Goal: Task Accomplishment & Management: Manage account settings

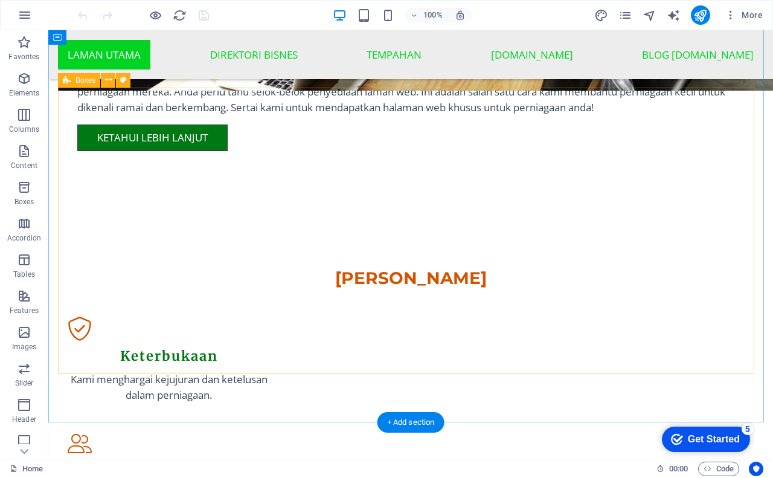
scroll to position [1147, 0]
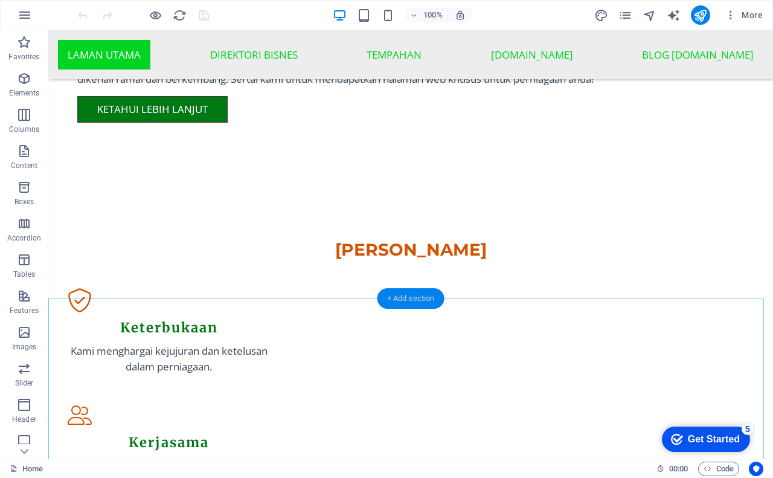
drag, startPoint x: 407, startPoint y: 294, endPoint x: 176, endPoint y: 309, distance: 231.2
click at [407, 294] on div "+ Add section" at bounding box center [410, 298] width 67 height 21
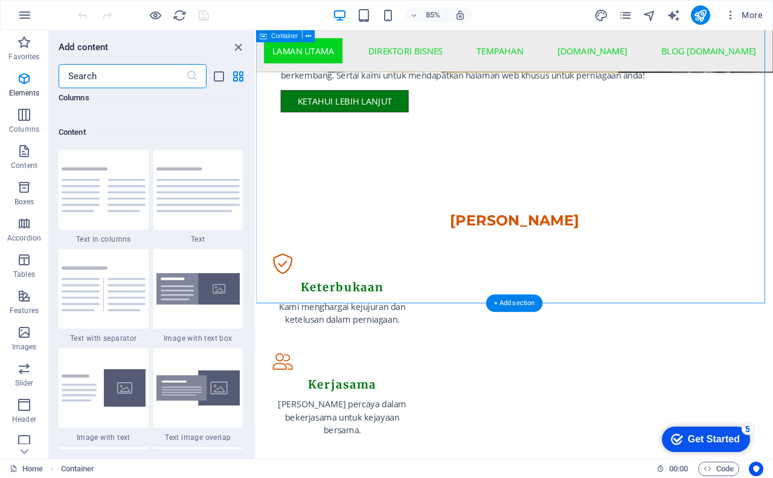
scroll to position [2113, 0]
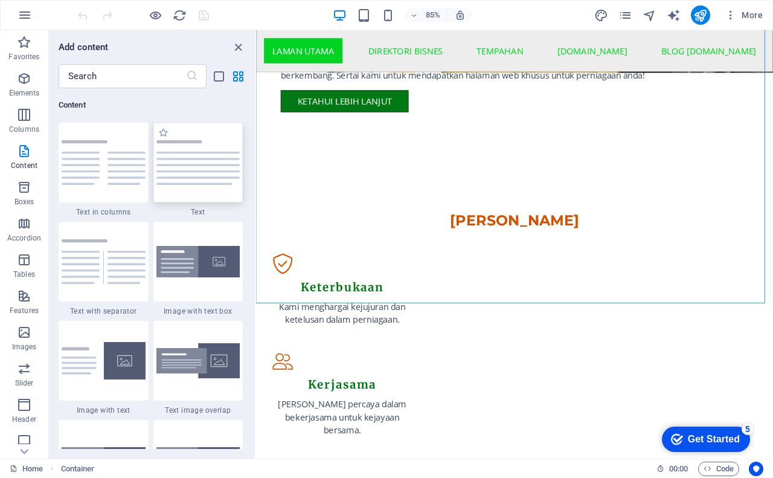
click at [215, 162] on img at bounding box center [198, 162] width 84 height 45
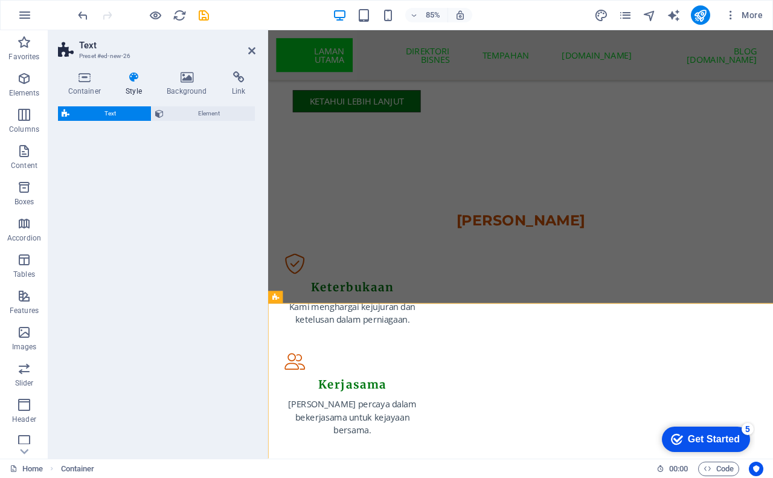
select select "preset-text-v2-default"
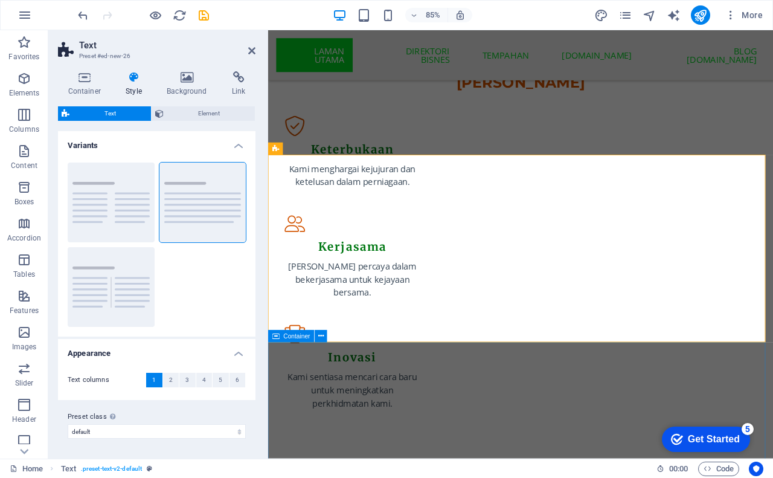
scroll to position [1454, 0]
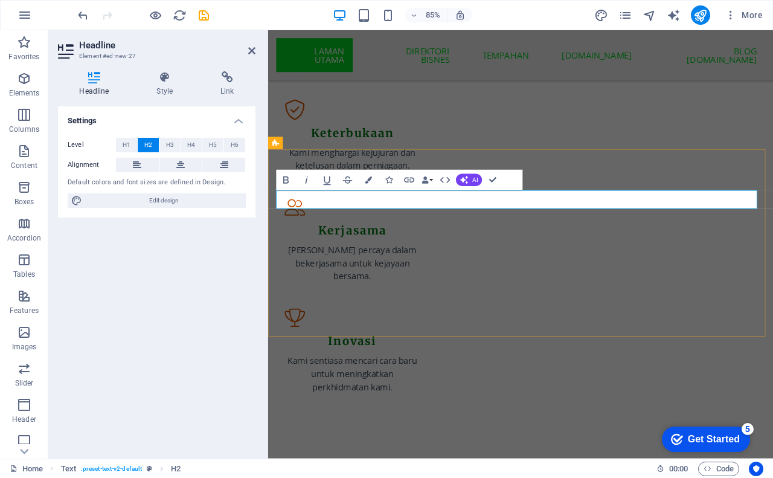
drag, startPoint x: 600, startPoint y: 234, endPoint x: 614, endPoint y: 232, distance: 13.4
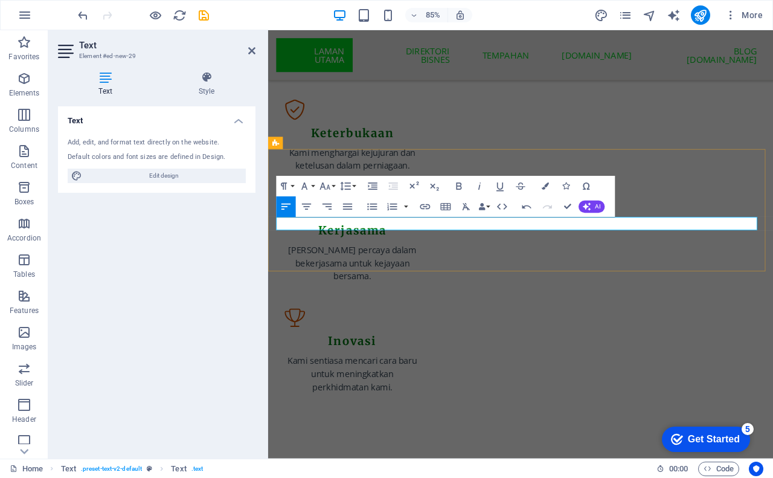
drag, startPoint x: 303, startPoint y: 254, endPoint x: 381, endPoint y: 260, distance: 78.7
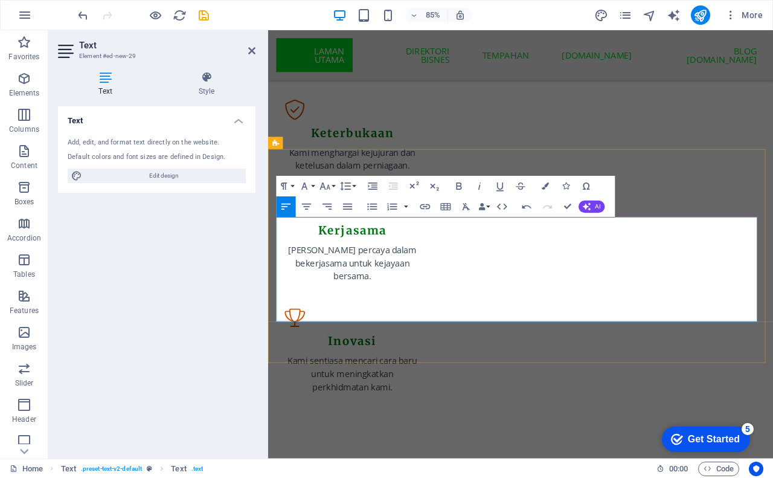
drag, startPoint x: 674, startPoint y: 319, endPoint x: 704, endPoint y: 316, distance: 30.3
drag, startPoint x: 676, startPoint y: 319, endPoint x: 701, endPoint y: 319, distance: 25.4
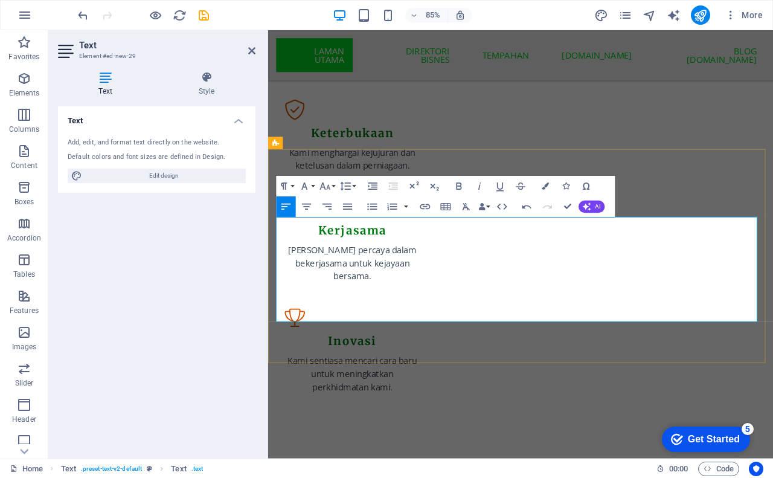
drag, startPoint x: 278, startPoint y: 335, endPoint x: 546, endPoint y: 341, distance: 268.2
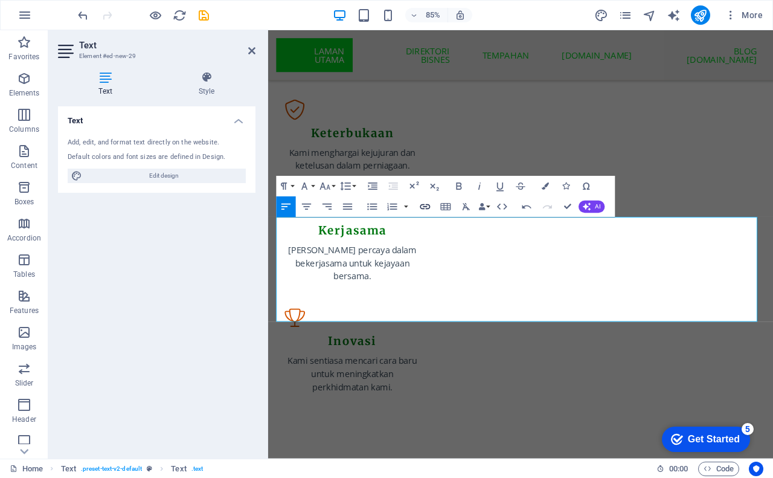
click at [426, 207] on icon "button" at bounding box center [425, 206] width 10 height 5
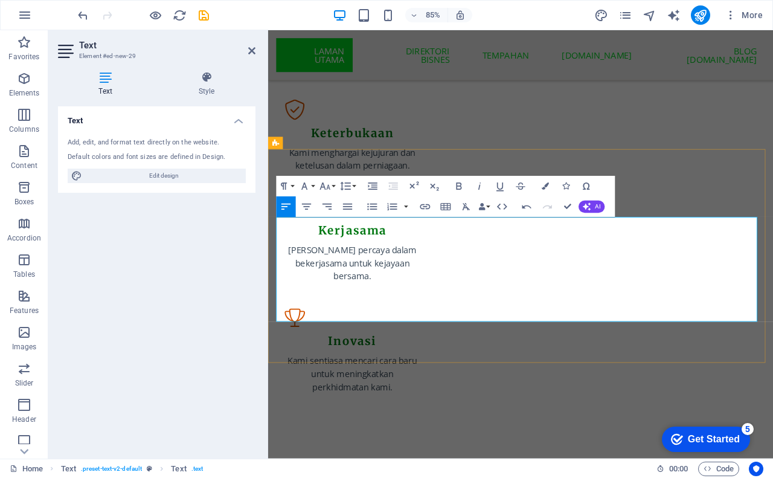
drag, startPoint x: 538, startPoint y: 336, endPoint x: 280, endPoint y: 338, distance: 258.4
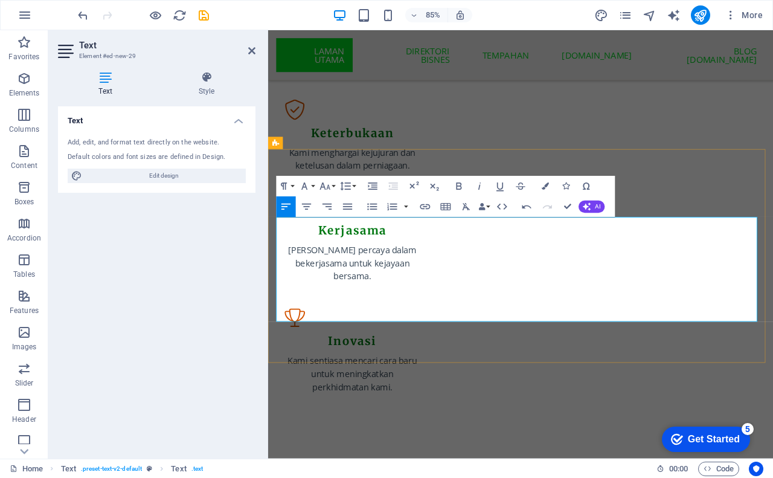
drag, startPoint x: 470, startPoint y: 337, endPoint x: 476, endPoint y: 336, distance: 6.1
drag, startPoint x: 541, startPoint y: 338, endPoint x: 270, endPoint y: 327, distance: 271.3
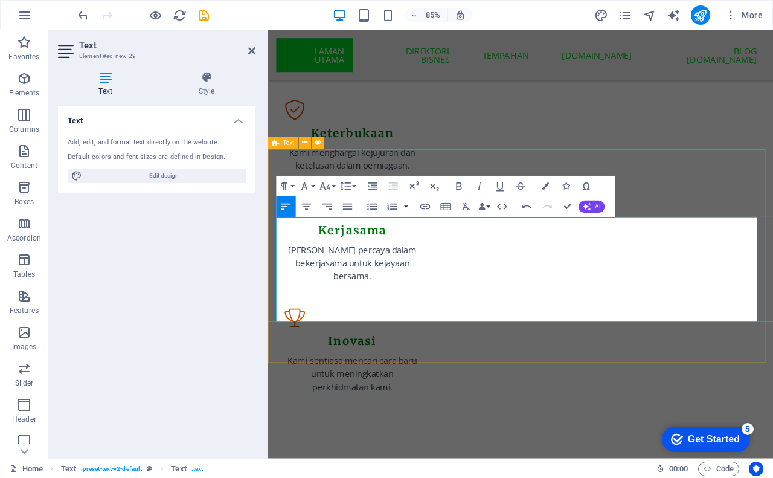
click at [456, 184] on icon "button" at bounding box center [459, 186] width 12 height 12
click at [480, 186] on icon "button" at bounding box center [479, 186] width 12 height 12
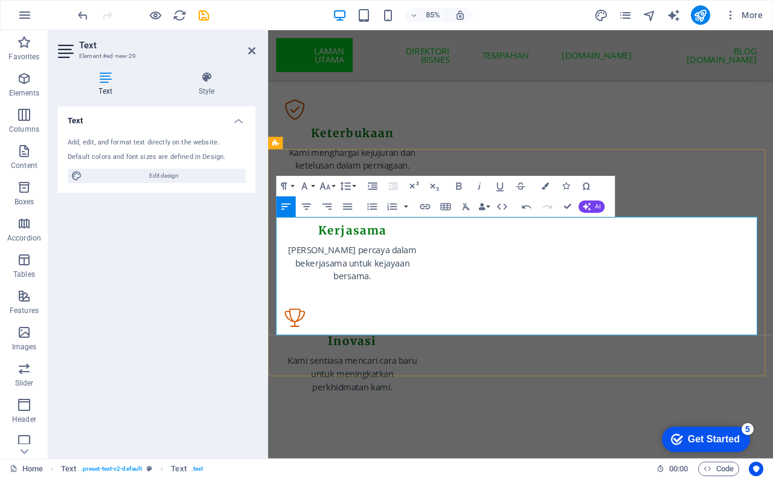
drag, startPoint x: 542, startPoint y: 331, endPoint x: 729, endPoint y: 341, distance: 187.4
click at [461, 183] on icon "button" at bounding box center [459, 186] width 12 height 12
click at [481, 183] on icon "button" at bounding box center [479, 186] width 12 height 12
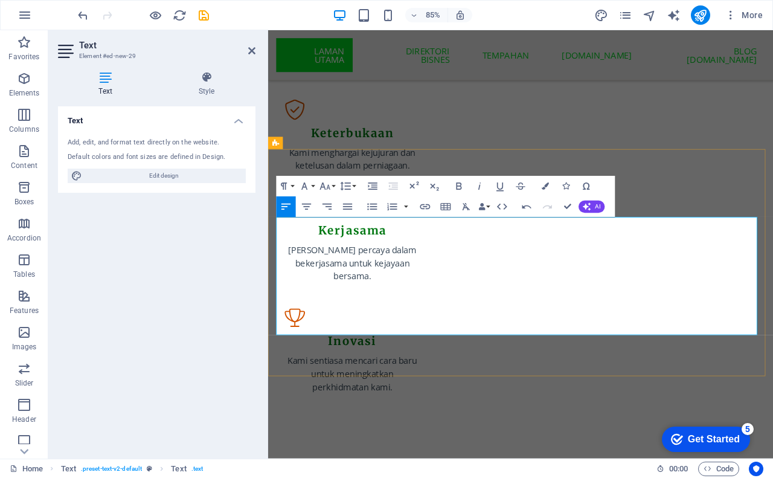
drag, startPoint x: 735, startPoint y: 337, endPoint x: 841, endPoint y: 337, distance: 105.1
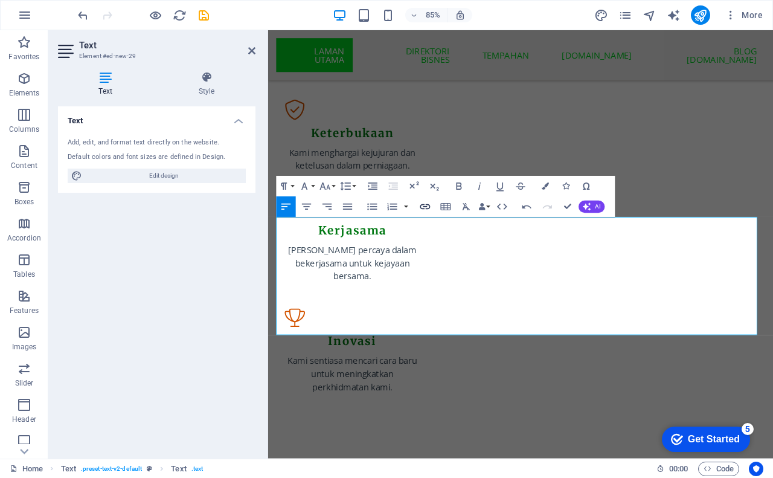
type input "Dewan Semarak Kasih"
click at [421, 204] on icon "button" at bounding box center [425, 206] width 12 height 12
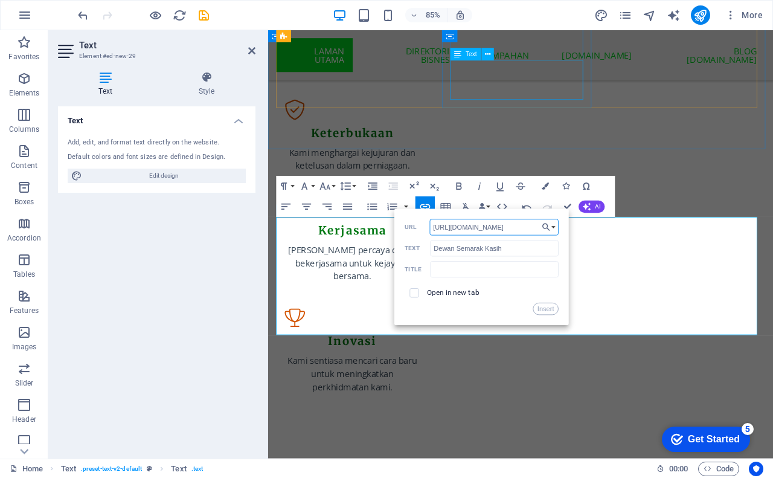
scroll to position [0, 80]
type input "https://bisnes.kampung.biz/bisnes/dewan-semarak-kaseh/"
click at [413, 294] on input "checkbox" at bounding box center [412, 291] width 9 height 9
checkbox input "true"
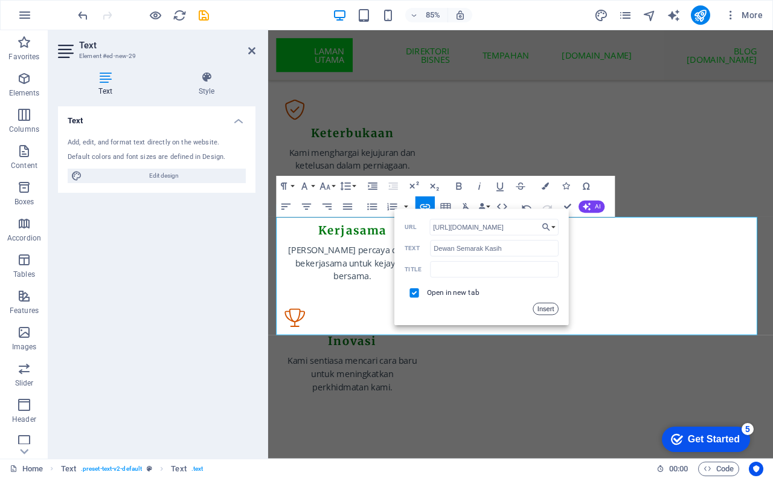
click at [540, 309] on button "Insert" at bounding box center [546, 309] width 26 height 12
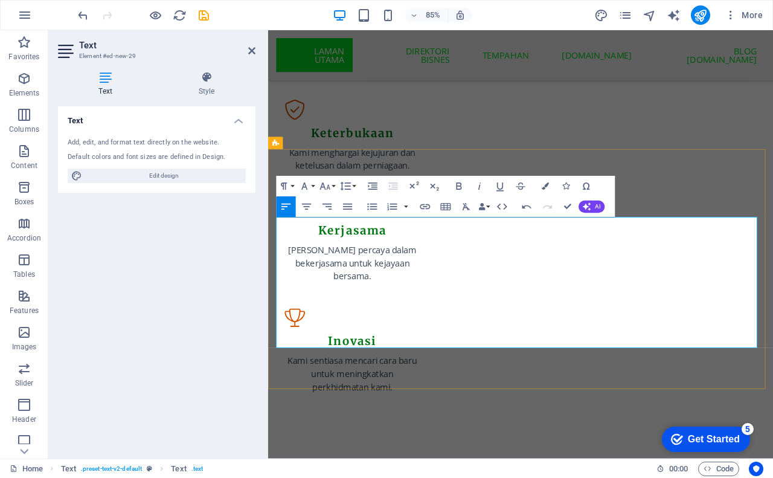
drag, startPoint x: 278, startPoint y: 368, endPoint x: 293, endPoint y: 367, distance: 15.7
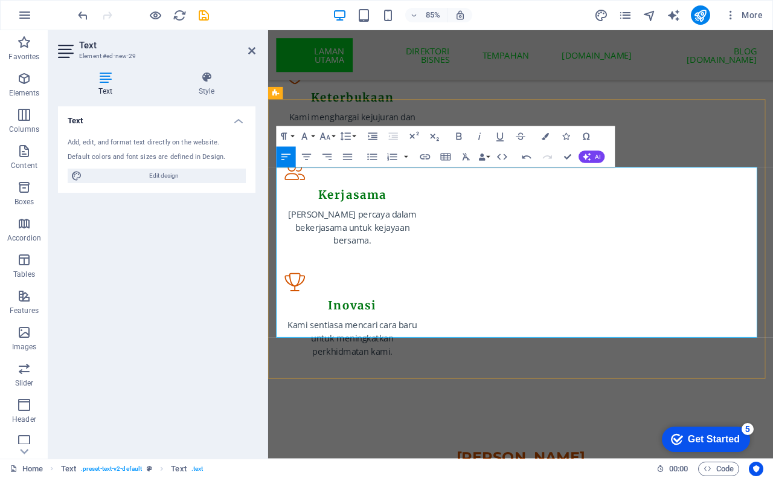
scroll to position [1514, 0]
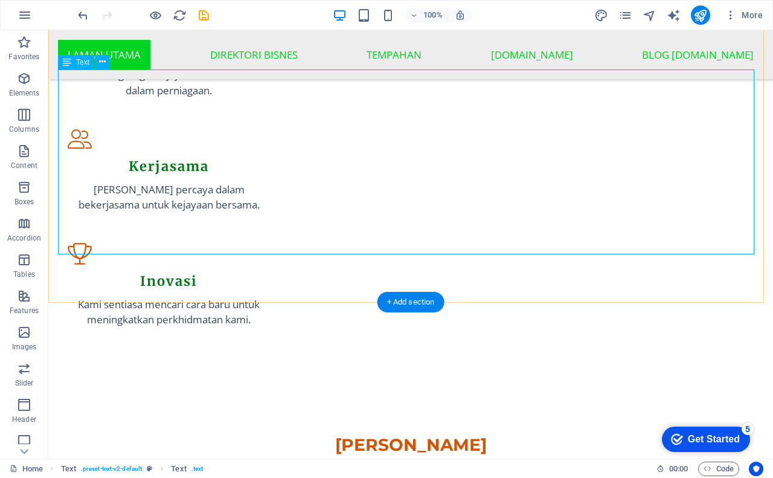
scroll to position [1457, 0]
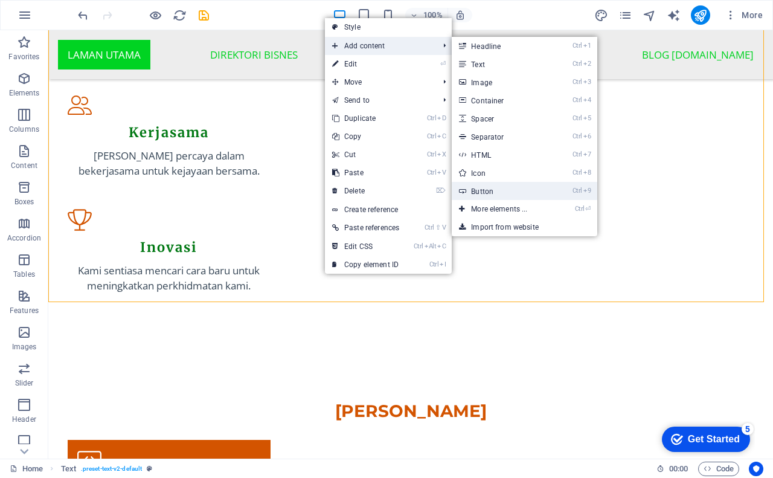
click at [490, 188] on link "Ctrl 9 Button" at bounding box center [502, 191] width 100 height 18
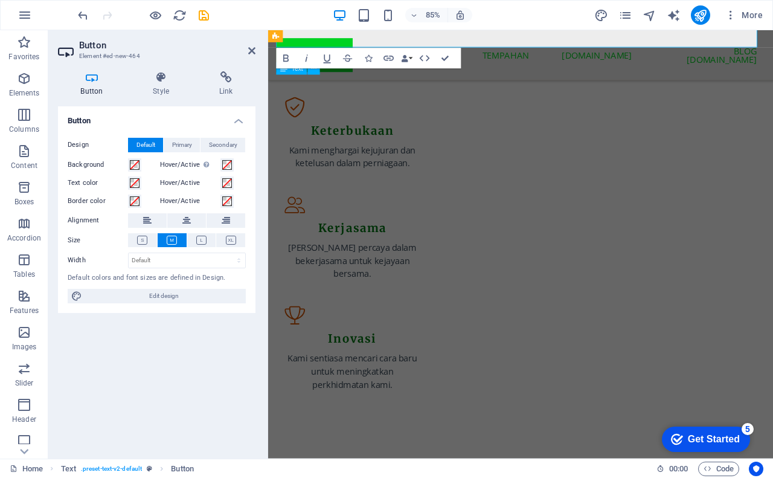
scroll to position [1648, 0]
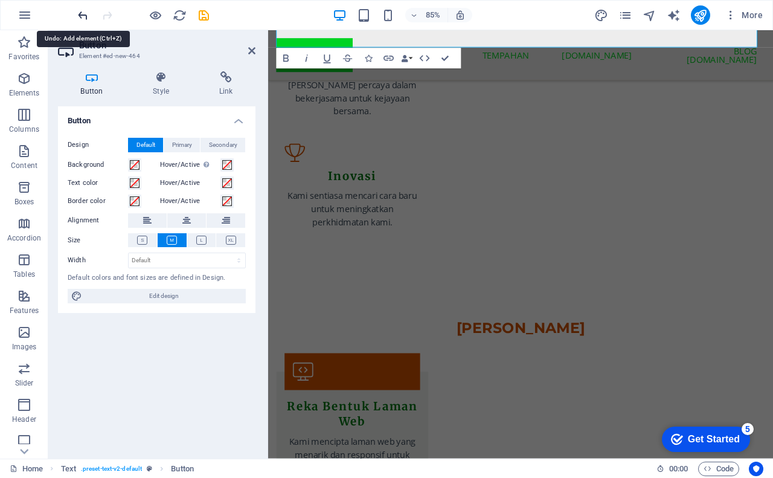
click at [84, 14] on icon "undo" at bounding box center [83, 15] width 14 height 14
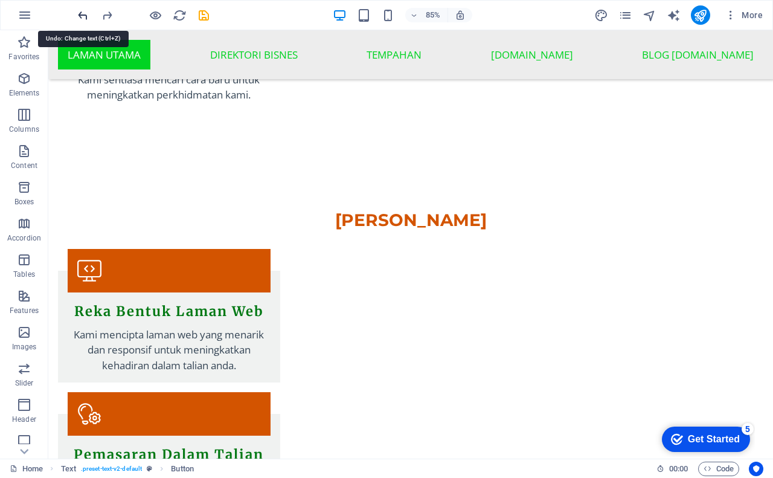
scroll to position [1443, 0]
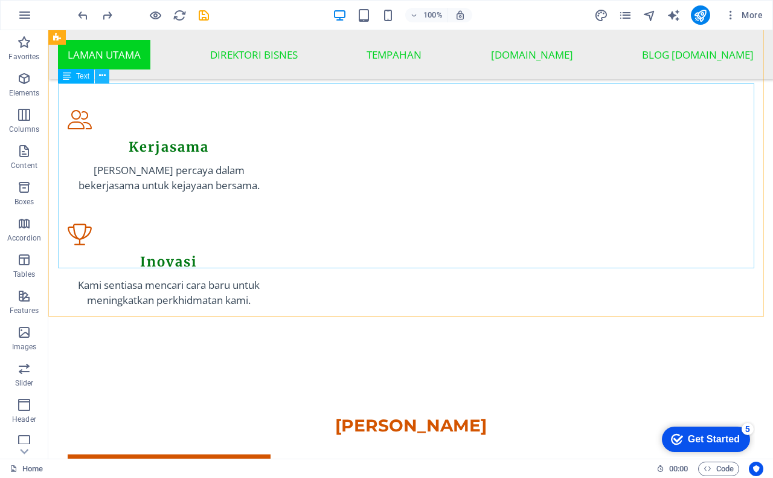
click at [107, 77] on button at bounding box center [102, 76] width 14 height 14
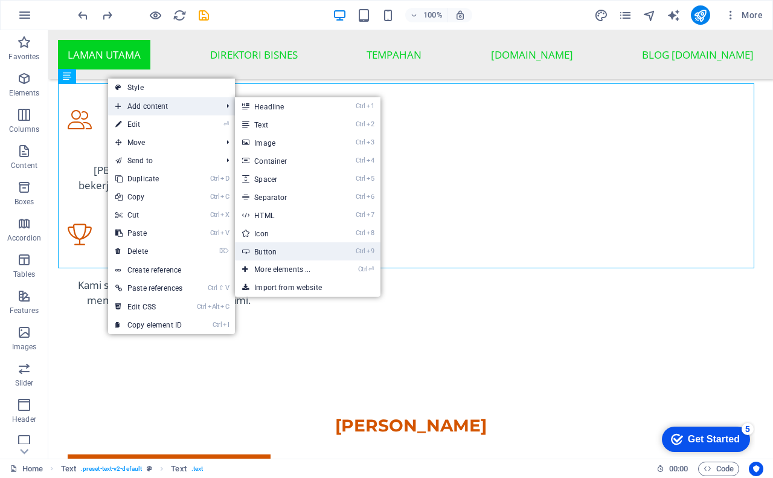
click at [280, 254] on link "Ctrl 9 Button" at bounding box center [285, 251] width 100 height 18
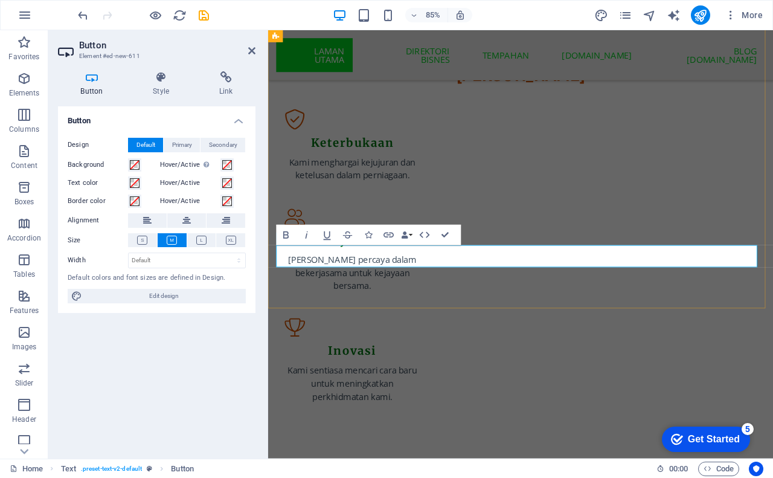
scroll to position [1621, 0]
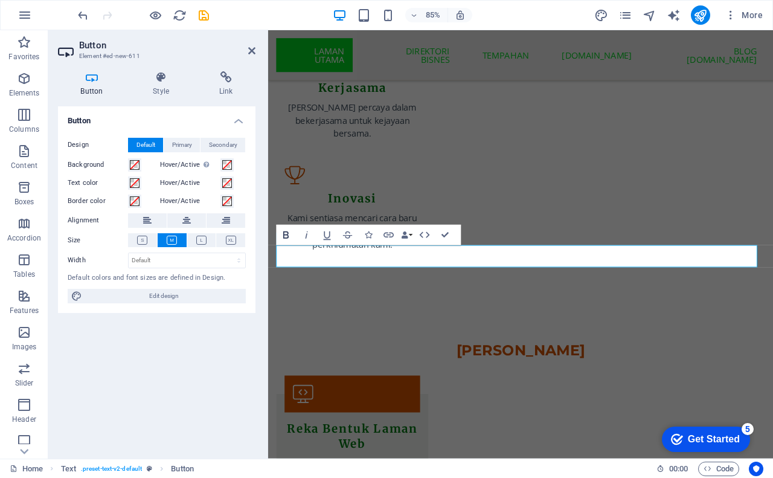
click at [282, 234] on icon "button" at bounding box center [286, 235] width 12 height 12
click at [187, 219] on icon at bounding box center [186, 220] width 8 height 14
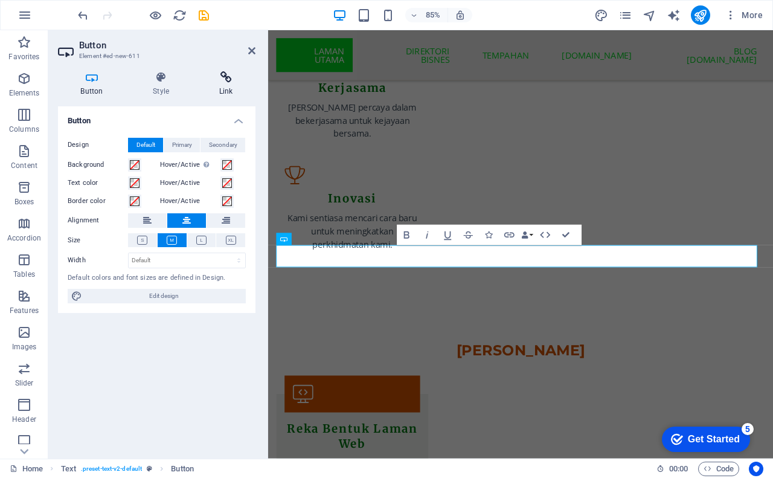
click at [229, 82] on icon at bounding box center [225, 77] width 59 height 12
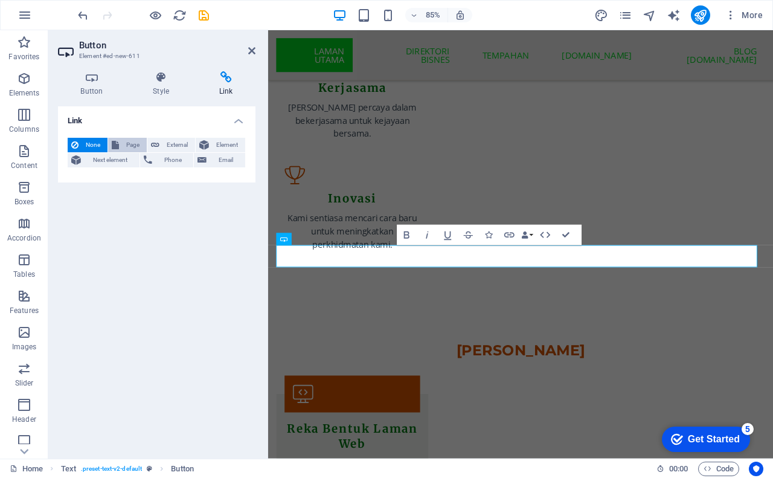
click at [138, 147] on span "Page" at bounding box center [133, 145] width 21 height 14
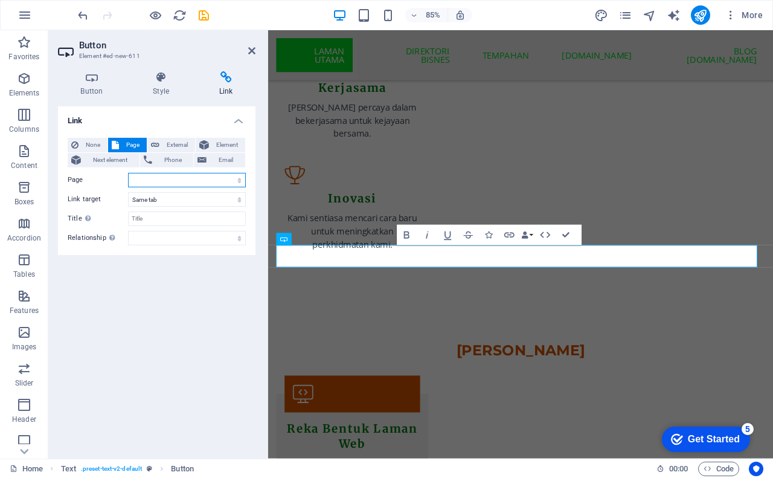
click at [146, 180] on select "Home Subpage Legal Notice Privacy" at bounding box center [187, 180] width 118 height 14
click at [144, 179] on select "Home Subpage Legal Notice Privacy" at bounding box center [187, 180] width 118 height 14
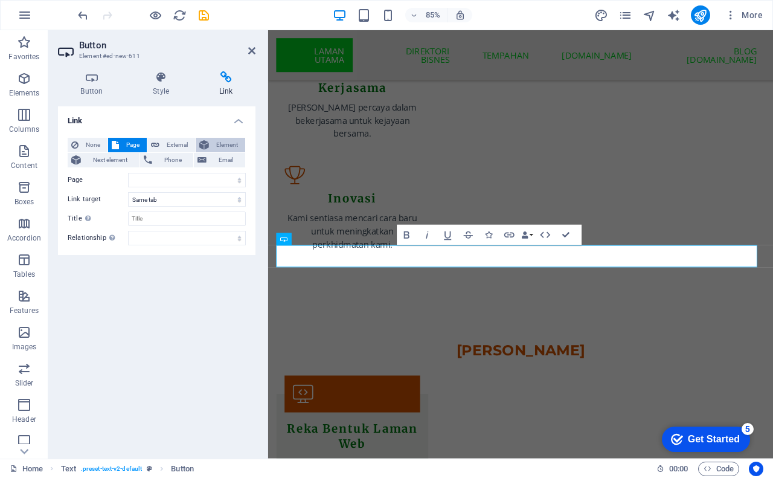
click at [229, 150] on span "Element" at bounding box center [227, 145] width 29 height 14
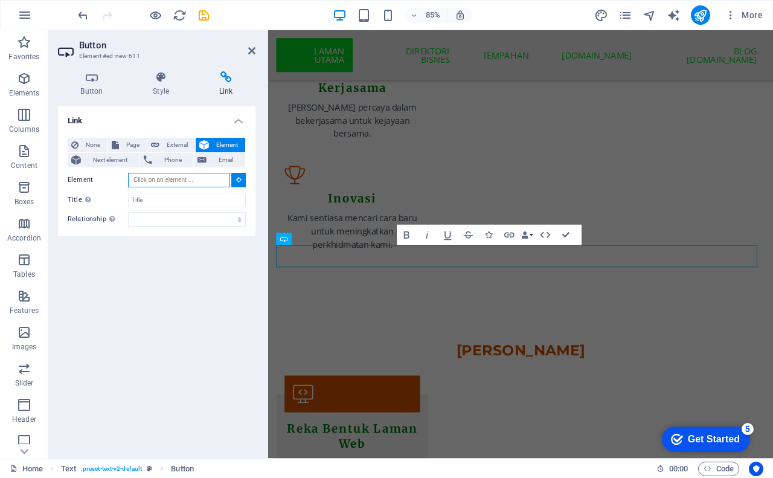
click at [218, 177] on input "Element" at bounding box center [179, 180] width 102 height 14
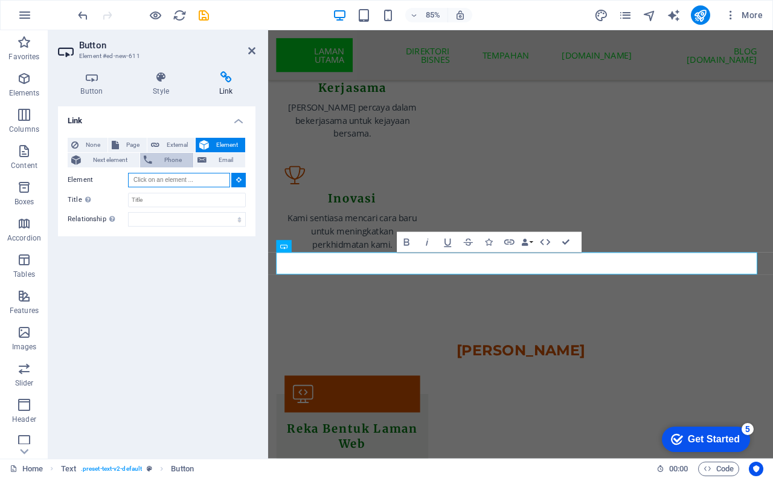
scroll to position [1572, 0]
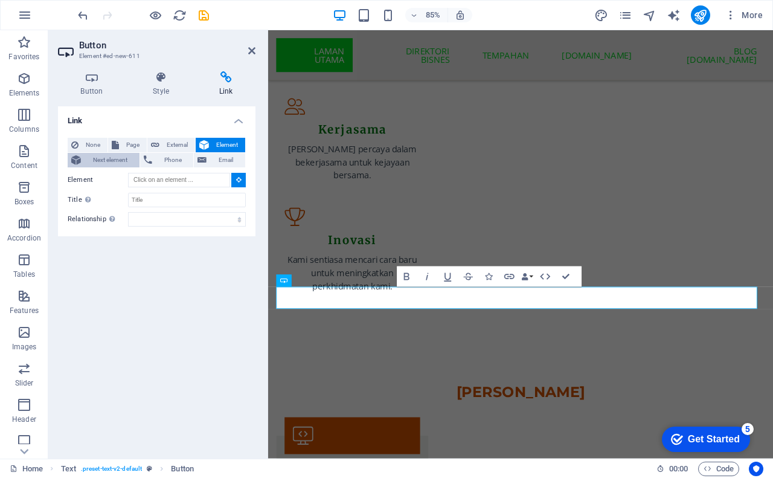
click at [117, 159] on span "Next element" at bounding box center [110, 160] width 51 height 14
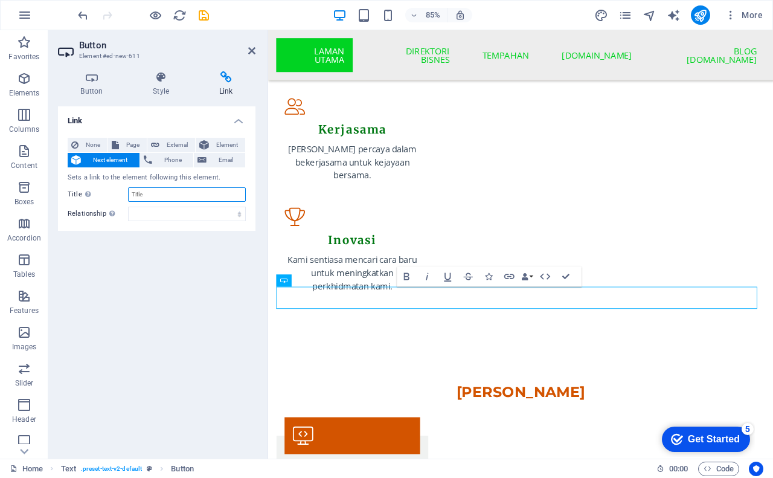
click at [162, 195] on input "Title Additional link description, should not be the same as the link text. The…" at bounding box center [187, 194] width 118 height 14
click at [132, 144] on span "Page" at bounding box center [133, 145] width 21 height 14
select select
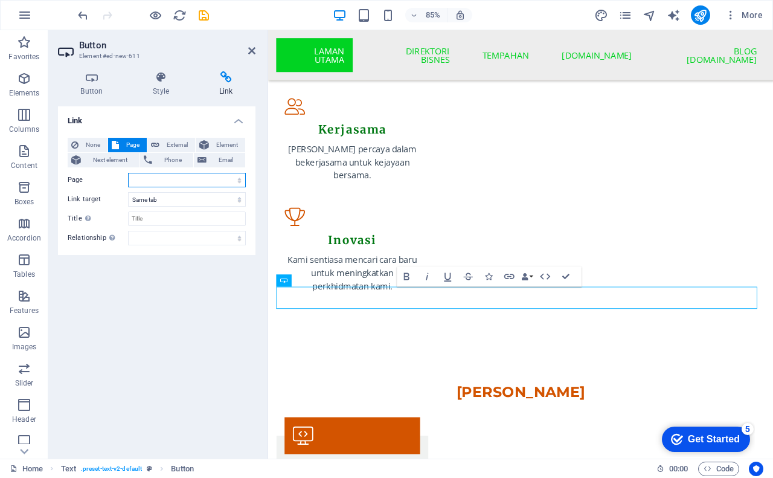
click at [142, 183] on select "Home Subpage Legal Notice Privacy" at bounding box center [187, 180] width 118 height 14
click at [179, 141] on span "External" at bounding box center [177, 145] width 28 height 14
select select "blank"
type input "H"
drag, startPoint x: 167, startPoint y: 179, endPoint x: 134, endPoint y: 190, distance: 34.4
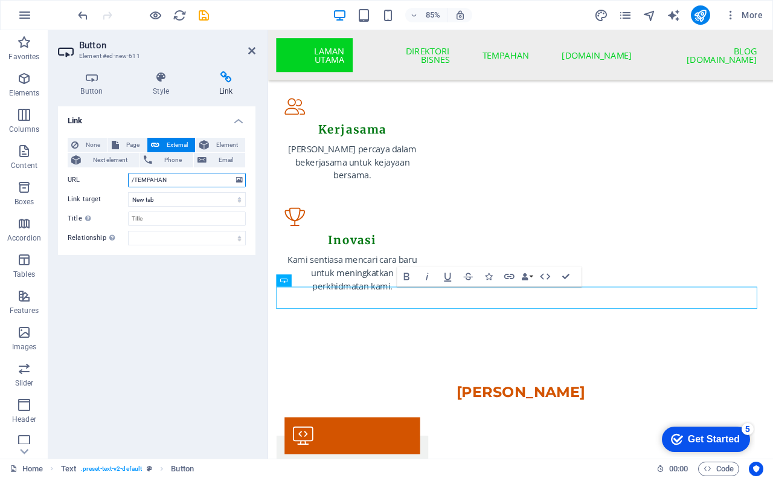
click at [134, 190] on div "None Page External Element Next element Phone Email Page Home Subpage Legal Not…" at bounding box center [157, 191] width 178 height 107
type input "/tempahan"
click at [200, 199] on select "New tab Same tab Overlay" at bounding box center [187, 199] width 118 height 14
select select
click at [128, 192] on select "New tab Same tab Overlay" at bounding box center [187, 199] width 118 height 14
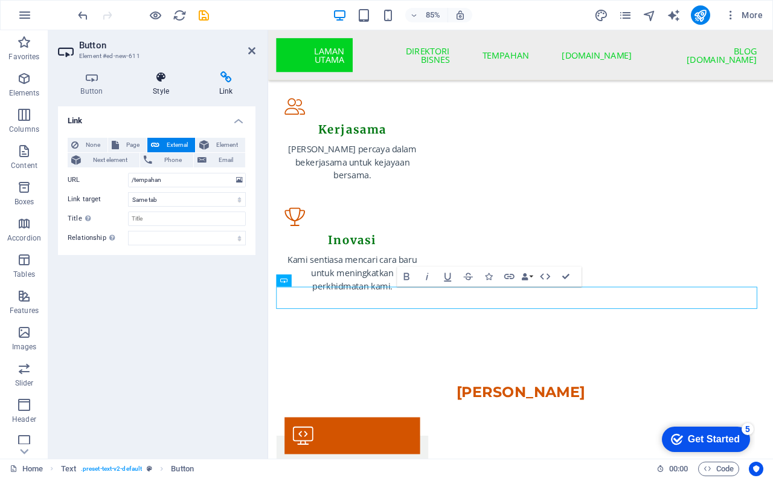
click at [162, 83] on h4 "Style" at bounding box center [163, 83] width 66 height 25
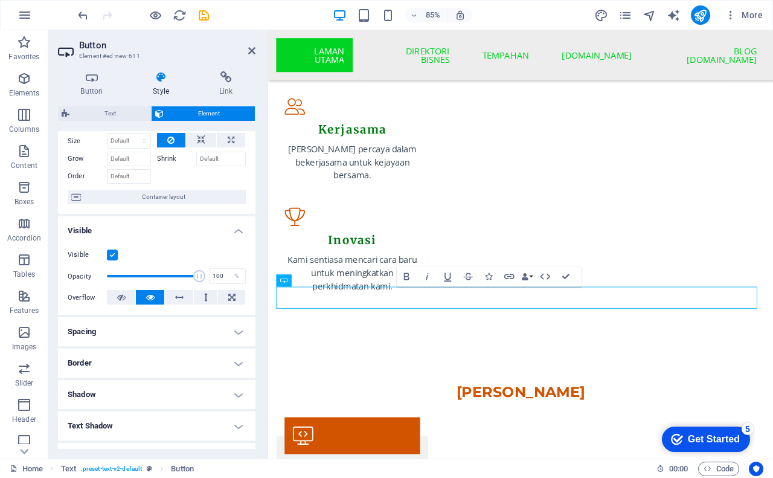
scroll to position [60, 0]
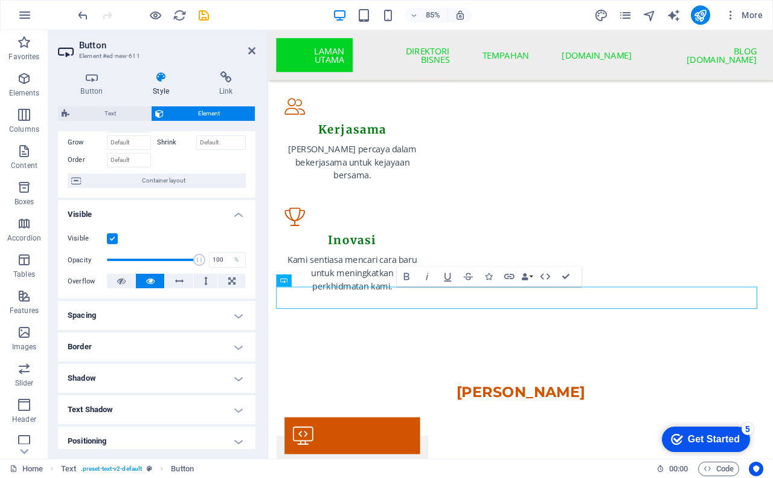
click at [137, 318] on h4 "Spacing" at bounding box center [156, 315] width 197 height 29
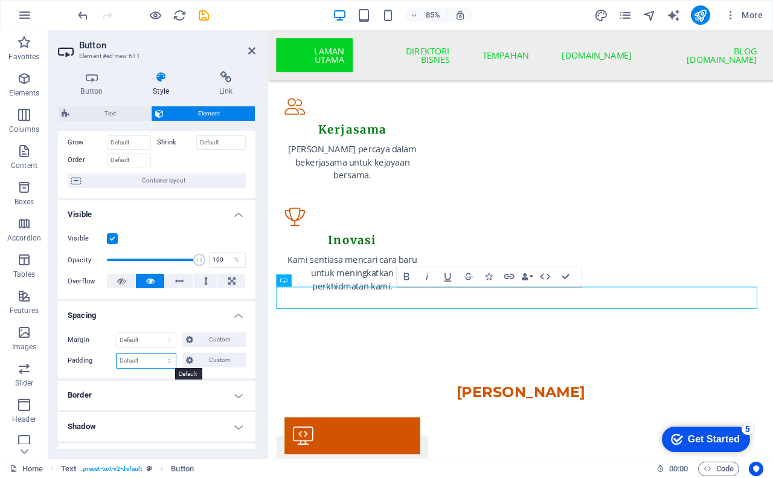
click at [131, 356] on select "Default px rem % vh vw Custom" at bounding box center [146, 360] width 59 height 14
select select "px"
click at [158, 353] on select "Default px rem % vh vw Custom" at bounding box center [146, 360] width 59 height 14
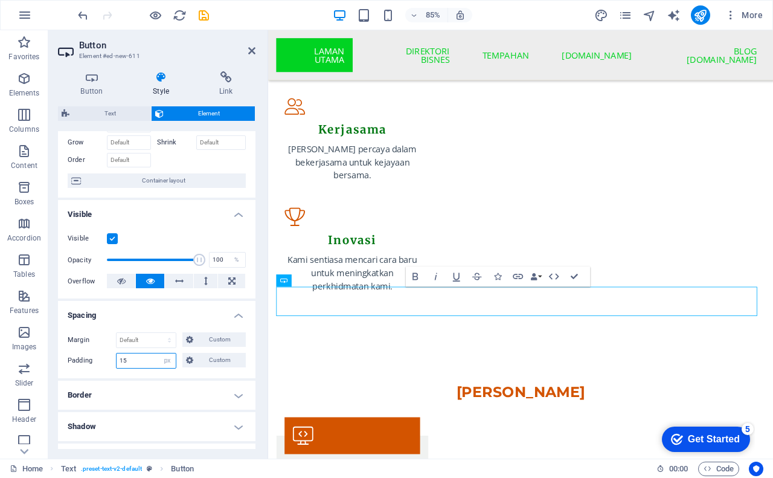
type input "15"
click at [123, 396] on h4 "Border" at bounding box center [156, 394] width 197 height 29
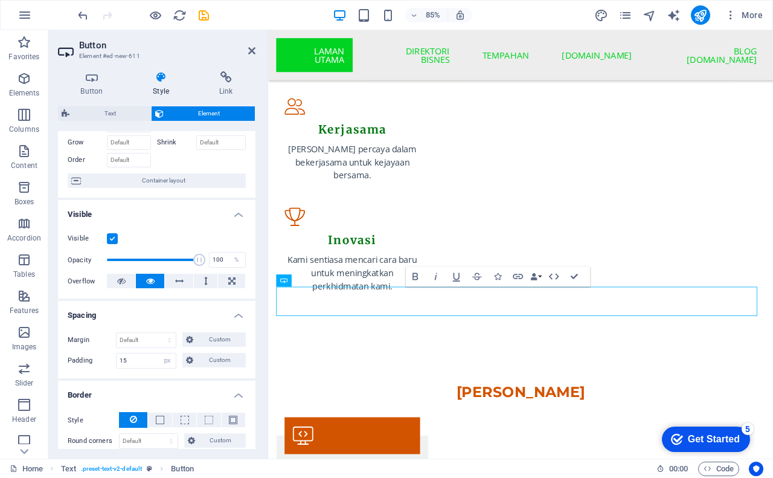
scroll to position [121, 0]
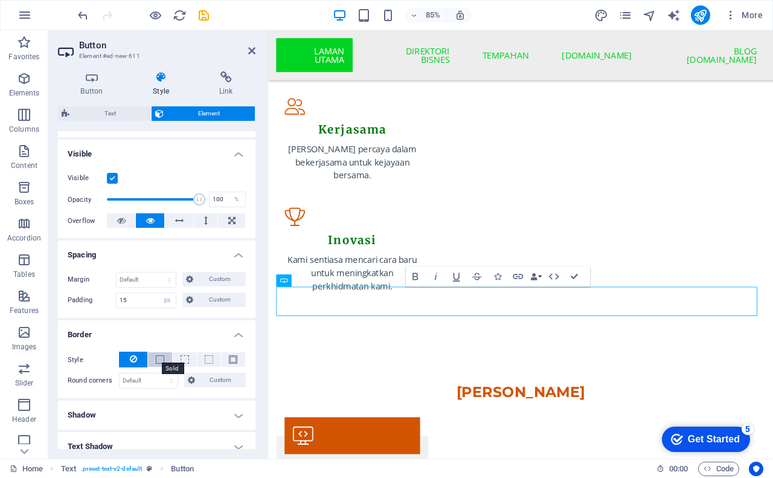
click at [161, 359] on span at bounding box center [160, 359] width 8 height 8
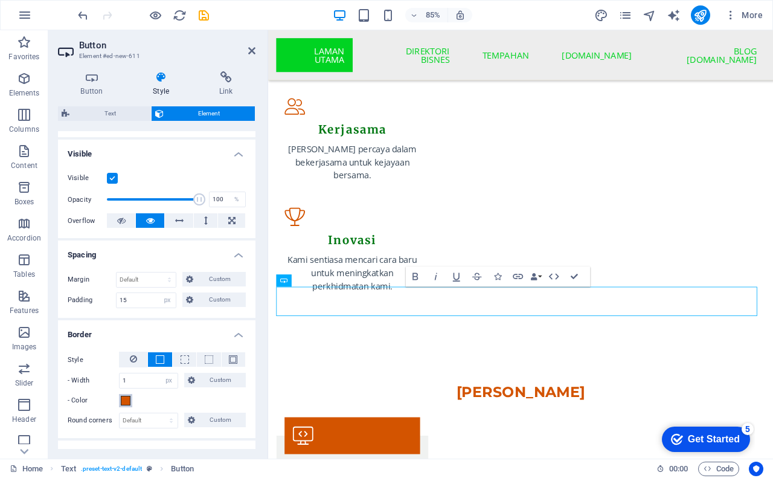
click at [127, 399] on span at bounding box center [126, 401] width 10 height 10
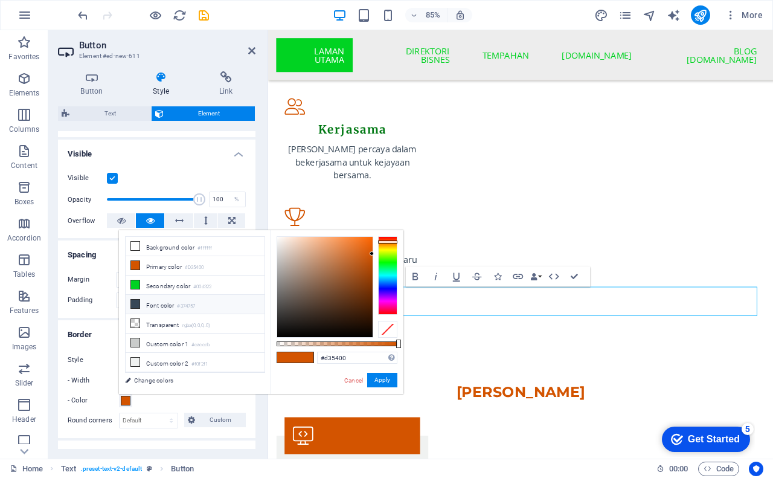
click at [178, 303] on li "Font color #374757" at bounding box center [195, 304] width 139 height 19
type input "#374757"
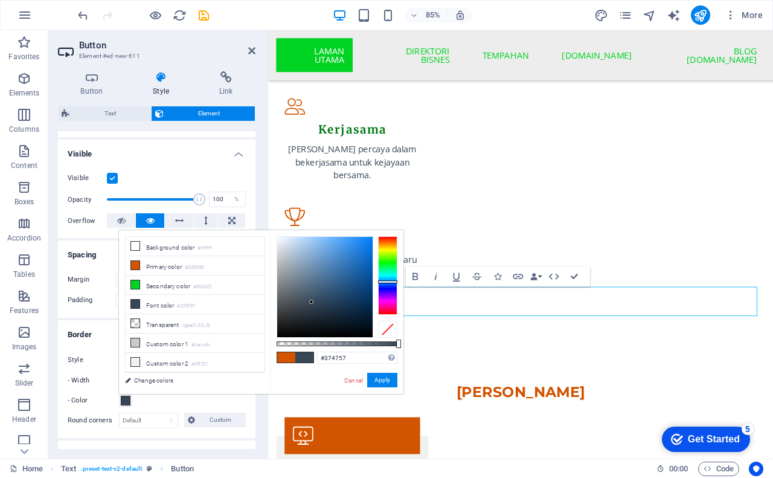
click at [62, 394] on div "Style - Width 1 auto px rem % vh vw Custom Custom 1 auto px rem % vh vw 1 auto …" at bounding box center [156, 390] width 197 height 96
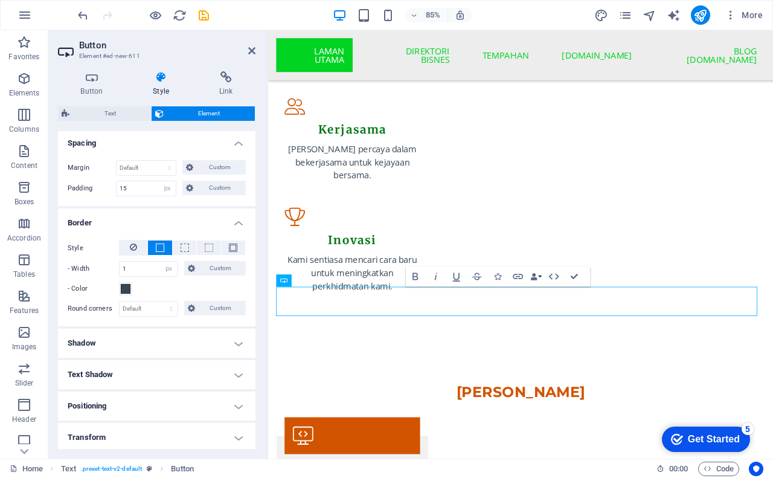
scroll to position [242, 0]
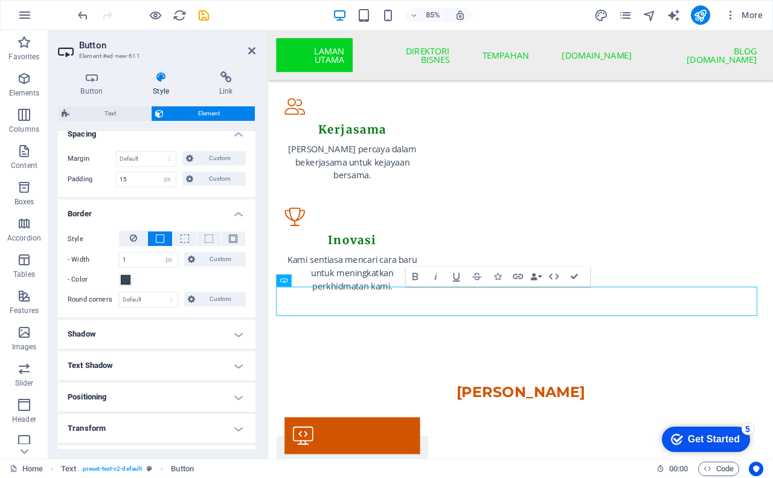
click at [146, 336] on h4 "Shadow" at bounding box center [156, 333] width 197 height 29
click at [179, 355] on span "Outside" at bounding box center [178, 358] width 21 height 14
type input "rgba(0, 0, 0, 0.2)"
type input "2"
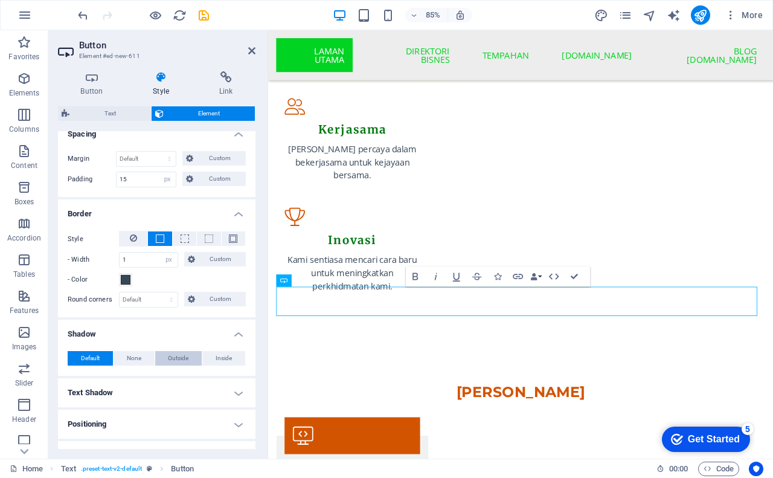
type input "4"
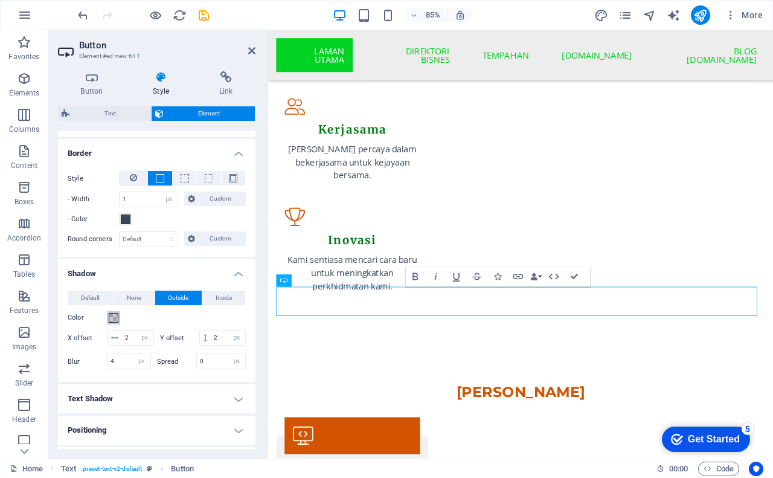
click at [112, 319] on span at bounding box center [114, 318] width 10 height 10
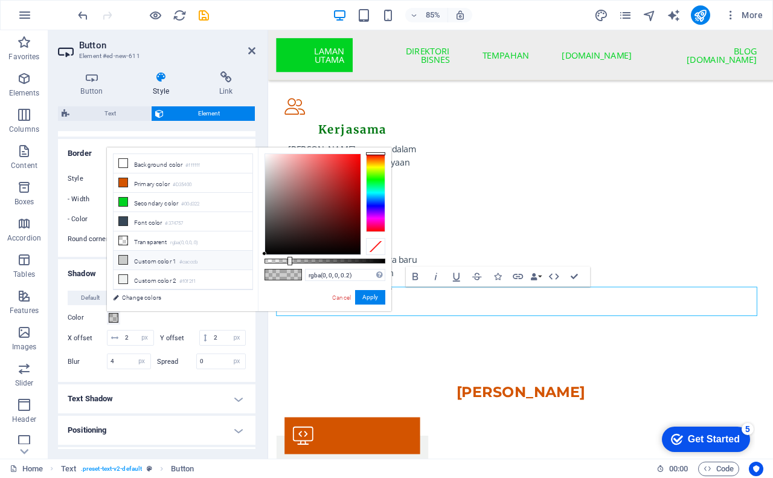
click at [155, 256] on li "Custom color 1 #cacccb" at bounding box center [183, 260] width 139 height 19
type input "#cacccb"
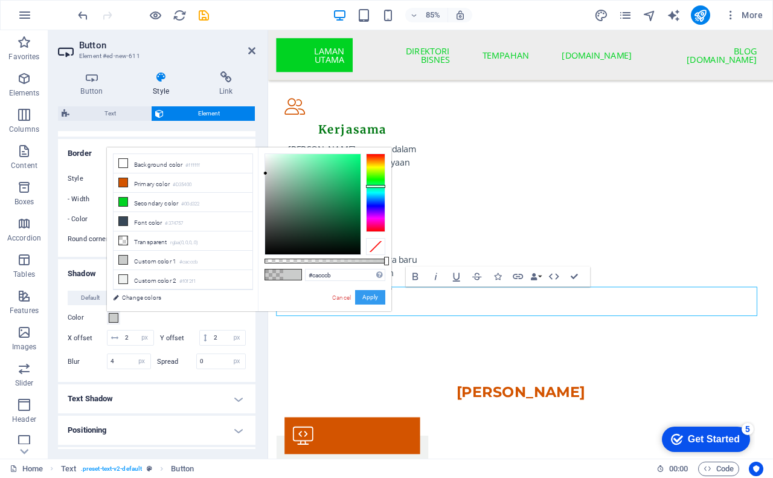
click at [374, 296] on button "Apply" at bounding box center [370, 297] width 30 height 14
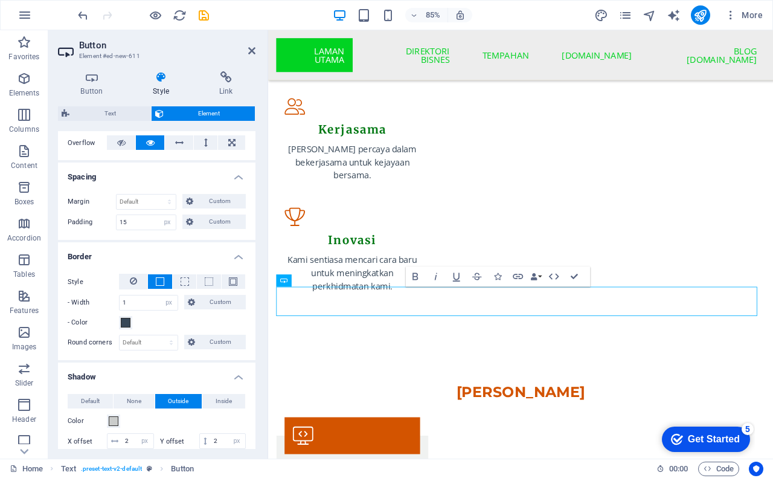
scroll to position [181, 0]
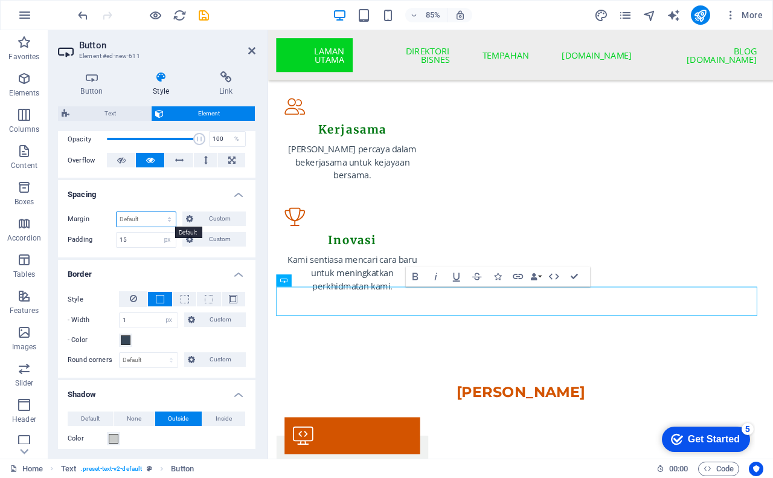
click at [135, 215] on select "Default auto px % rem vw vh Custom" at bounding box center [146, 219] width 59 height 14
select select "px"
click at [158, 212] on select "Default auto px % rem vw vh Custom" at bounding box center [146, 219] width 59 height 14
click at [201, 218] on span "Custom" at bounding box center [219, 218] width 45 height 14
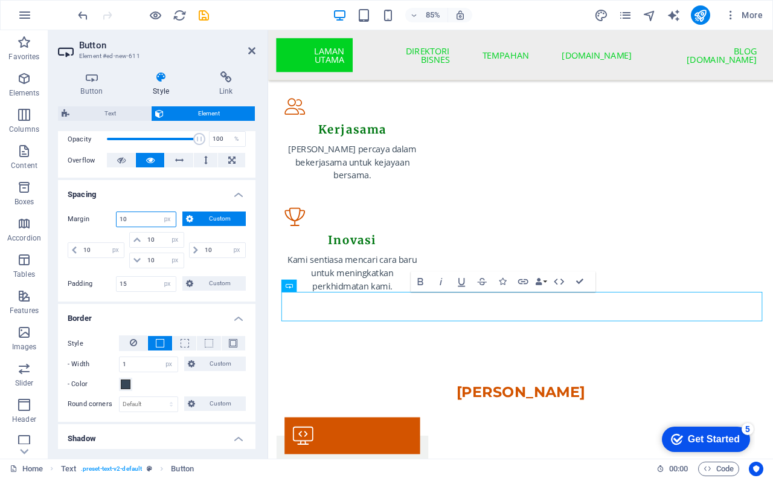
drag, startPoint x: 133, startPoint y: 219, endPoint x: 118, endPoint y: 217, distance: 15.3
click at [118, 217] on input "10" at bounding box center [146, 219] width 59 height 14
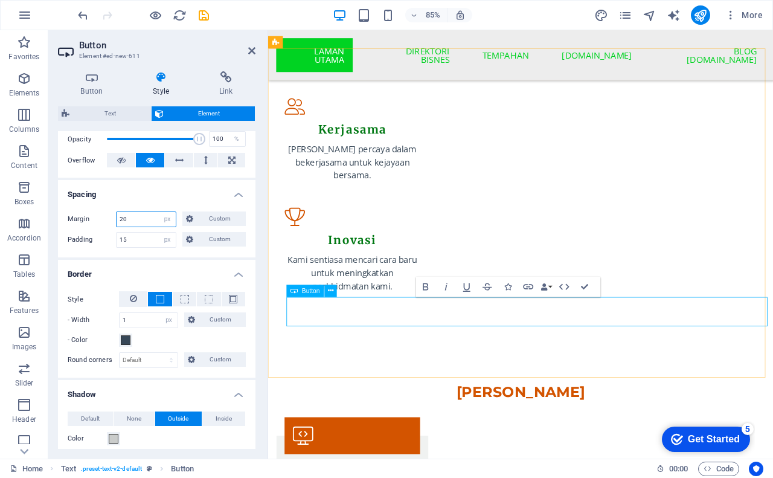
type input "20"
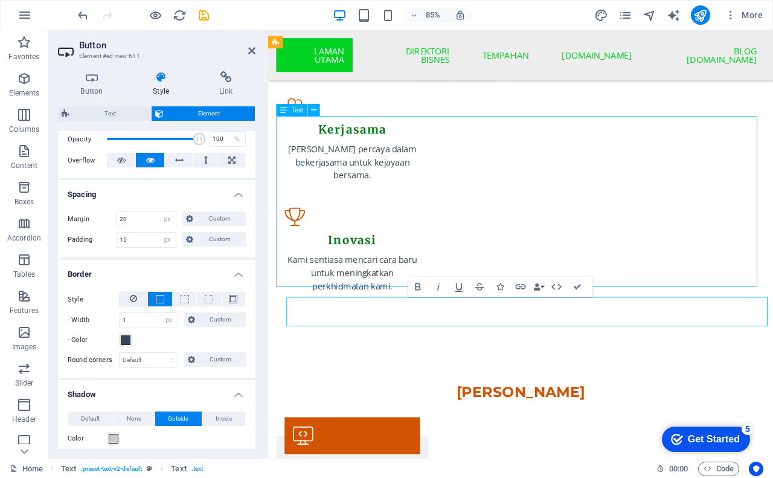
scroll to position [1446, 0]
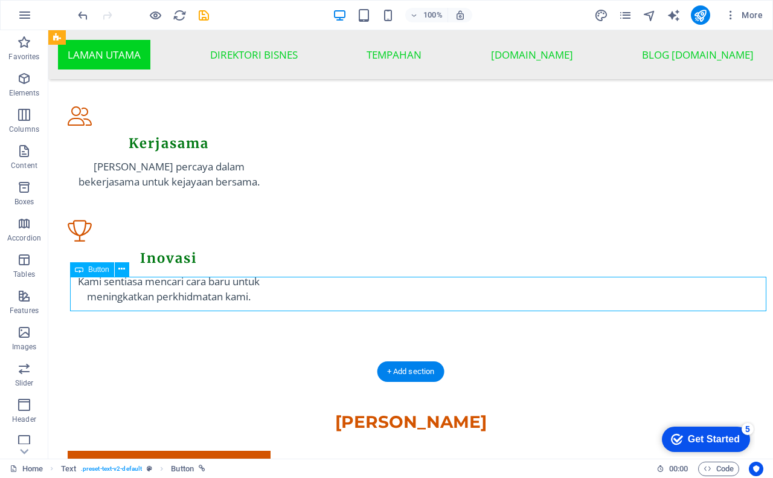
select select "px"
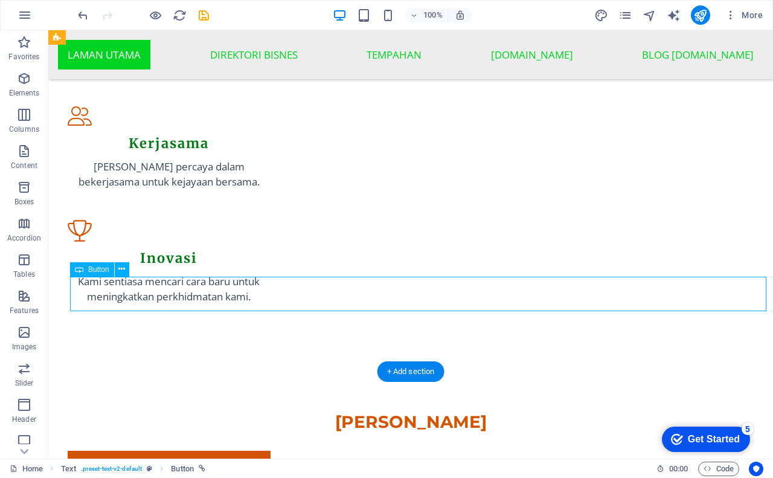
select select "px"
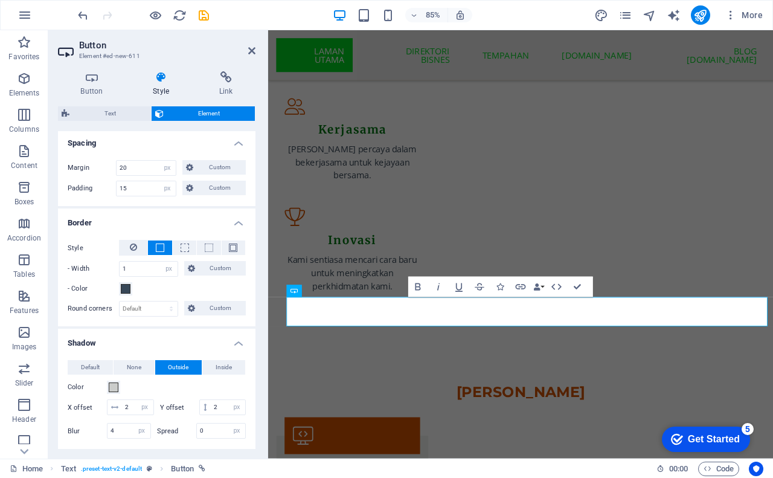
scroll to position [242, 0]
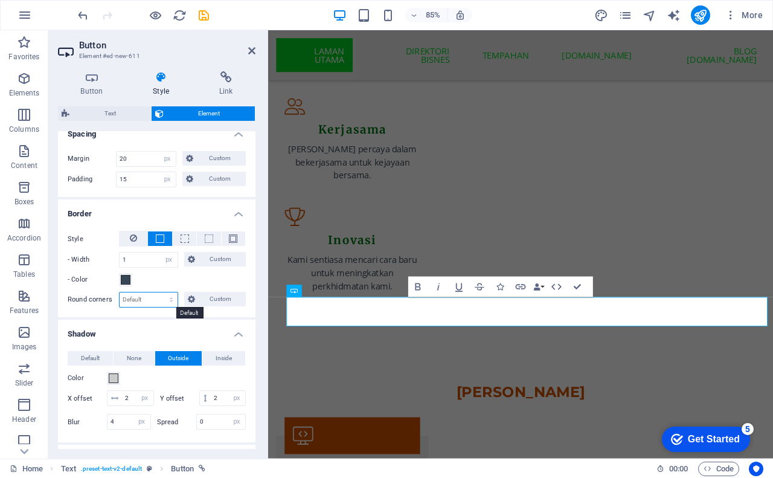
click at [135, 296] on select "Default px rem % vh vw Custom" at bounding box center [149, 299] width 58 height 14
select select "px"
click at [159, 292] on select "Default px rem % vh vw Custom" at bounding box center [149, 299] width 58 height 14
type input "11"
click at [205, 15] on icon "save" at bounding box center [204, 15] width 14 height 14
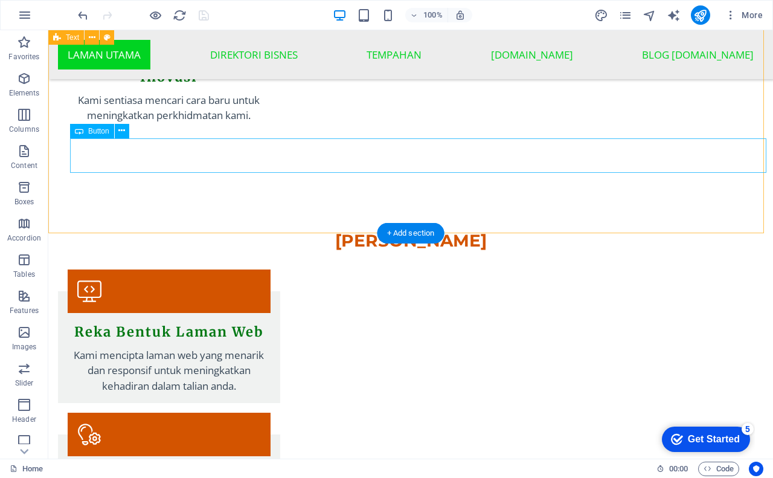
scroll to position [1567, 0]
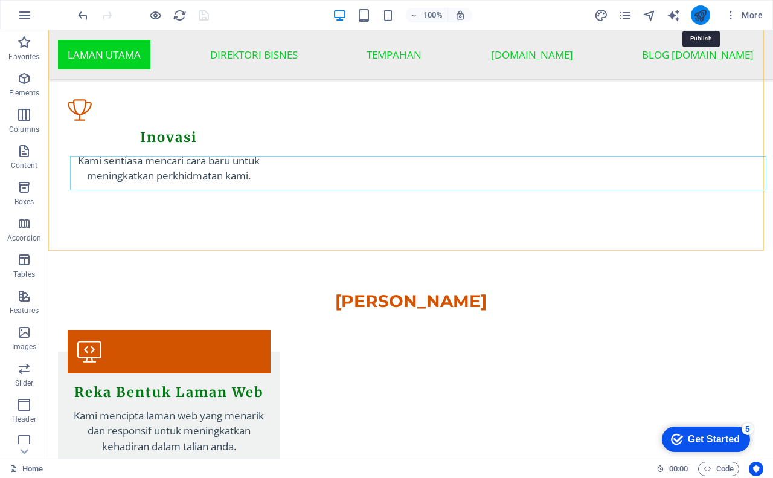
click at [699, 17] on icon "publish" at bounding box center [700, 15] width 14 height 14
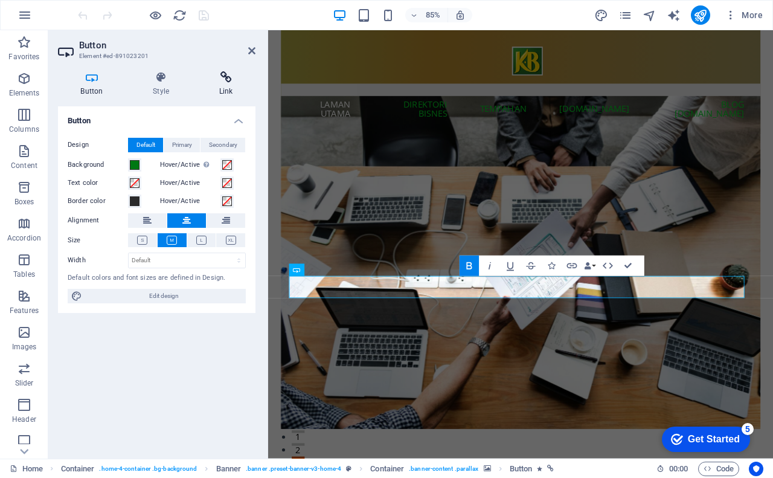
click at [231, 89] on h4 "Link" at bounding box center [225, 83] width 59 height 25
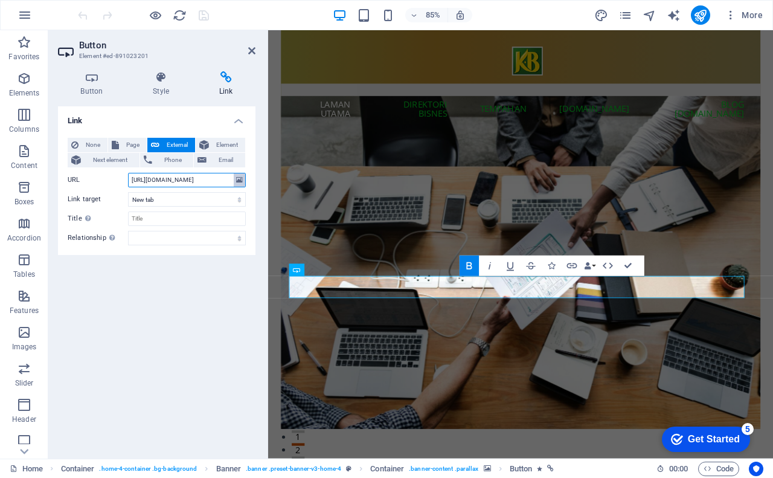
scroll to position [0, 22]
drag, startPoint x: 151, startPoint y: 178, endPoint x: 252, endPoint y: 183, distance: 101.0
click at [252, 183] on div "None Page External Element Next element Phone Email Page Home Subpage Legal Not…" at bounding box center [156, 191] width 197 height 127
type input "https://rakanbisnes.kampung,biz"
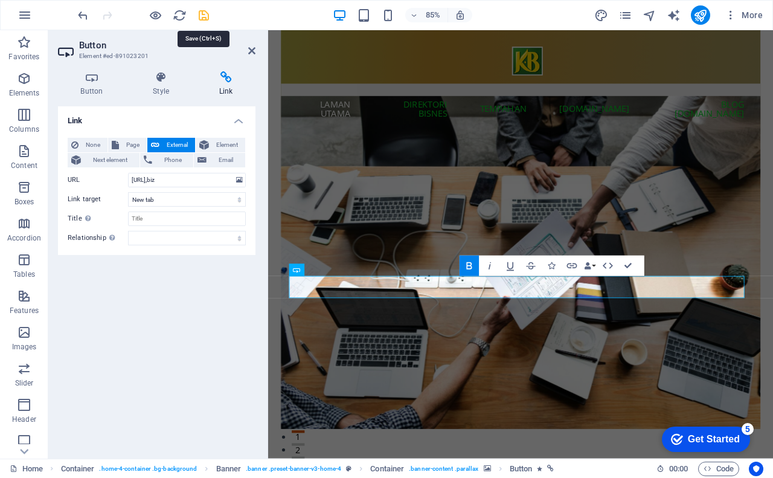
click at [201, 19] on icon "save" at bounding box center [204, 15] width 14 height 14
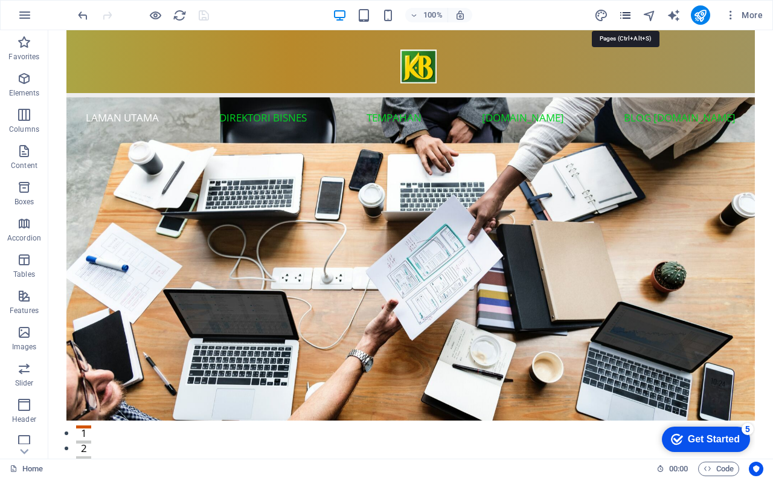
click at [625, 16] on icon "pages" at bounding box center [625, 15] width 14 height 14
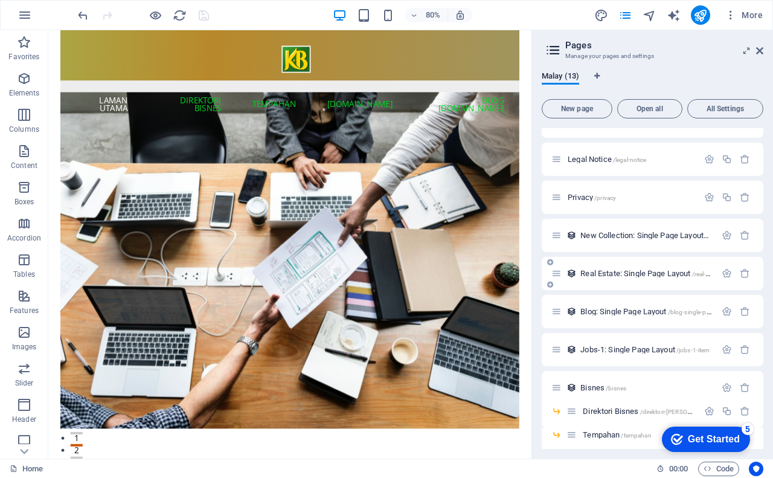
scroll to position [145, 0]
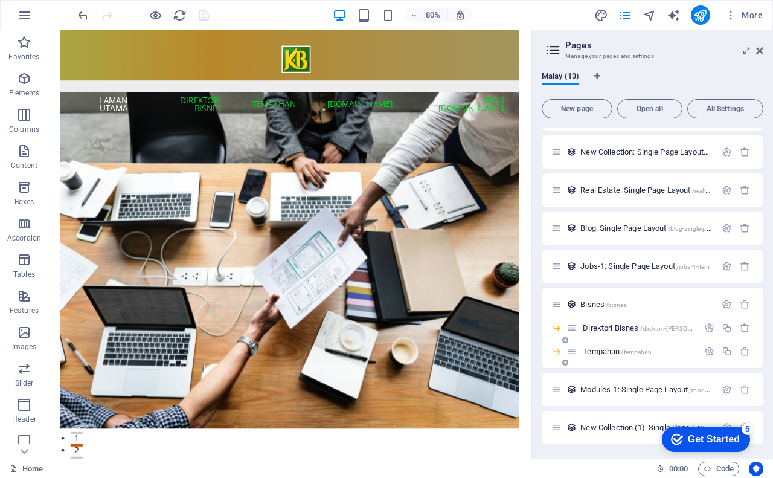
click at [610, 350] on span "Tempahan /tempahan" at bounding box center [617, 351] width 68 height 9
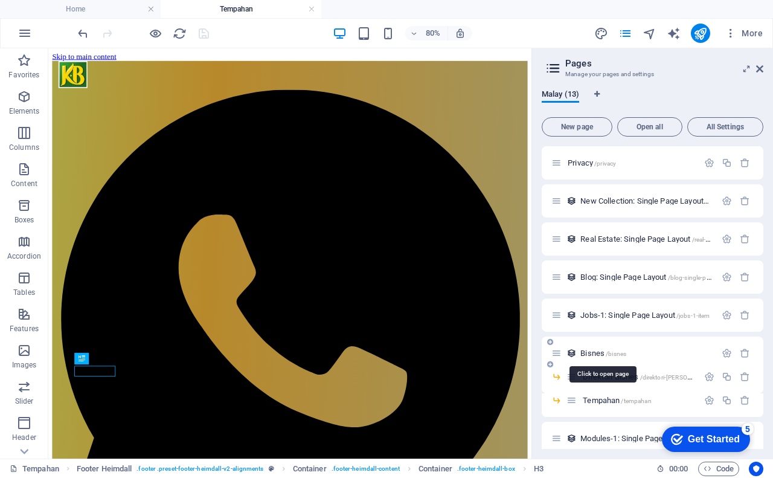
scroll to position [0, 0]
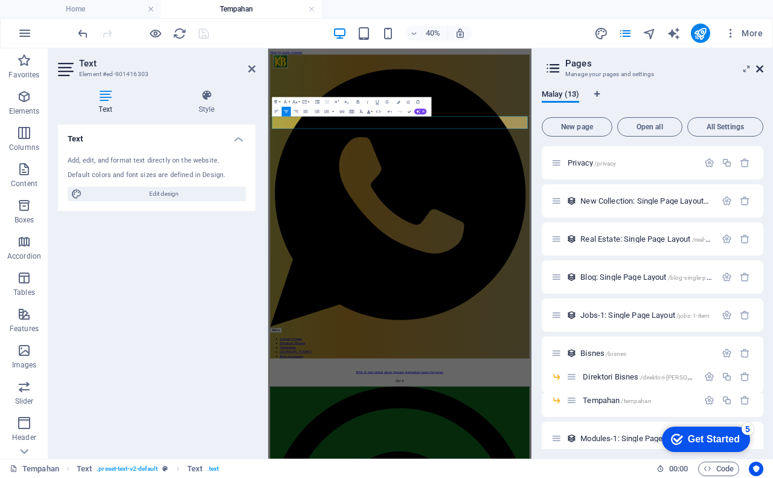
click at [756, 68] on icon at bounding box center [759, 69] width 7 height 10
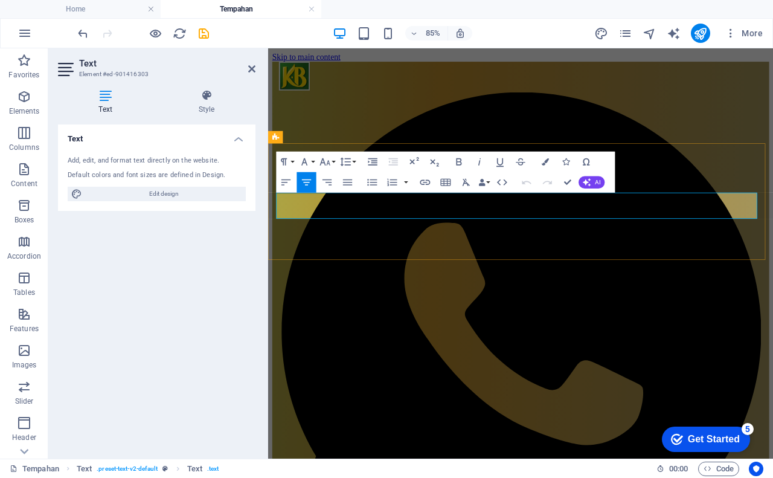
click at [203, 35] on icon "save" at bounding box center [204, 34] width 14 height 14
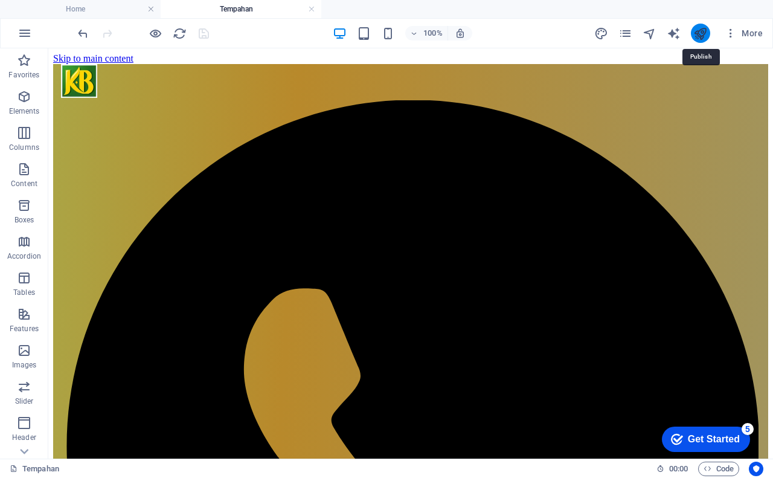
click at [701, 35] on icon "publish" at bounding box center [700, 34] width 14 height 14
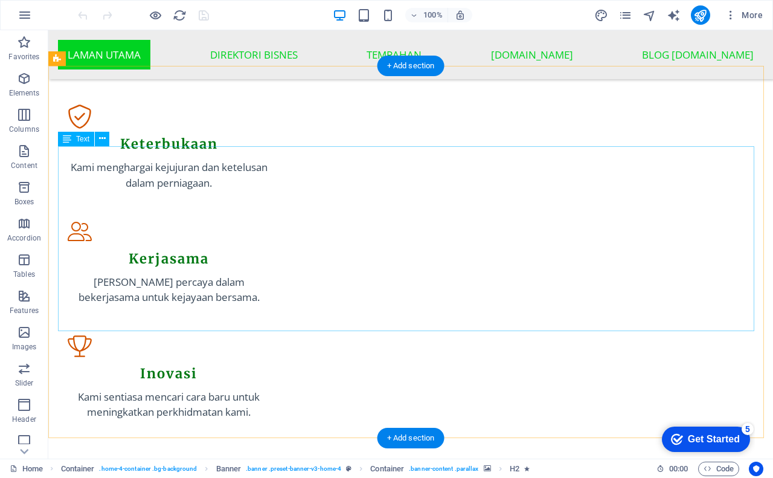
scroll to position [1389, 0]
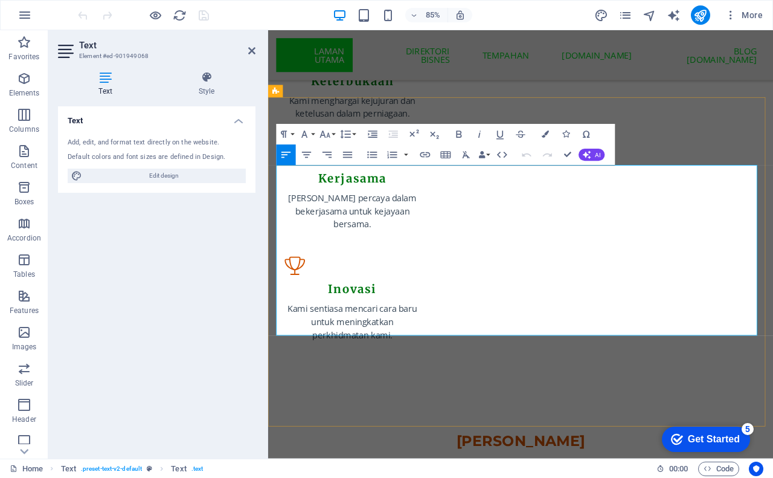
drag, startPoint x: 277, startPoint y: 319, endPoint x: 540, endPoint y: 325, distance: 263.3
click at [543, 131] on icon "button" at bounding box center [545, 134] width 7 height 7
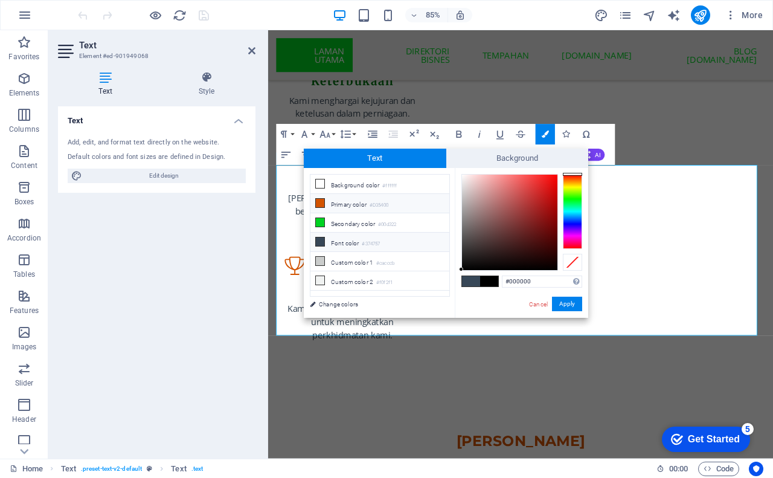
click at [368, 204] on li "Primary color #D35400" at bounding box center [379, 203] width 139 height 19
type input "#d35400"
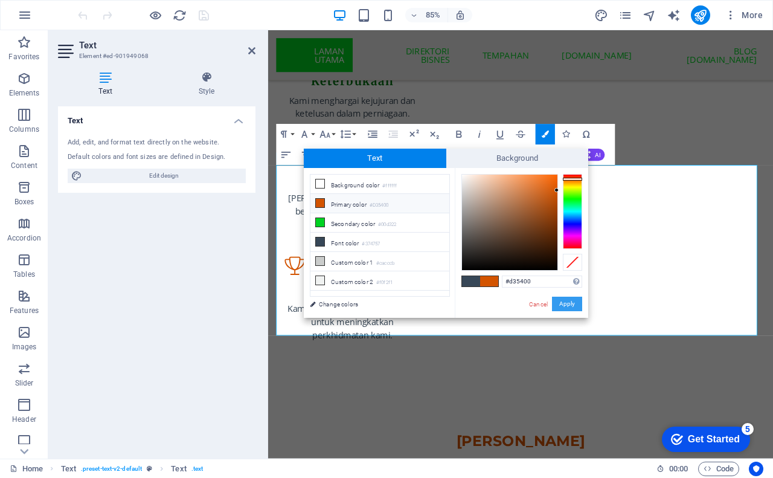
click at [565, 304] on button "Apply" at bounding box center [567, 303] width 30 height 14
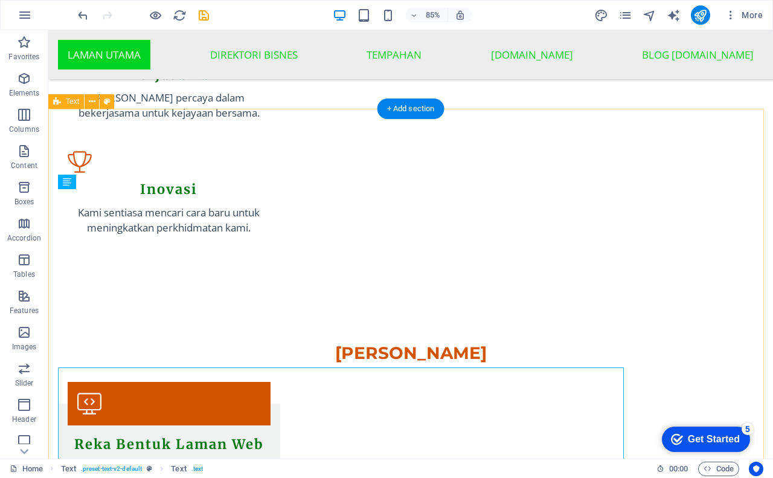
scroll to position [1337, 0]
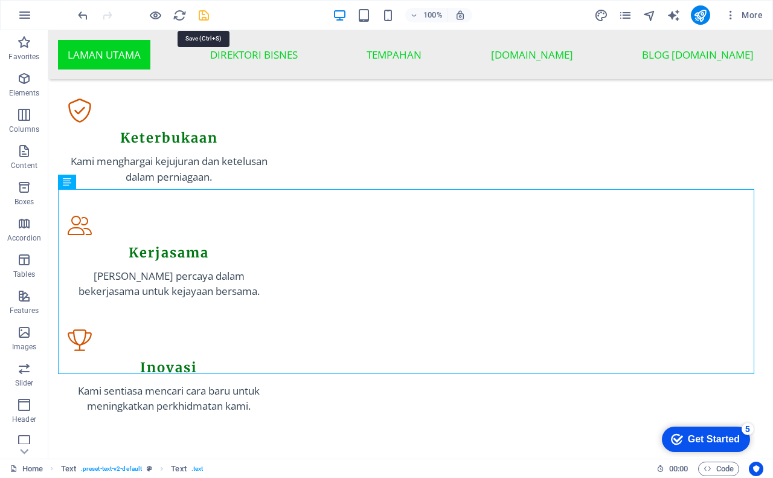
click at [203, 11] on icon "save" at bounding box center [204, 15] width 14 height 14
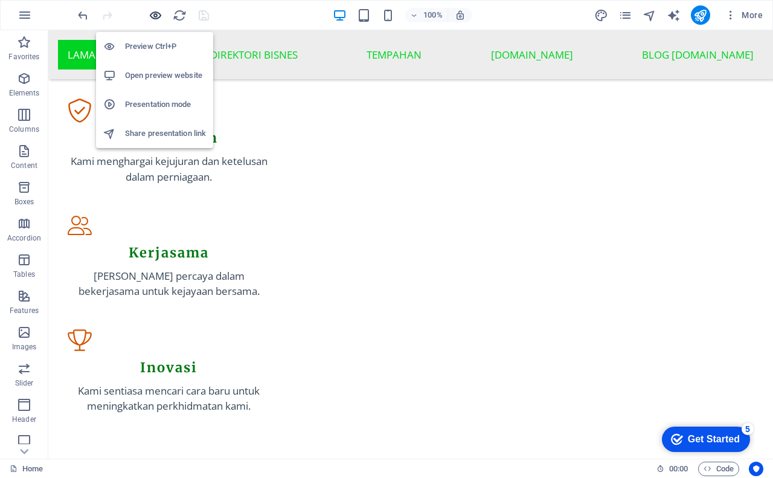
click at [155, 18] on icon "button" at bounding box center [156, 15] width 14 height 14
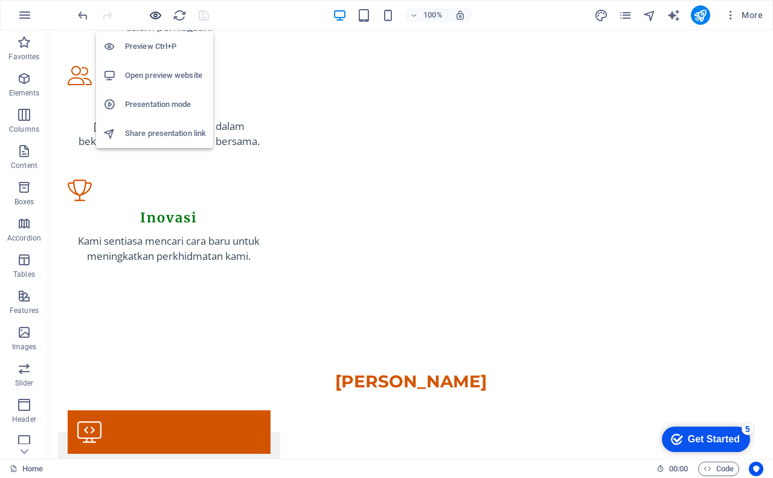
scroll to position [1321, 0]
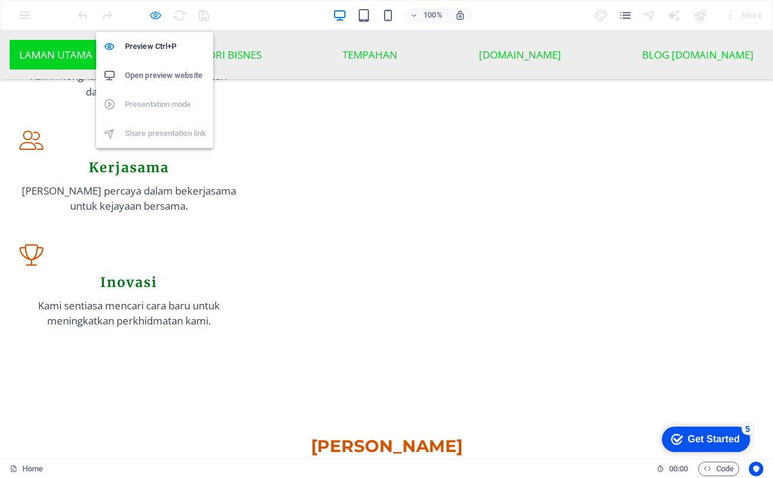
click at [158, 13] on icon "button" at bounding box center [156, 15] width 14 height 14
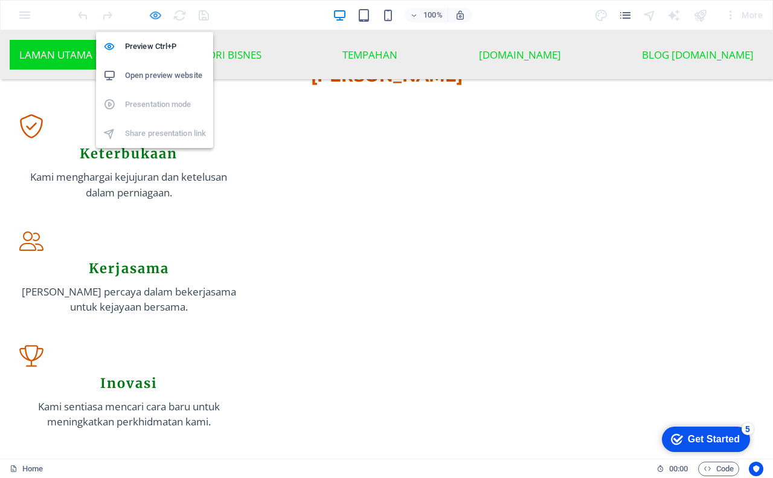
scroll to position [1337, 0]
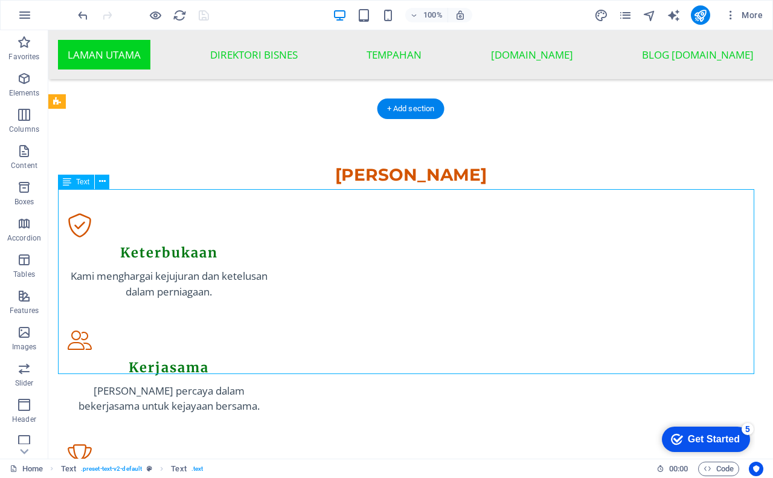
scroll to position [1496, 0]
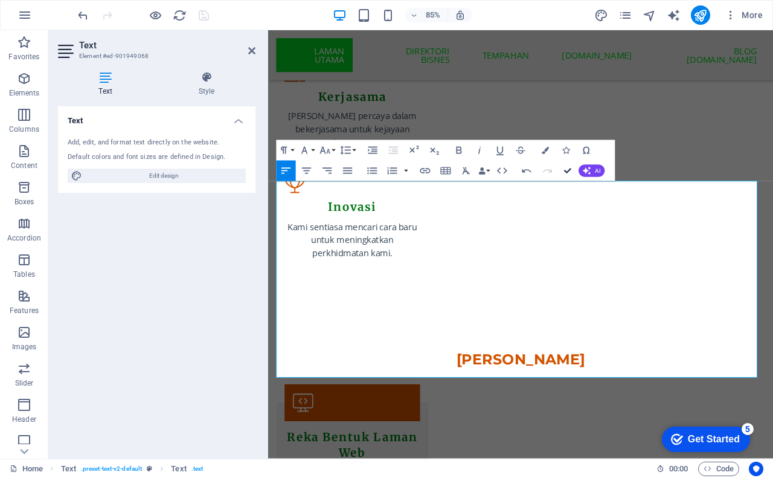
scroll to position [1318, 0]
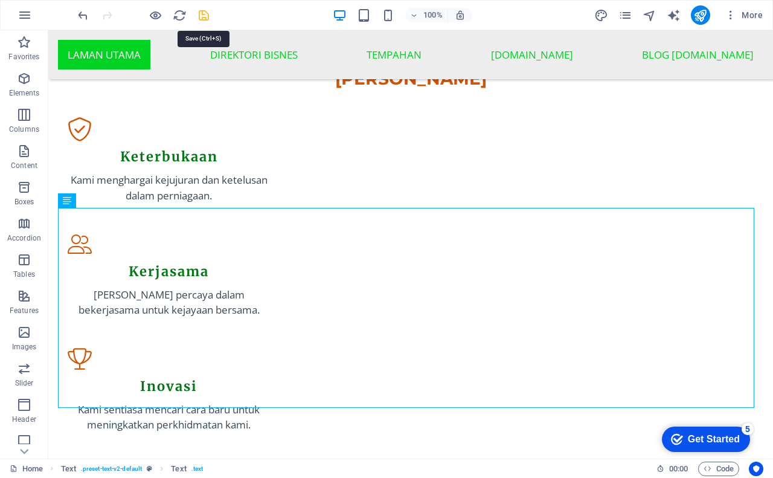
click at [206, 19] on icon "save" at bounding box center [204, 15] width 14 height 14
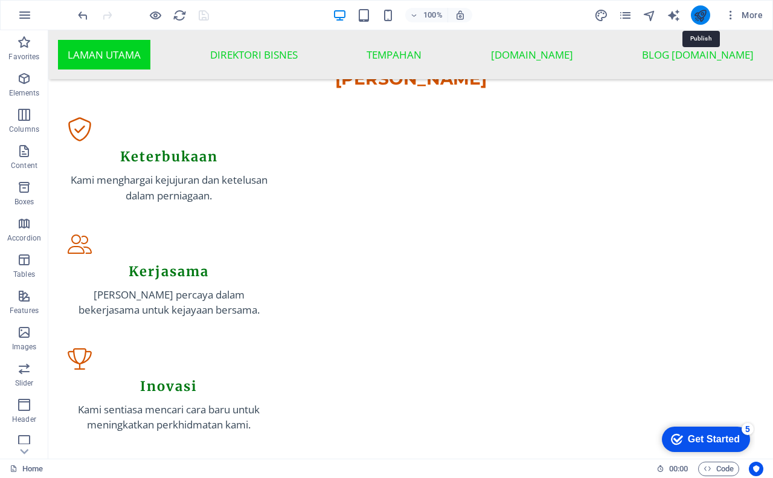
click at [701, 16] on icon "publish" at bounding box center [700, 15] width 14 height 14
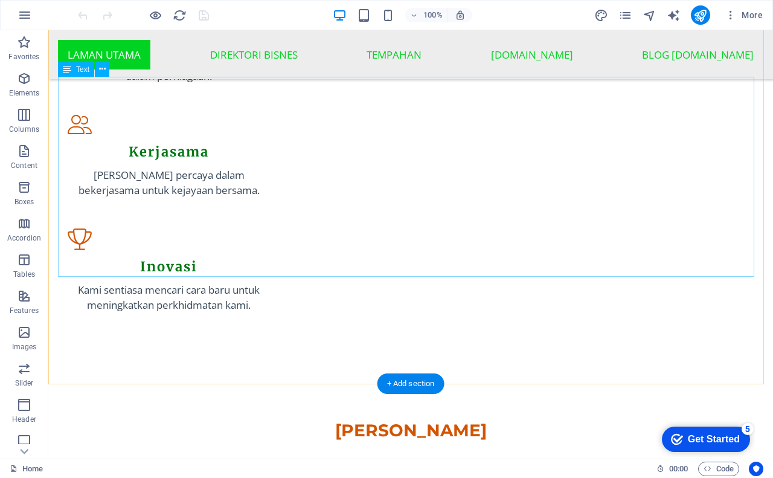
scroll to position [1449, 0]
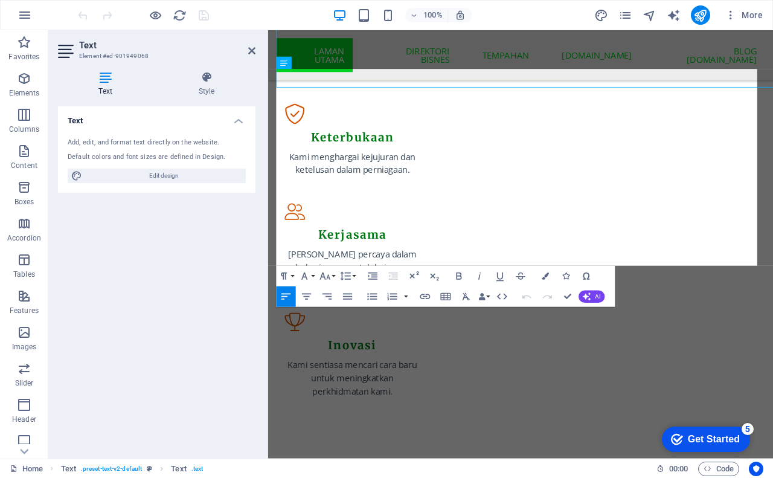
scroll to position [1628, 0]
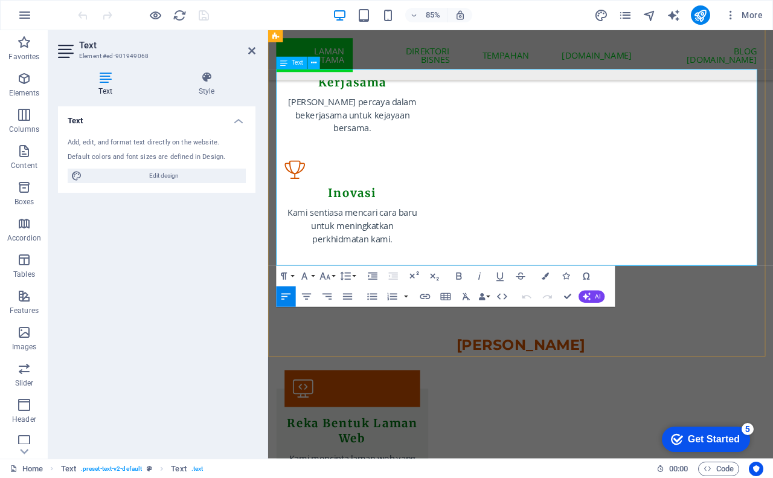
drag, startPoint x: 470, startPoint y: 252, endPoint x: 516, endPoint y: 248, distance: 46.7
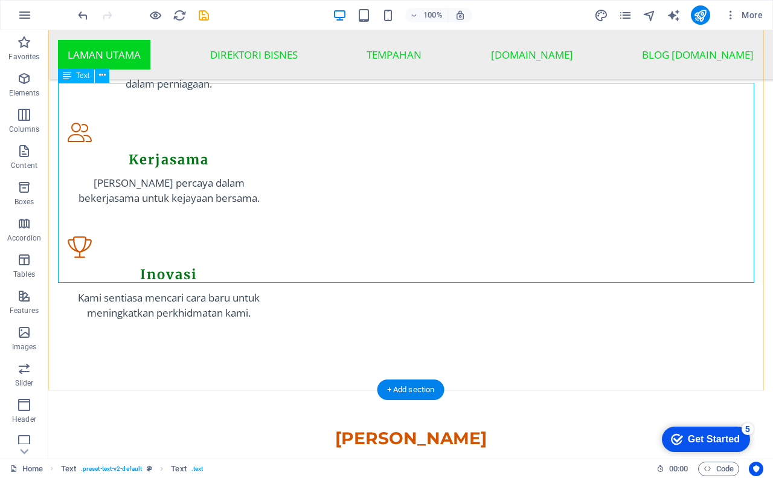
scroll to position [1450, 0]
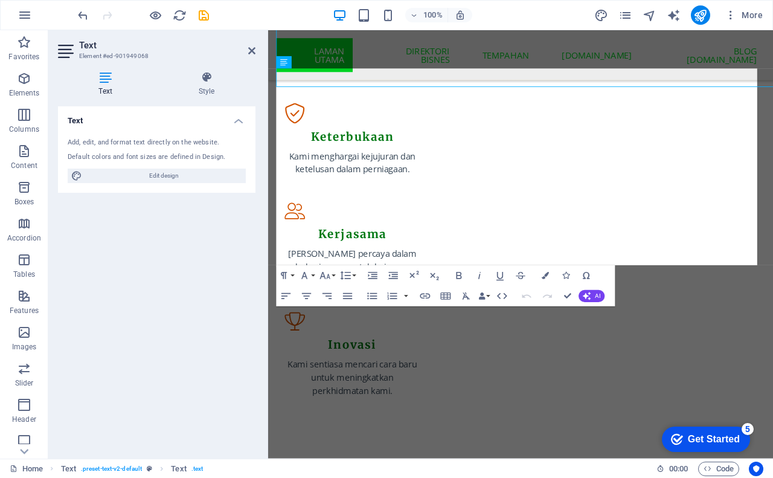
scroll to position [1629, 0]
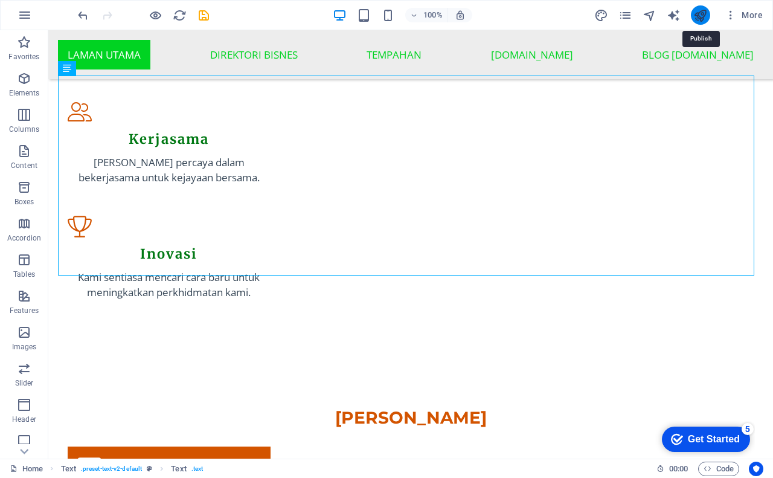
click at [700, 18] on icon "publish" at bounding box center [700, 15] width 14 height 14
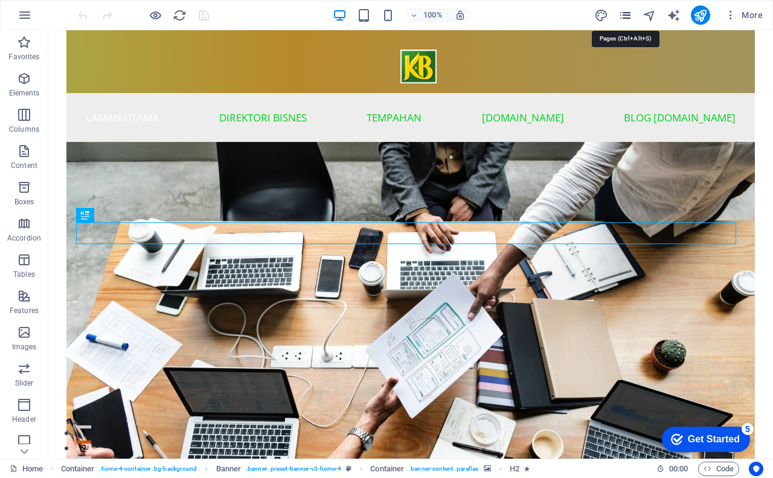
click at [627, 19] on icon "pages" at bounding box center [625, 15] width 14 height 14
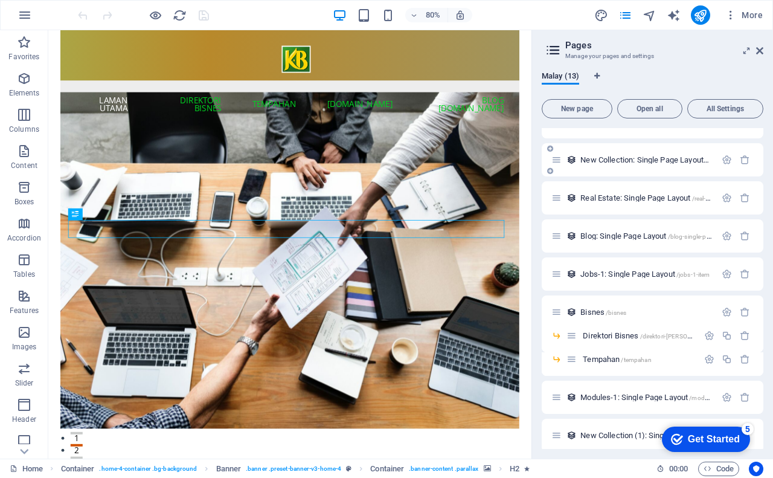
scroll to position [145, 0]
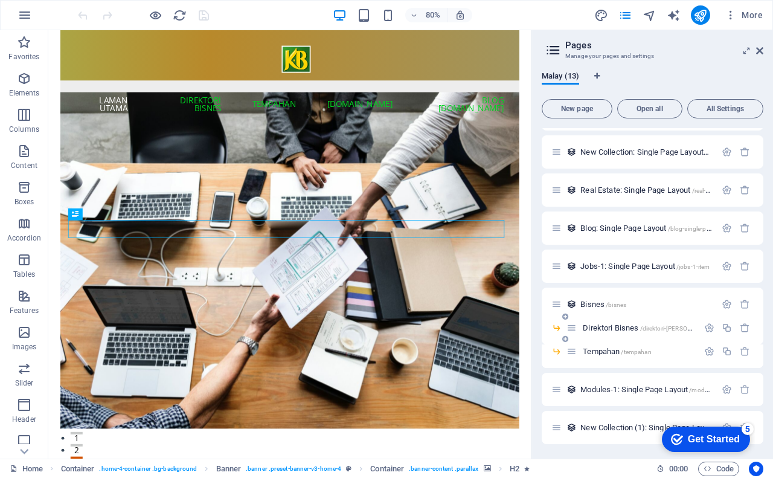
click at [620, 326] on span "Direktori Bisnes /direktori-bisnes" at bounding box center [649, 327] width 132 height 9
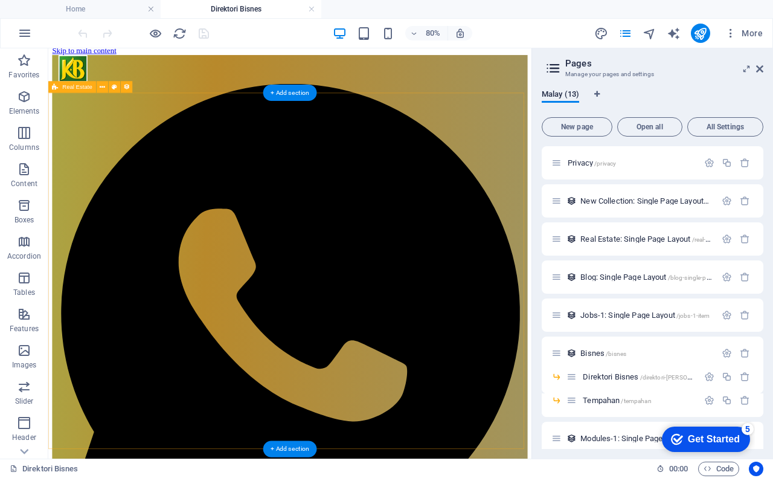
scroll to position [0, 0]
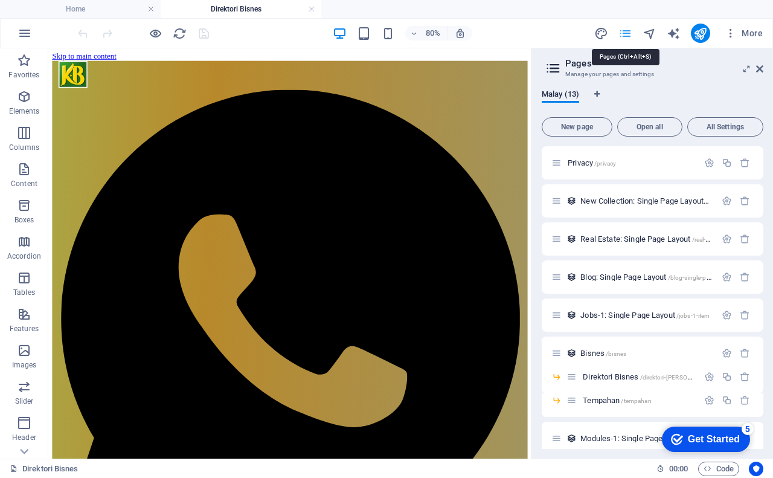
click at [627, 37] on icon "pages" at bounding box center [625, 34] width 14 height 14
click at [596, 400] on span "Tempahan /tempahan" at bounding box center [617, 400] width 68 height 9
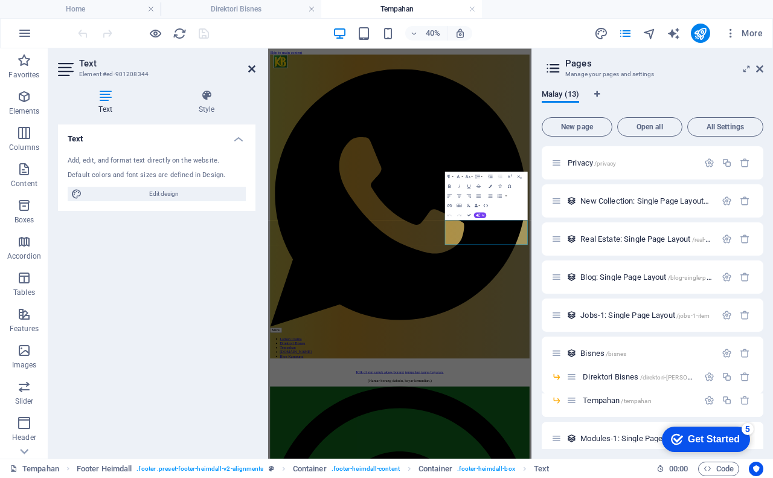
click at [252, 70] on icon at bounding box center [251, 69] width 7 height 10
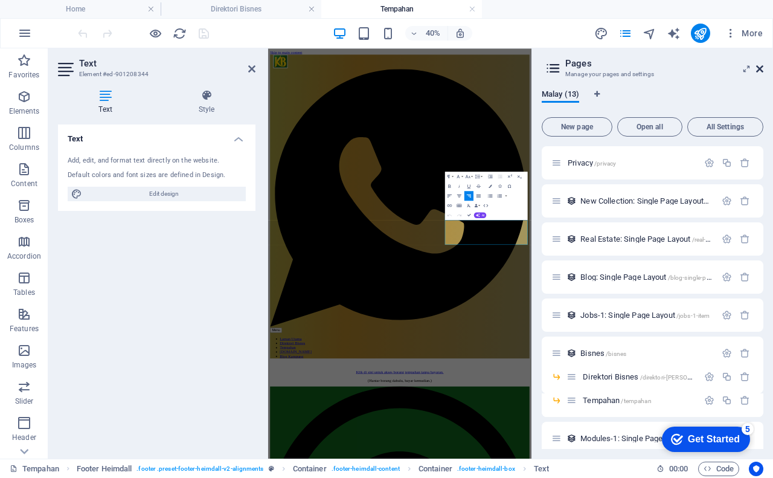
click at [759, 70] on icon at bounding box center [759, 69] width 7 height 10
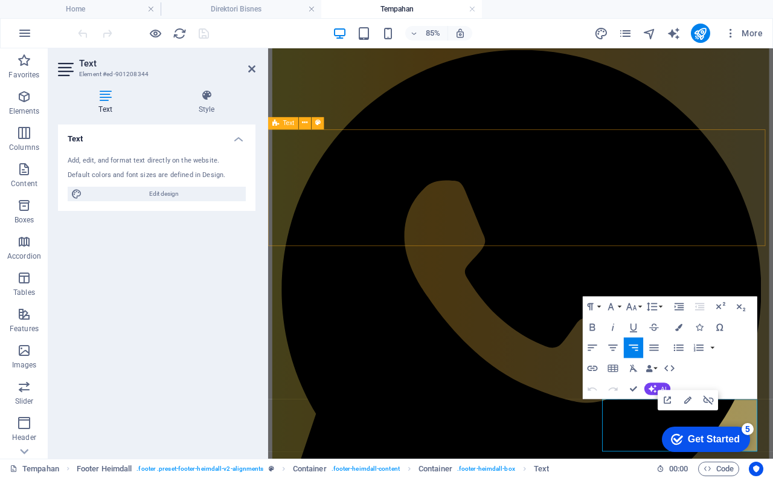
scroll to position [65, 0]
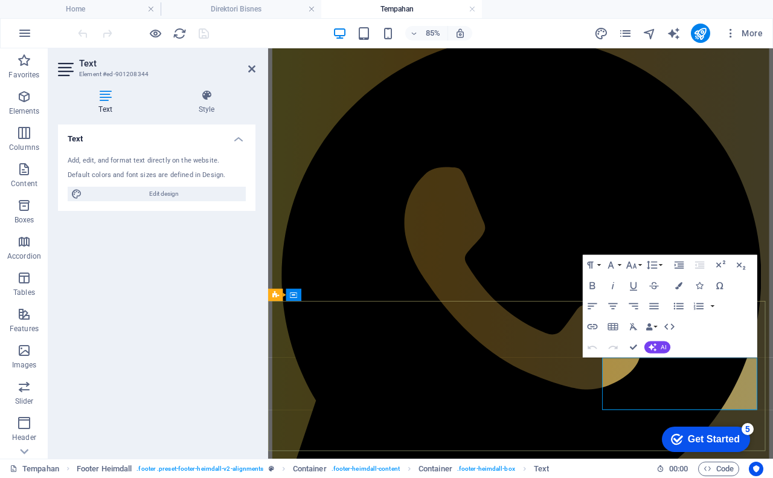
drag, startPoint x: 990, startPoint y: 424, endPoint x: 828, endPoint y: 435, distance: 162.8
drag, startPoint x: 801, startPoint y: 434, endPoint x: 745, endPoint y: 449, distance: 58.3
click at [594, 324] on icon "button" at bounding box center [593, 326] width 10 height 5
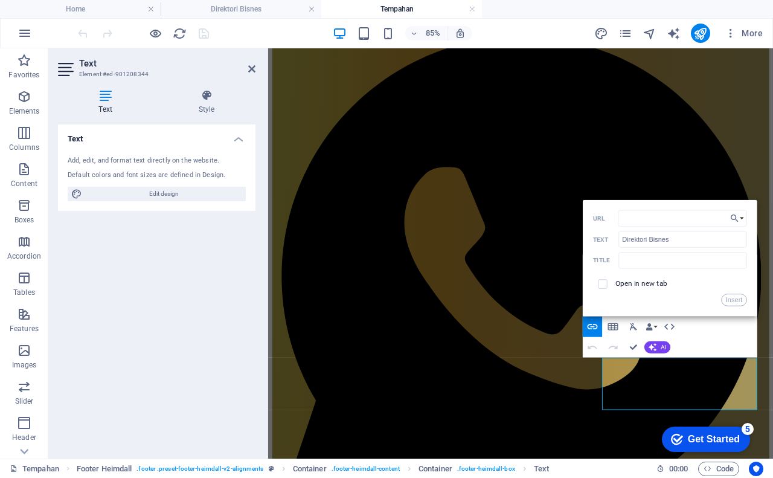
click at [391, 10] on h4 "Tempahan" at bounding box center [401, 8] width 161 height 13
click at [408, 8] on h4 "Tempahan" at bounding box center [401, 8] width 161 height 13
click at [626, 219] on input "URL" at bounding box center [682, 218] width 129 height 16
paste input "https://bisnes.kampung.biz/direktori-bisnes/"
type input "https://bisnes.kampung.biz/direktori-bisnes/"
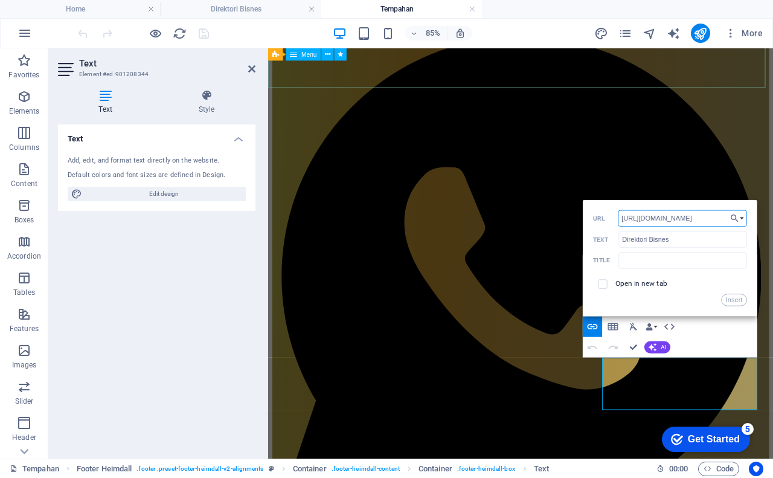
scroll to position [0, 28]
click at [734, 301] on button "Insert" at bounding box center [734, 299] width 26 height 12
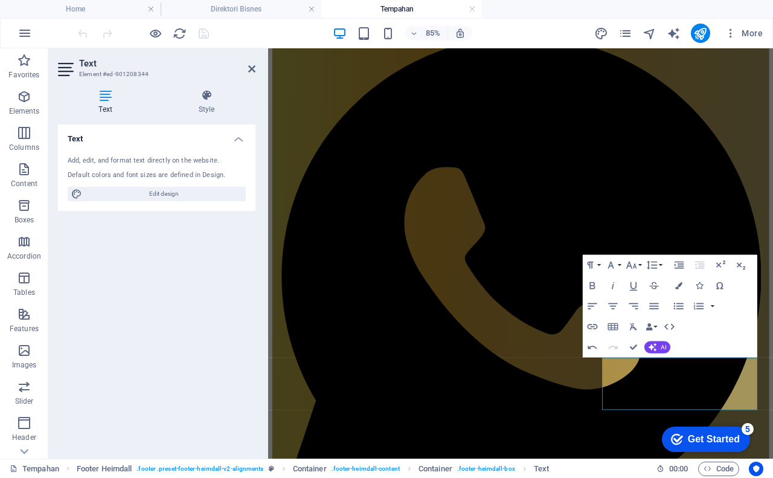
scroll to position [0, 0]
drag, startPoint x: 778, startPoint y: 479, endPoint x: 842, endPoint y: 481, distance: 64.0
type input "Landing Page"
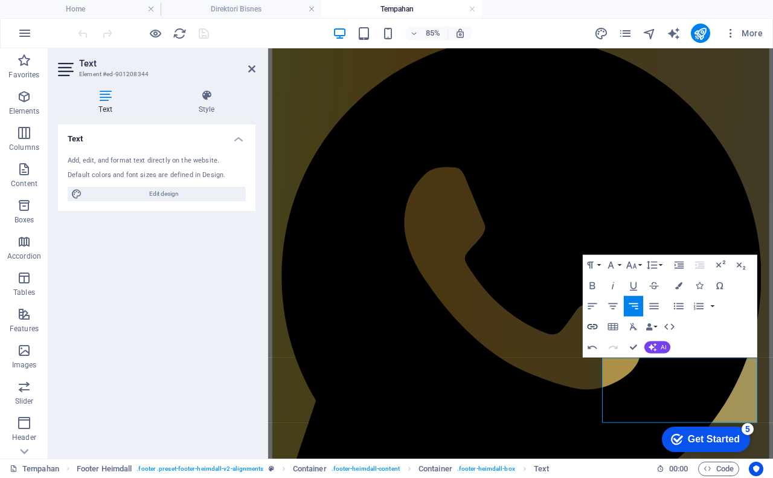
click at [589, 327] on icon "button" at bounding box center [592, 326] width 12 height 12
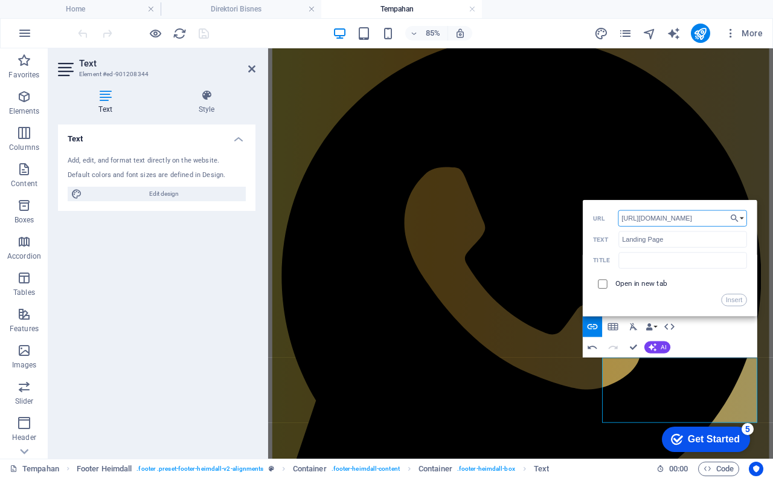
type input "https://bit.ly/m/yusridahaman"
click at [602, 283] on input "checkbox" at bounding box center [601, 282] width 9 height 9
checkbox input "true"
click at [734, 301] on button "Insert" at bounding box center [734, 299] width 26 height 12
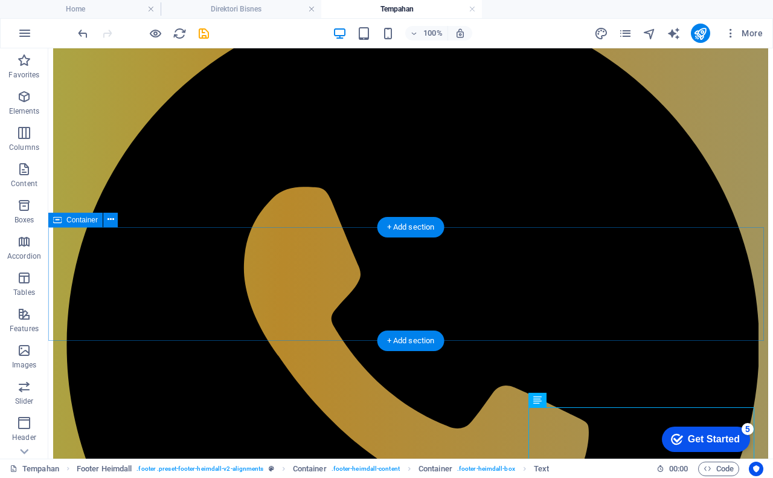
scroll to position [66, 0]
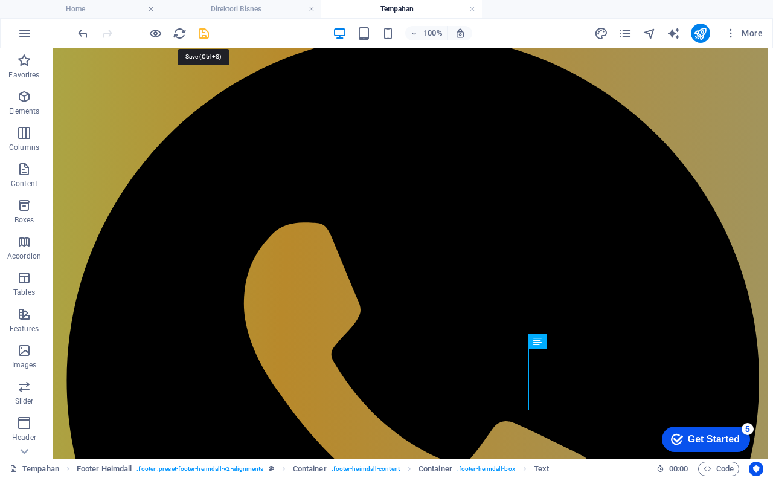
click at [205, 33] on icon "save" at bounding box center [204, 34] width 14 height 14
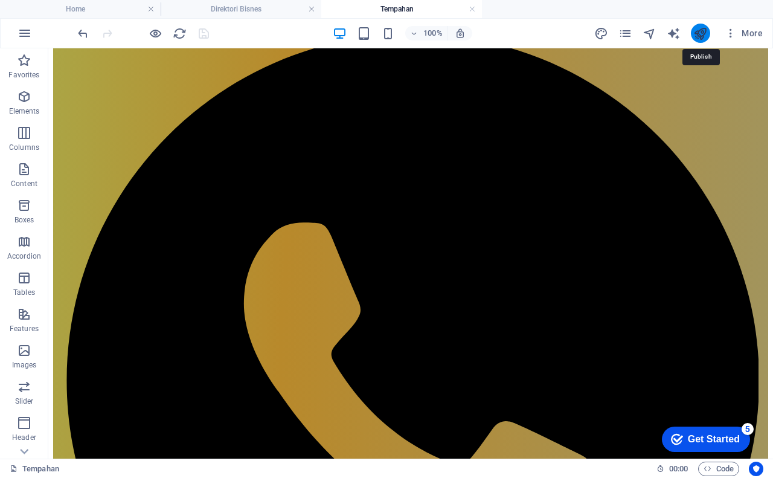
click at [702, 30] on icon "publish" at bounding box center [700, 34] width 14 height 14
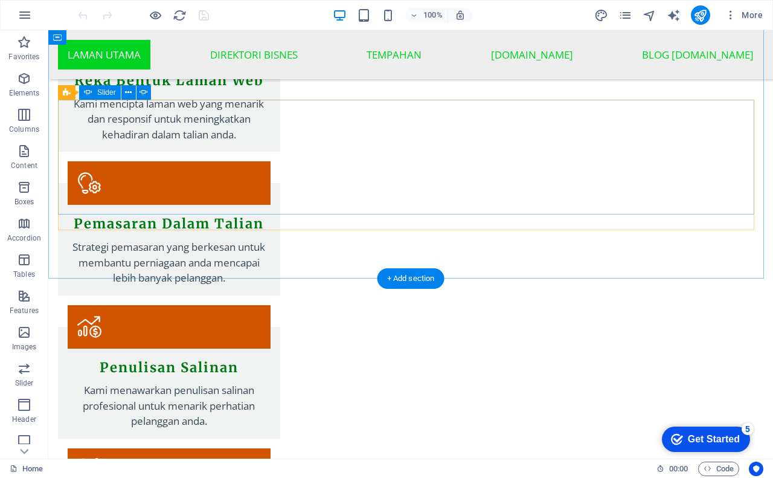
scroll to position [1827, 0]
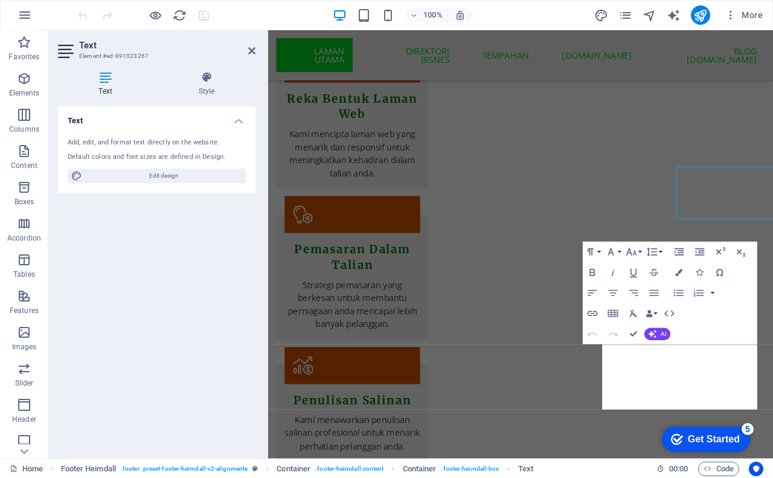
scroll to position [1976, 0]
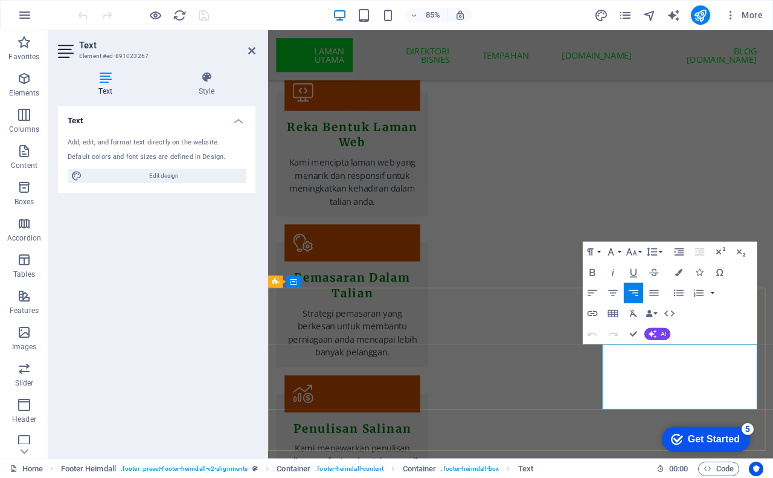
drag, startPoint x: 802, startPoint y: 421, endPoint x: 746, endPoint y: 440, distance: 59.4
click at [590, 315] on icon "button" at bounding box center [592, 313] width 12 height 12
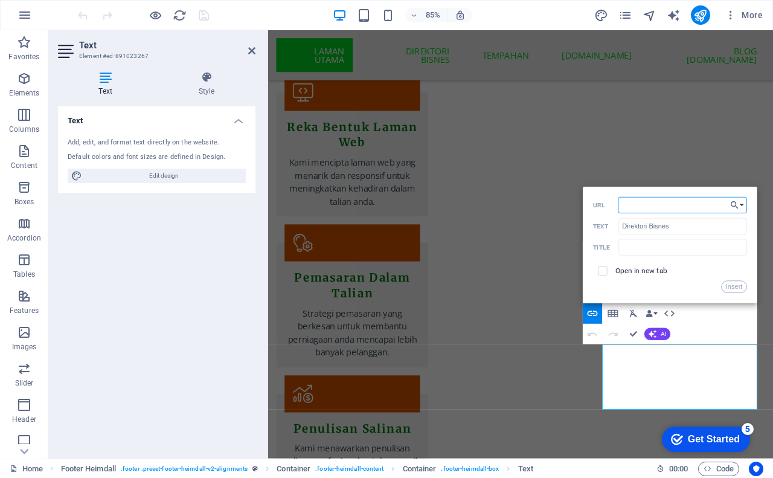
paste input "[URL][DOMAIN_NAME]"
click at [726, 205] on input "[URL][DOMAIN_NAME]" at bounding box center [682, 205] width 129 height 16
type input "https://bisnes.kampung.biz/direktori-bisnes"
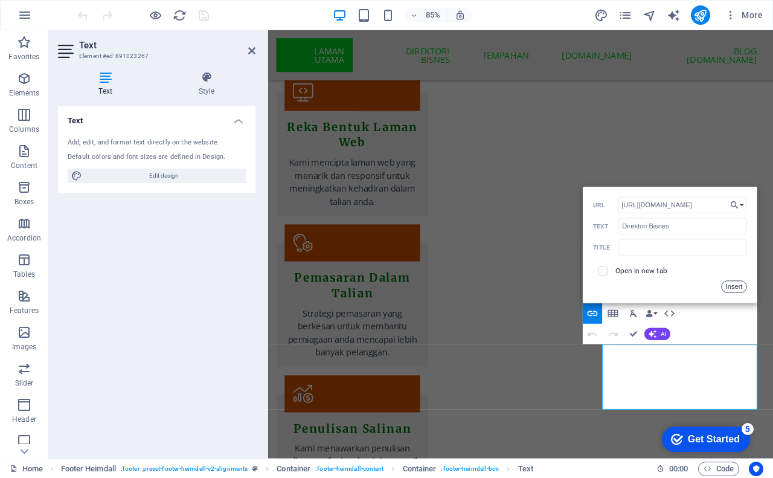
click at [732, 287] on button "Insert" at bounding box center [734, 287] width 26 height 12
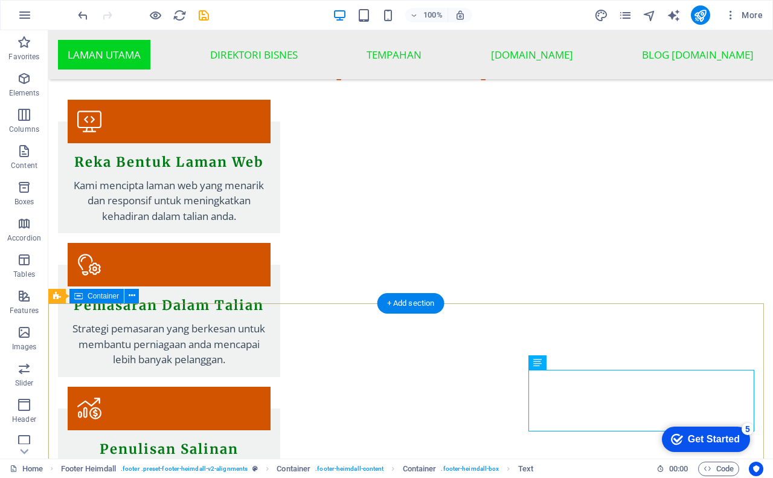
scroll to position [1827, 0]
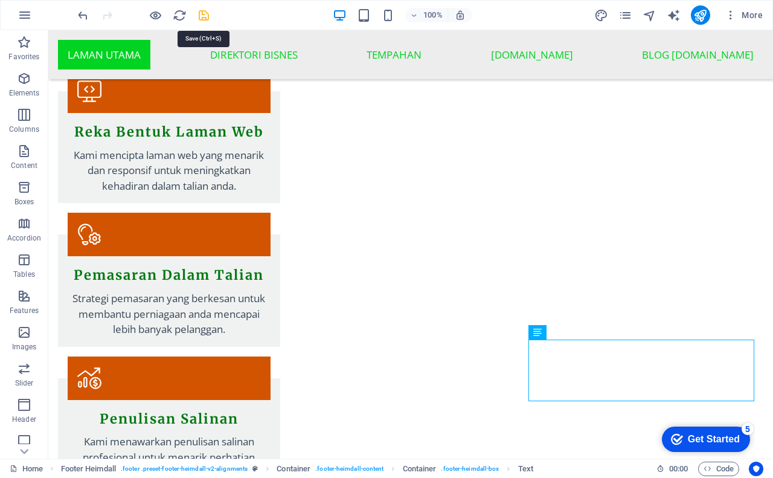
click at [209, 17] on icon "save" at bounding box center [204, 15] width 14 height 14
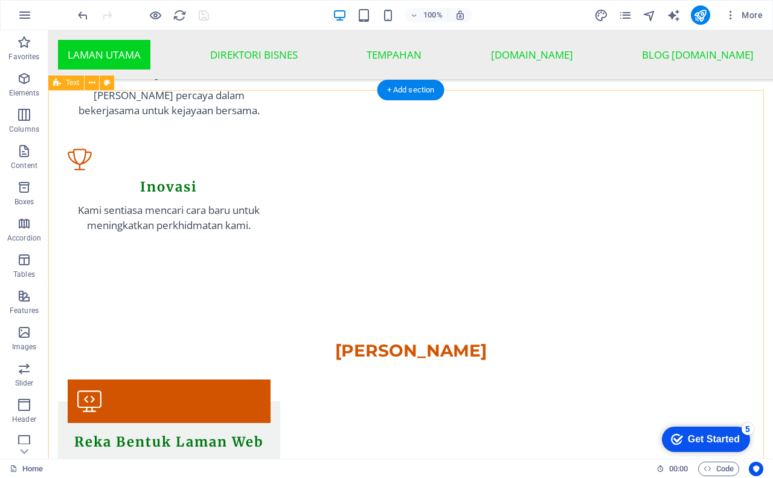
scroll to position [1344, 0]
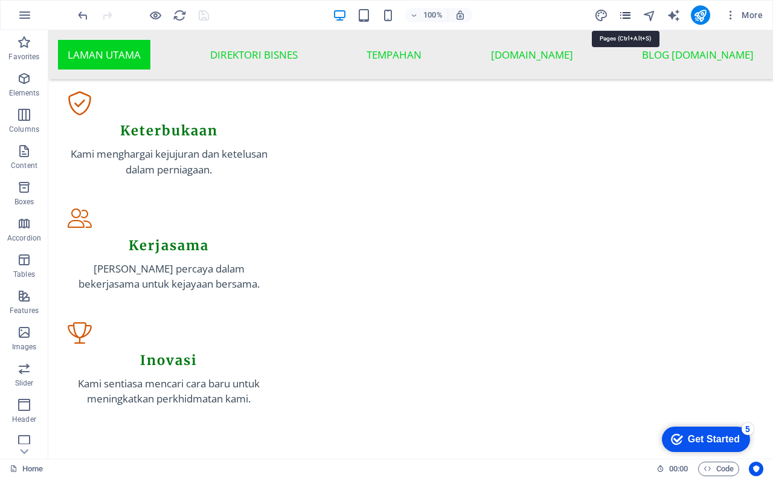
click at [627, 15] on icon "pages" at bounding box center [625, 15] width 14 height 14
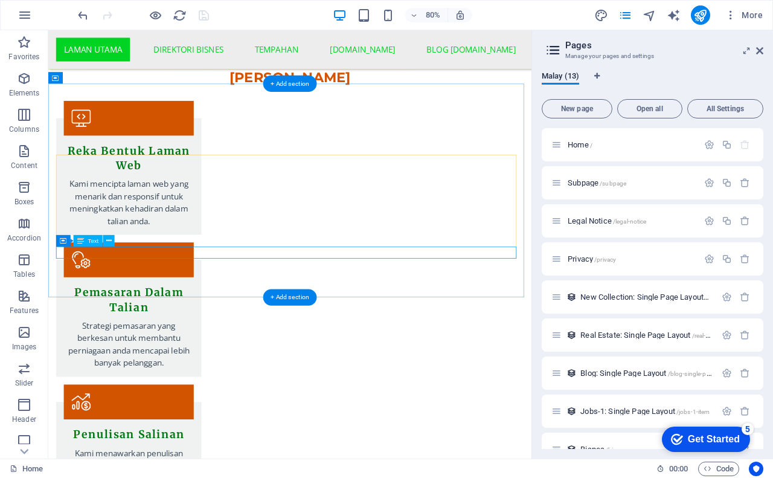
scroll to position [1972, 0]
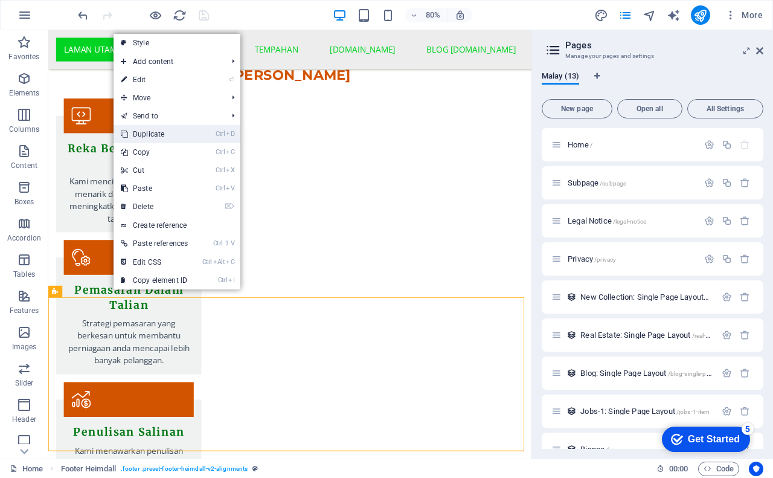
click at [167, 133] on link "Ctrl D Duplicate" at bounding box center [155, 134] width 82 height 18
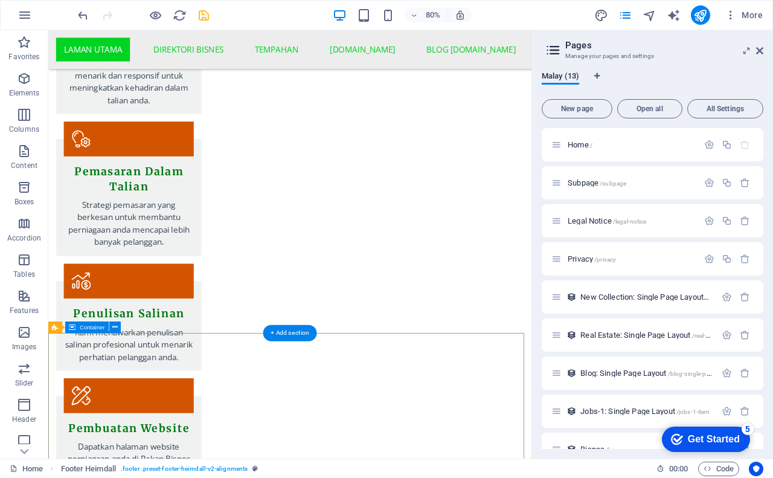
scroll to position [2153, 0]
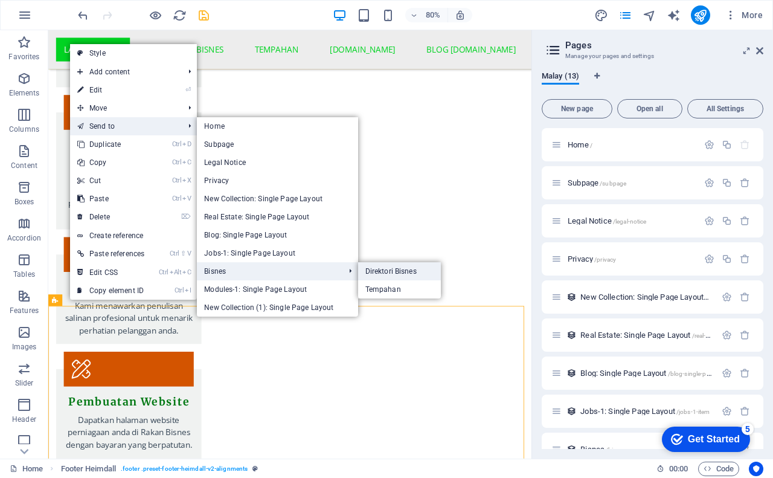
click at [385, 270] on link "Direktori Bisnes" at bounding box center [399, 271] width 83 height 18
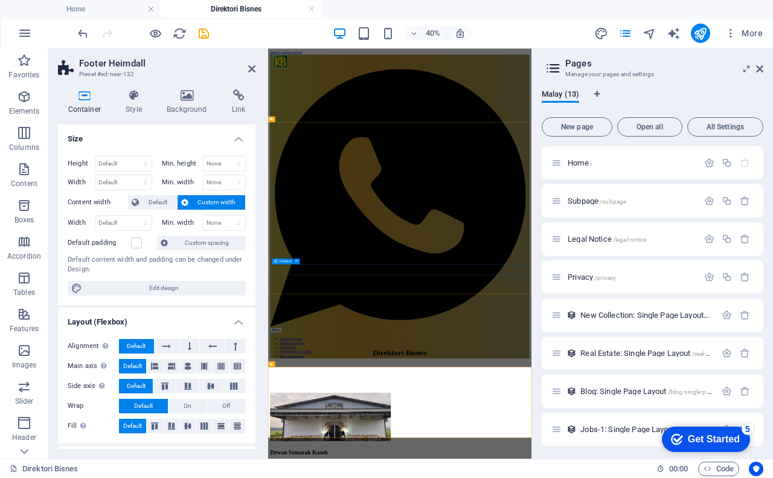
scroll to position [0, 0]
click at [761, 70] on icon at bounding box center [759, 69] width 7 height 10
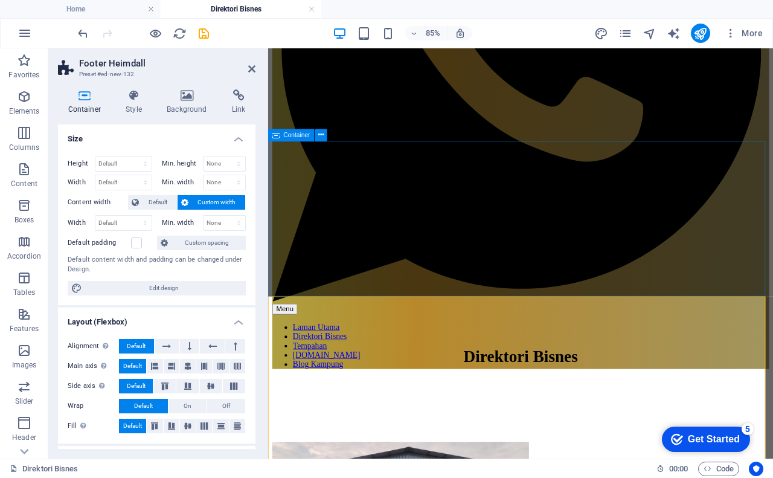
scroll to position [409, 0]
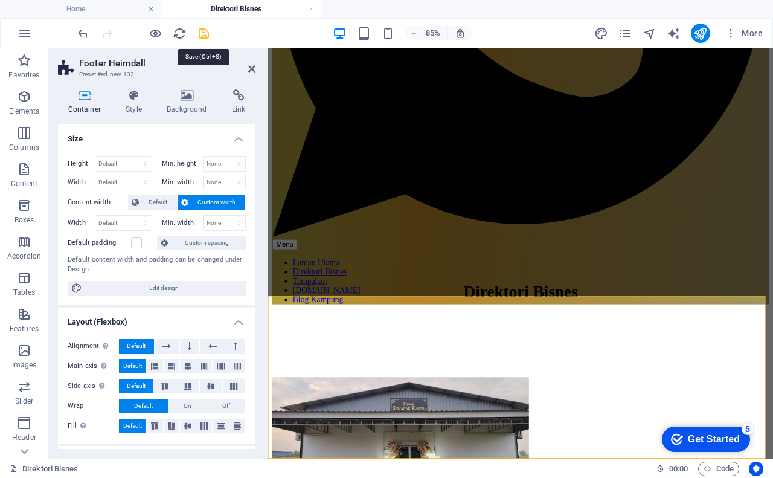
click at [202, 34] on icon "save" at bounding box center [204, 34] width 14 height 14
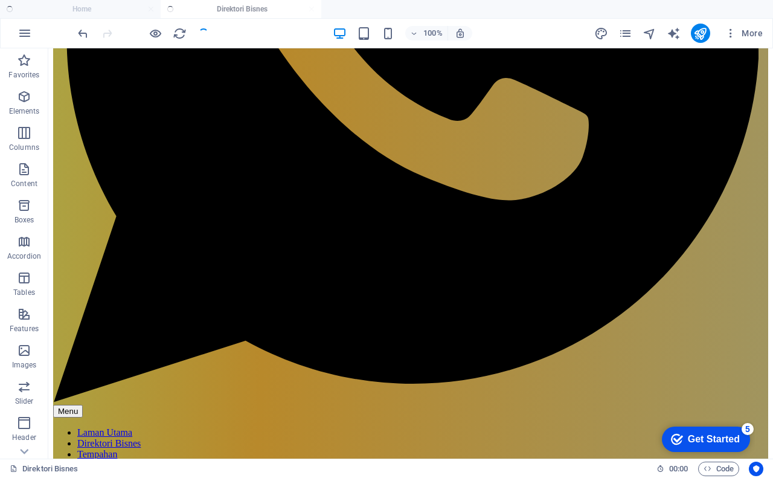
scroll to position [393, 0]
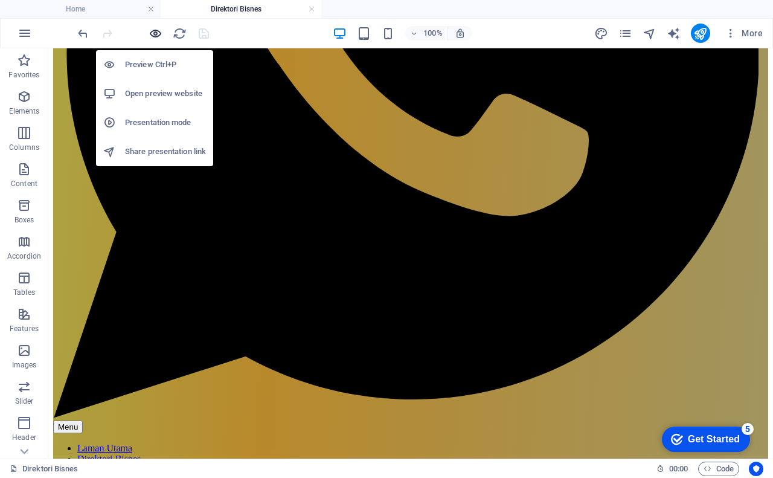
click at [155, 36] on icon "button" at bounding box center [156, 34] width 14 height 14
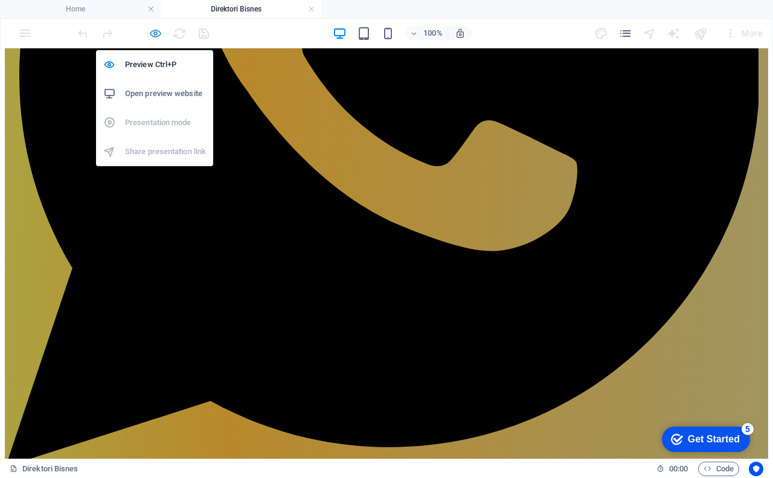
scroll to position [297, 0]
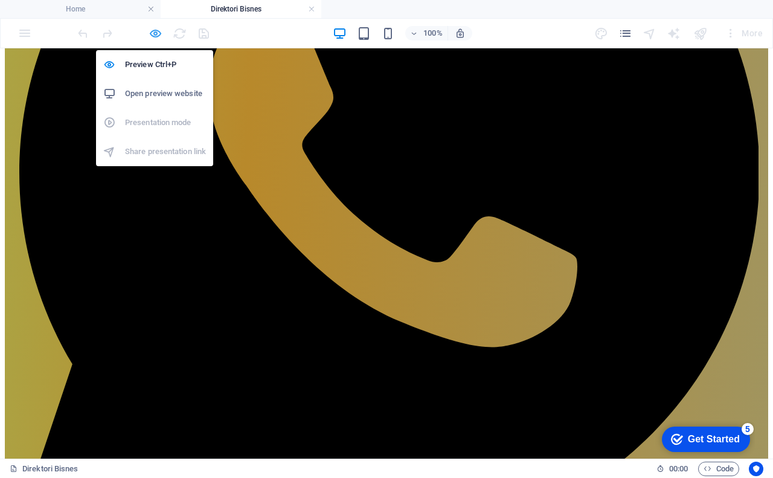
click at [160, 35] on icon "button" at bounding box center [156, 34] width 14 height 14
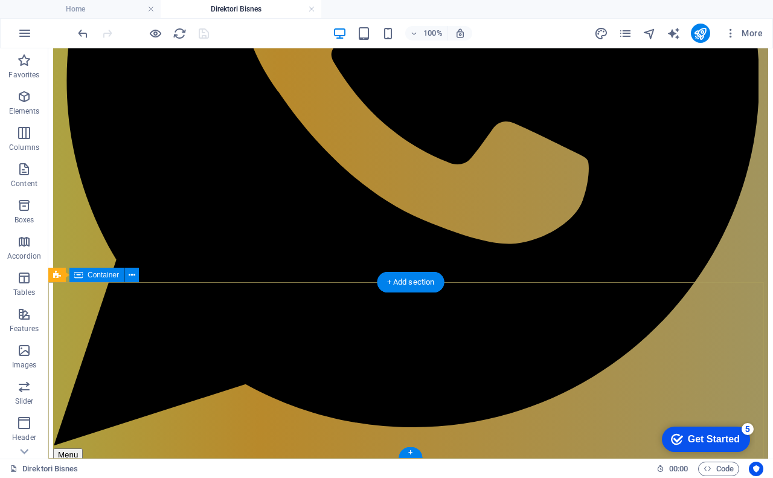
scroll to position [450, 0]
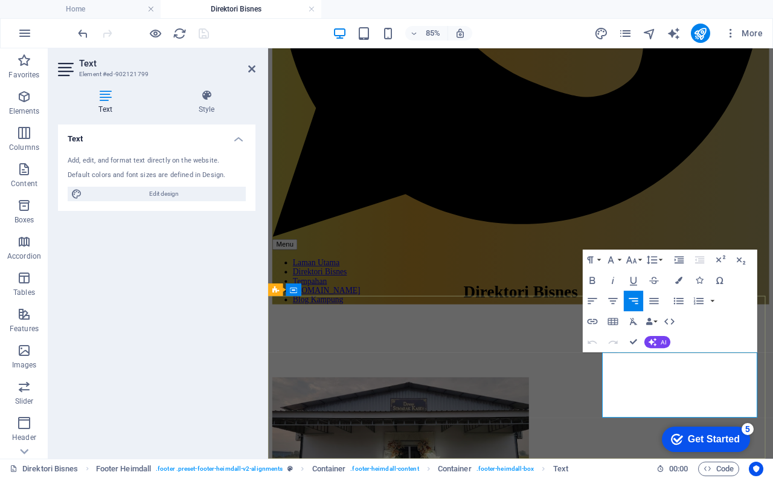
drag, startPoint x: 801, startPoint y: 429, endPoint x: 745, endPoint y: 446, distance: 58.8
click at [589, 320] on icon "button" at bounding box center [593, 321] width 10 height 5
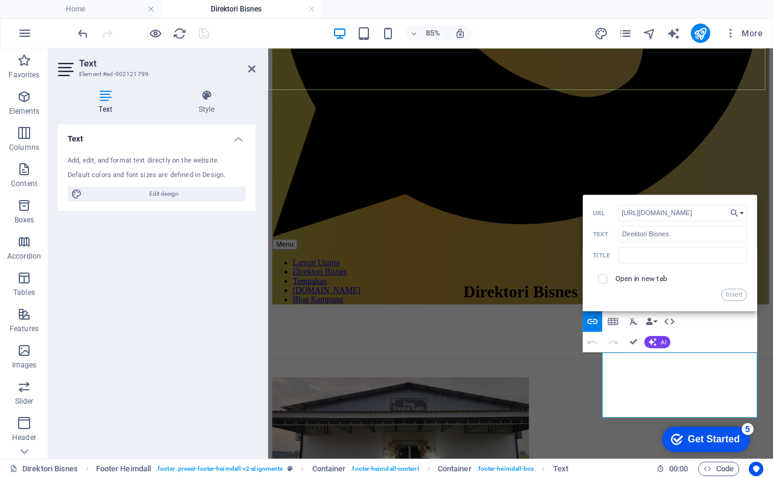
scroll to position [0, 28]
click at [722, 212] on input "https://bisnes.kampung.biz/direktori-bisnes/" at bounding box center [682, 213] width 129 height 16
type input "https://bisnes.kampung.biz/direktori-bisnes"
click at [731, 293] on button "Insert" at bounding box center [734, 295] width 26 height 12
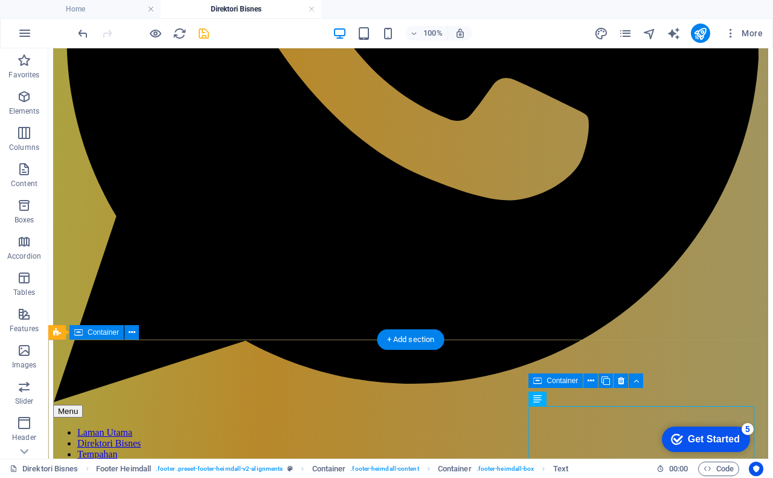
scroll to position [393, 0]
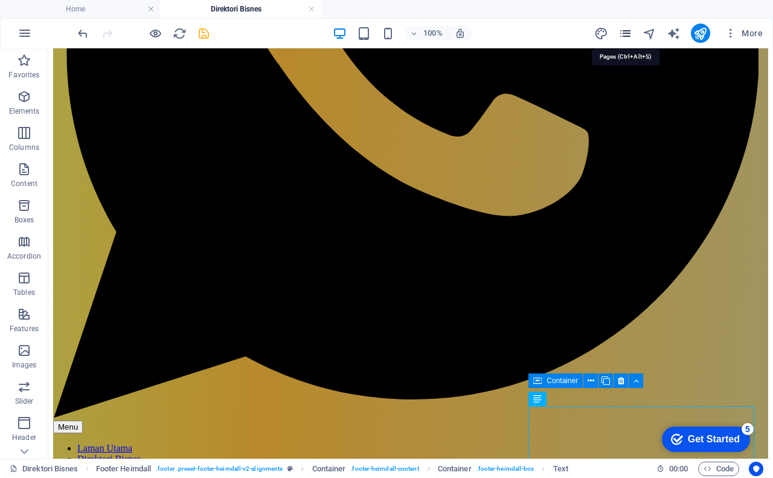
click at [626, 36] on icon "pages" at bounding box center [625, 34] width 14 height 14
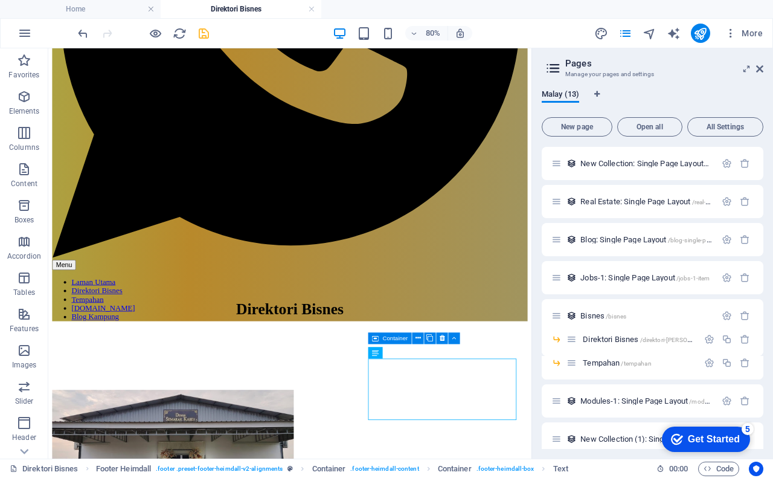
scroll to position [163, 0]
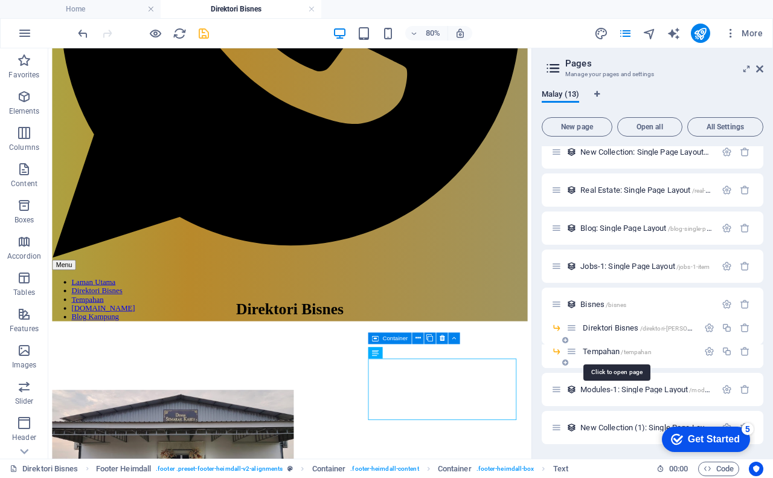
click at [609, 350] on span "Tempahan /tempahan" at bounding box center [617, 351] width 68 height 9
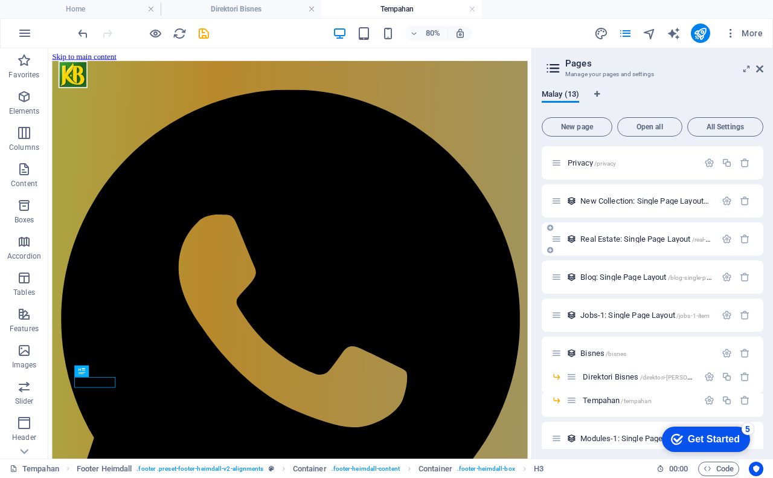
scroll to position [0, 0]
click at [761, 73] on icon at bounding box center [759, 69] width 7 height 10
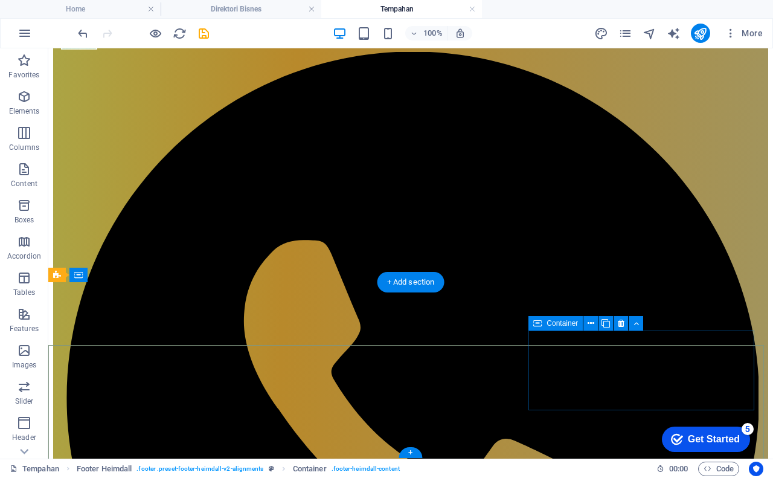
scroll to position [66, 0]
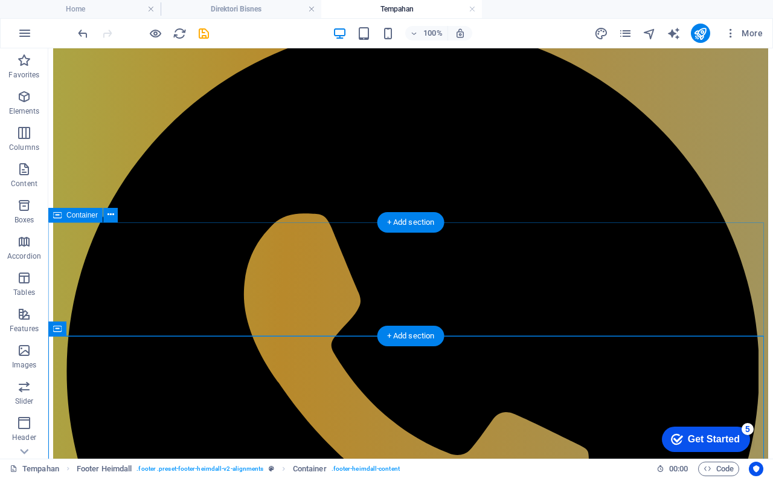
scroll to position [66, 0]
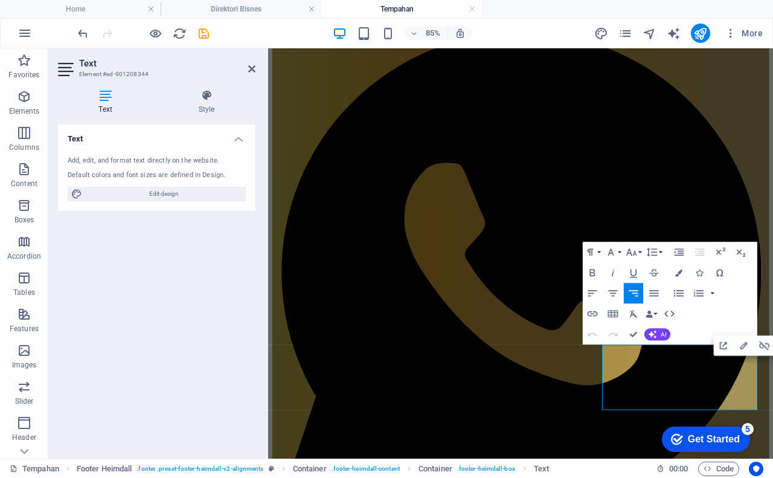
scroll to position [80, 0]
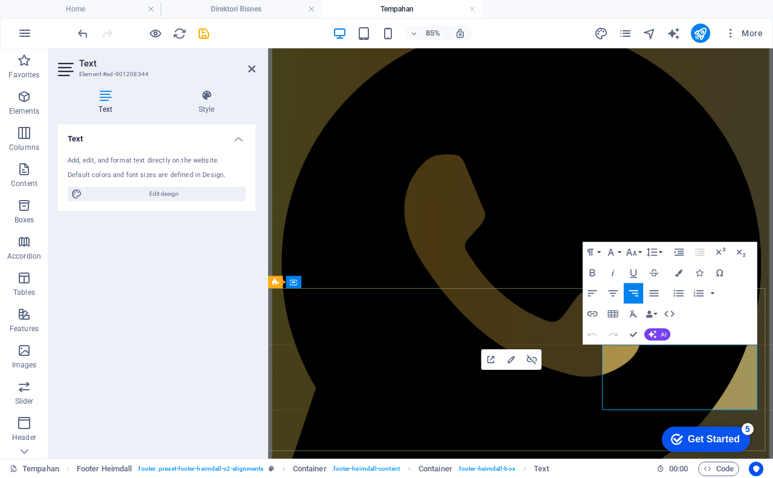
drag, startPoint x: 802, startPoint y: 422, endPoint x: 748, endPoint y: 439, distance: 56.9
click at [593, 317] on icon "button" at bounding box center [592, 313] width 12 height 12
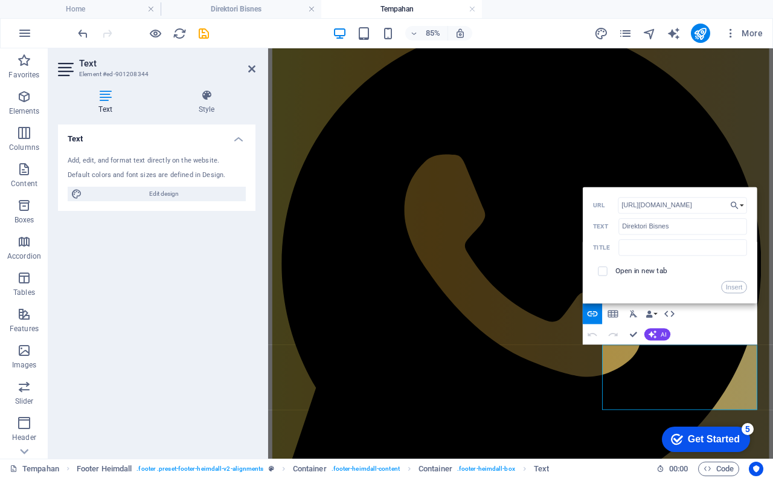
scroll to position [0, 28]
click at [724, 203] on input "https://bisnes.kampung.biz/direktori-bisnes/" at bounding box center [682, 205] width 129 height 16
type input "https://bisnes.kampung.biz/direktori-bisnes"
click at [731, 284] on button "Insert" at bounding box center [734, 287] width 26 height 12
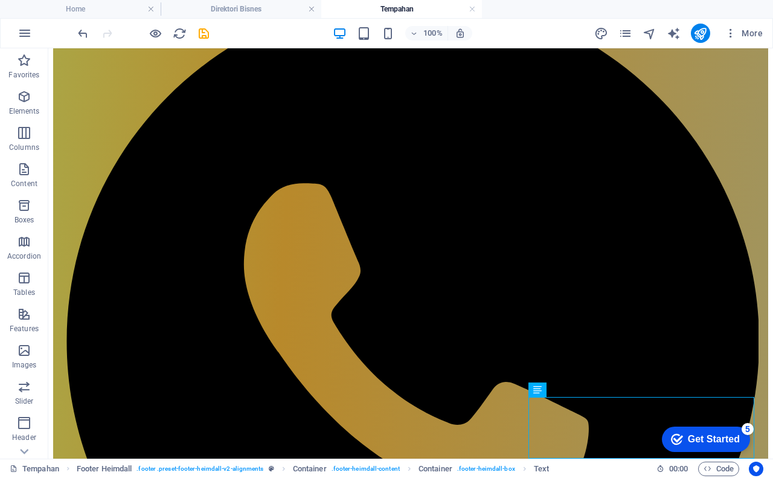
scroll to position [66, 0]
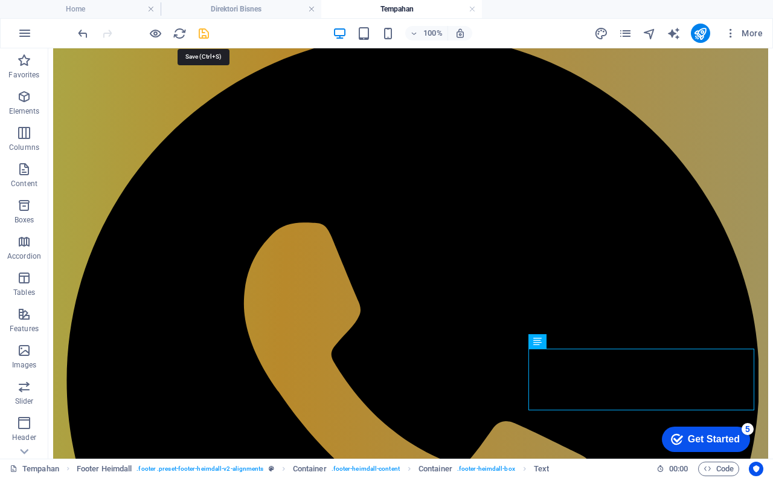
click at [203, 36] on icon "save" at bounding box center [204, 34] width 14 height 14
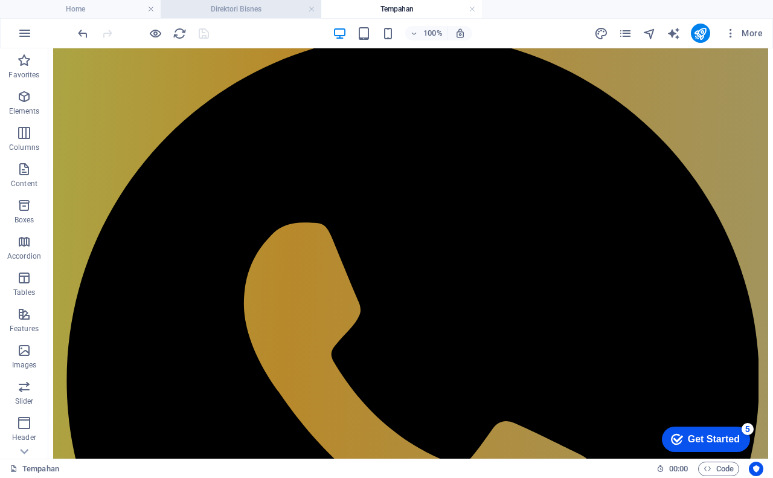
click at [268, 2] on h4 "Direktori Bisnes" at bounding box center [241, 8] width 161 height 13
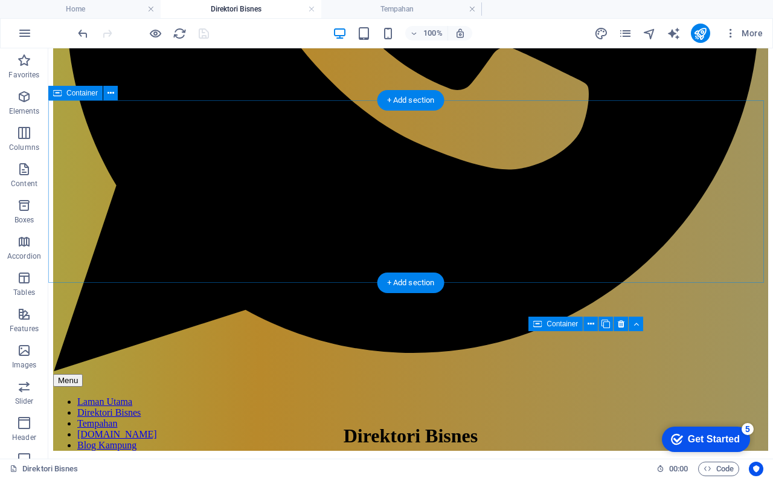
scroll to position [450, 0]
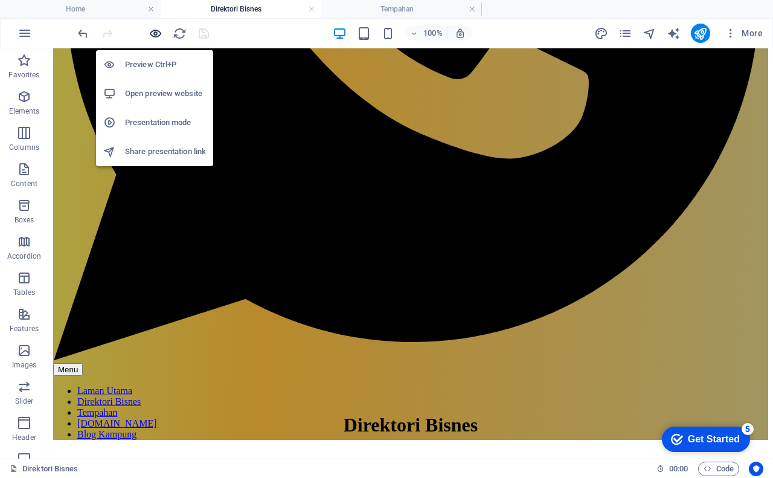
click at [156, 36] on icon "button" at bounding box center [156, 34] width 14 height 14
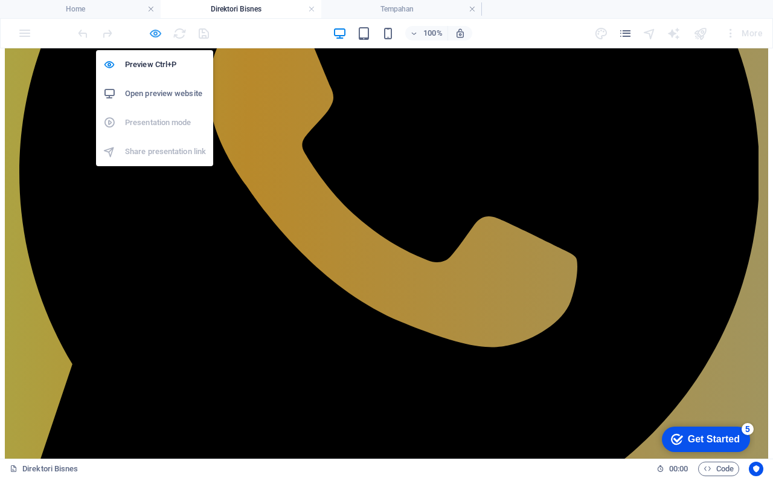
click at [158, 32] on icon "button" at bounding box center [156, 34] width 14 height 14
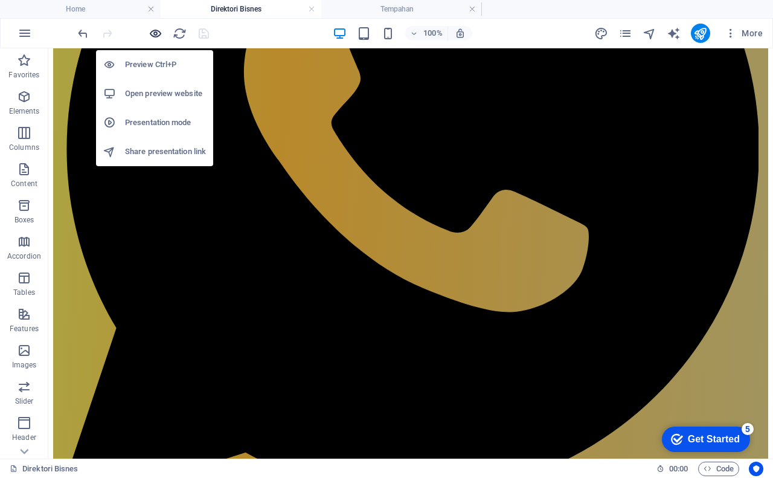
scroll to position [450, 0]
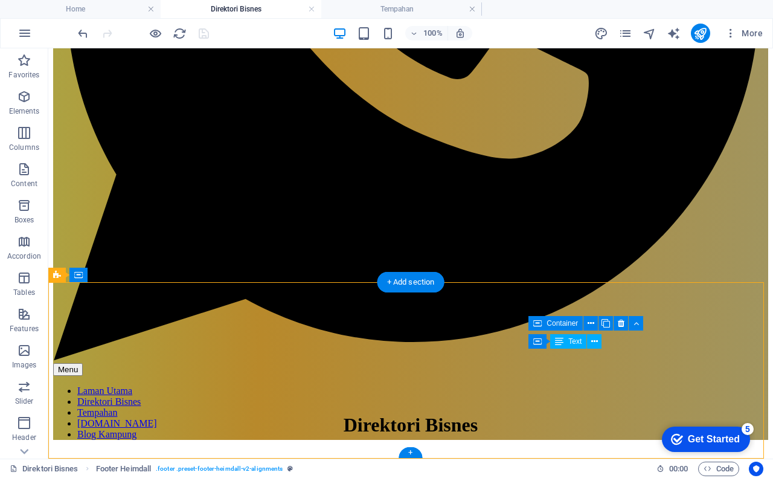
drag, startPoint x: 713, startPoint y: 374, endPoint x: 723, endPoint y: 379, distance: 11.9
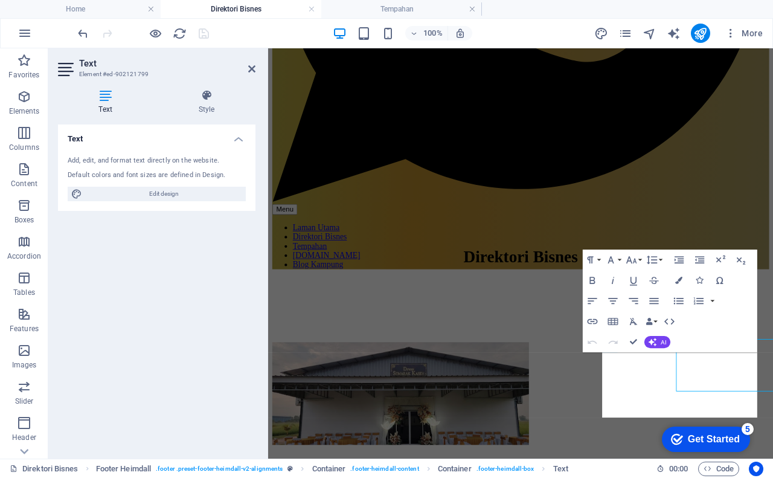
scroll to position [409, 0]
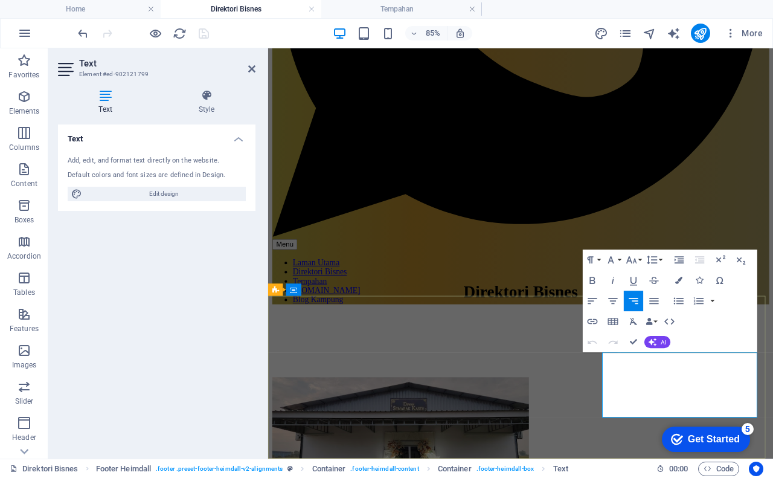
drag, startPoint x: 801, startPoint y: 425, endPoint x: 745, endPoint y: 449, distance: 60.9
click at [595, 318] on icon "button" at bounding box center [592, 321] width 12 height 12
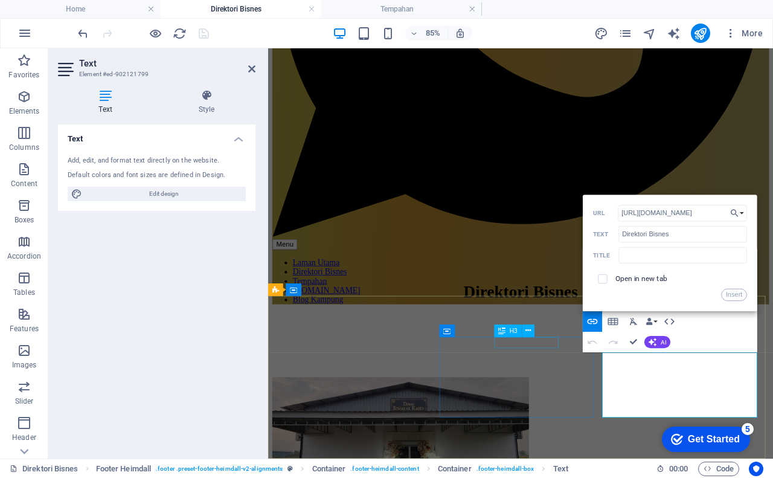
scroll to position [0, 28]
click at [725, 211] on input "https://bisnes.kampung.biz/direktori-bisnes/" at bounding box center [682, 213] width 129 height 16
click at [723, 213] on input "https://bisnes.kampung.biz/direktori-bisnes/" at bounding box center [682, 213] width 129 height 16
type input "https://bisnes.kampung.biz/direktori-bisnes"
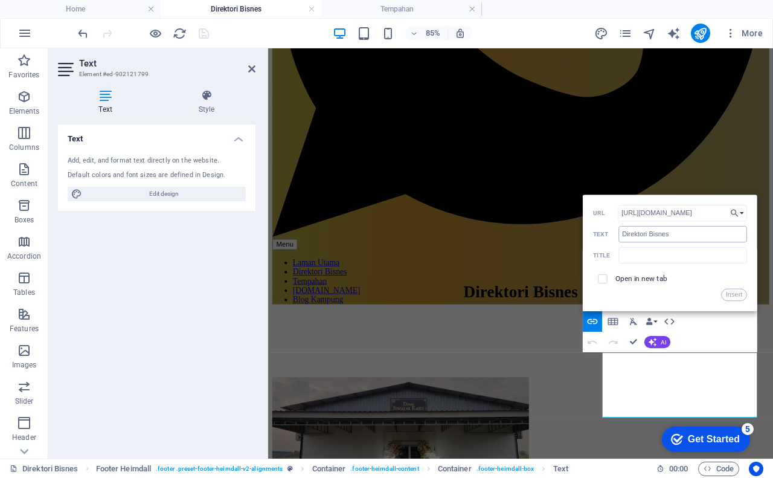
scroll to position [0, 27]
click at [732, 293] on button "Insert" at bounding box center [734, 295] width 26 height 12
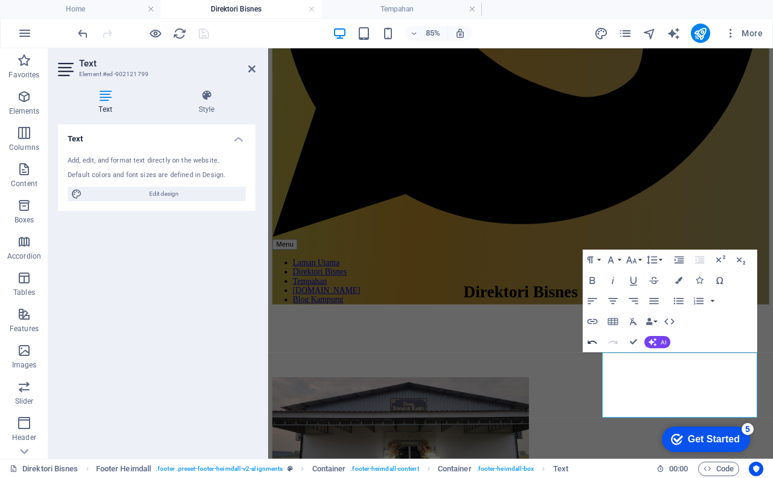
click at [591, 339] on icon "button" at bounding box center [592, 342] width 12 height 12
click at [608, 341] on icon "button" at bounding box center [613, 342] width 12 height 12
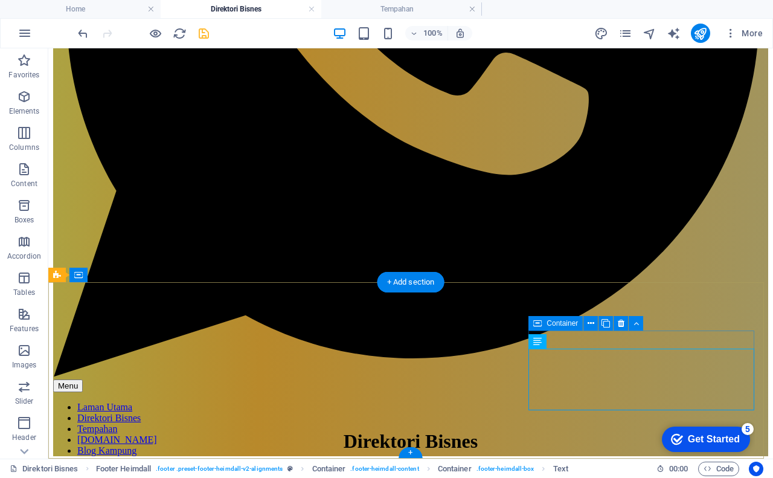
scroll to position [450, 0]
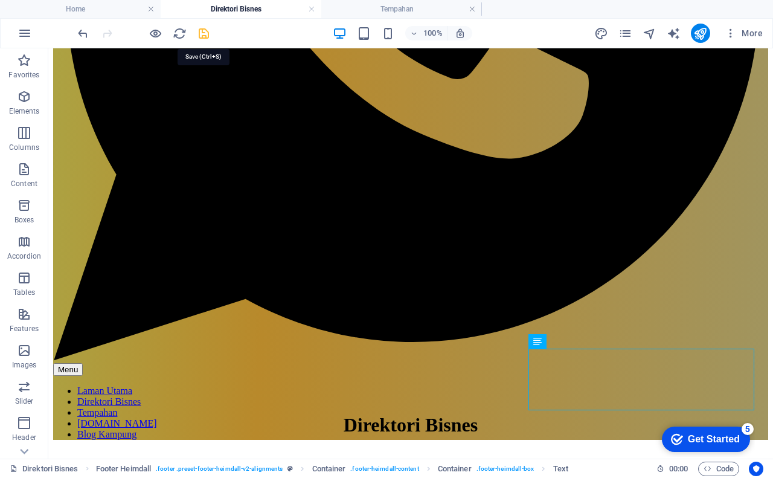
click at [205, 34] on icon "save" at bounding box center [204, 34] width 14 height 14
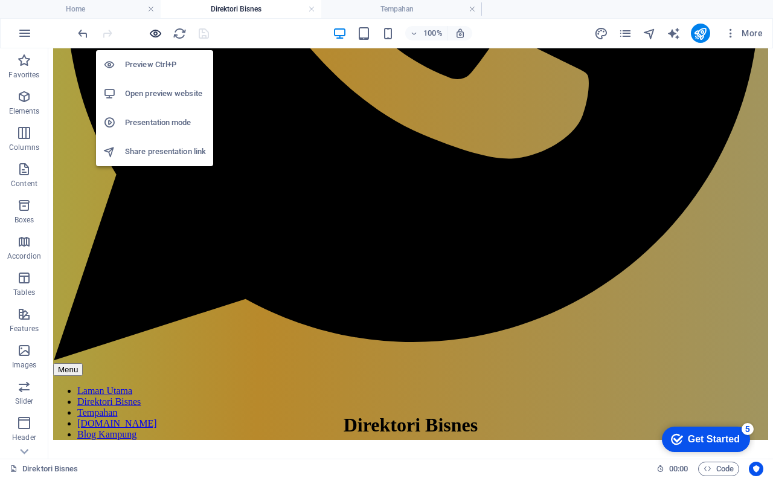
click at [155, 33] on icon "button" at bounding box center [156, 34] width 14 height 14
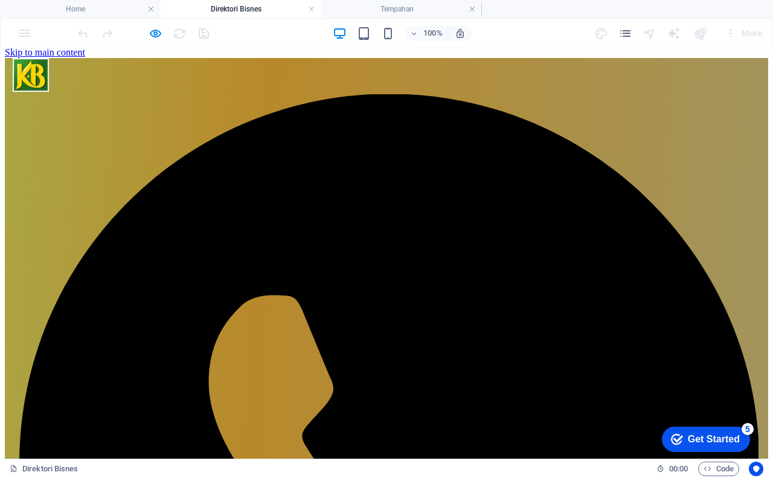
scroll to position [0, 0]
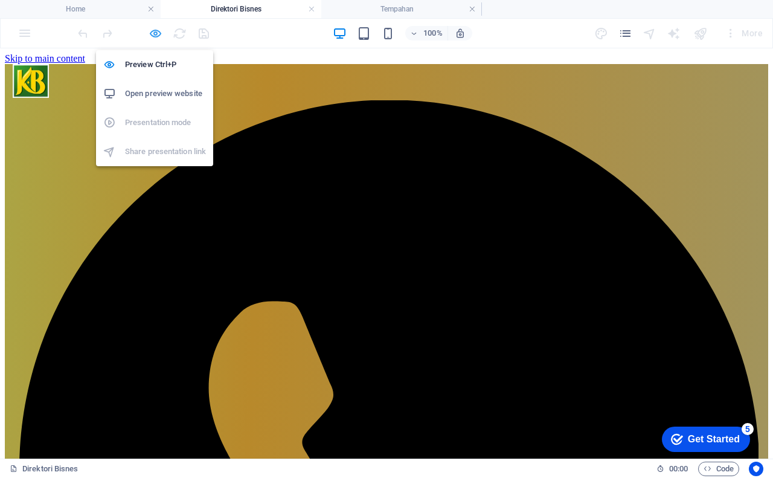
click at [158, 36] on icon "button" at bounding box center [156, 34] width 14 height 14
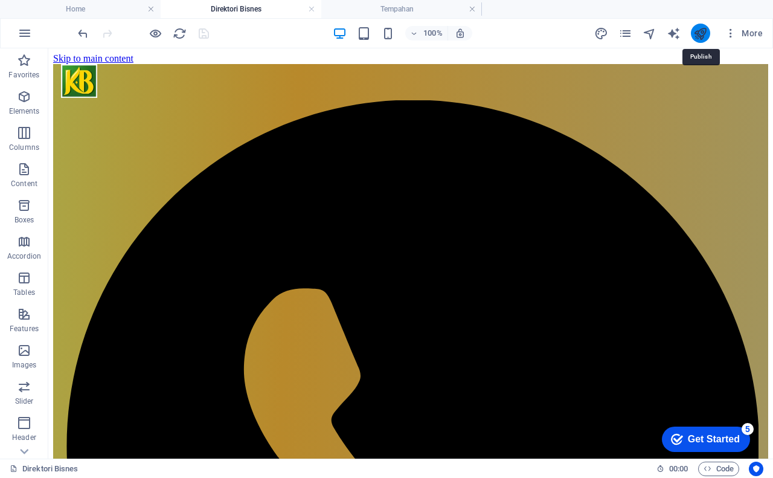
click at [702, 32] on icon "publish" at bounding box center [700, 34] width 14 height 14
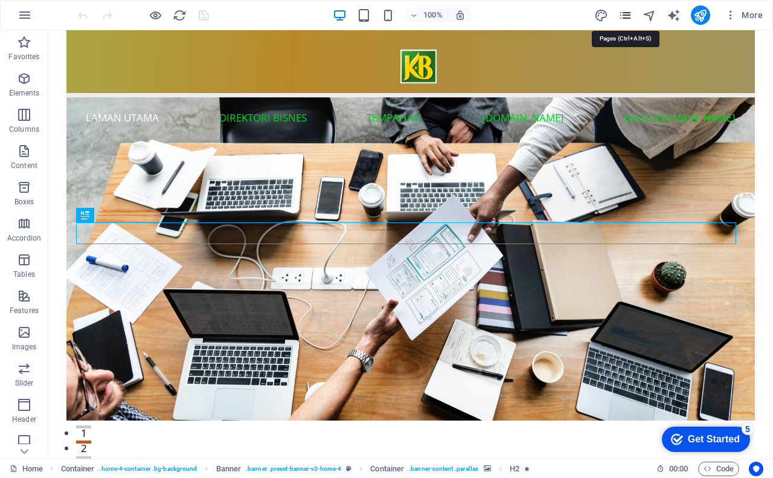
click at [627, 18] on icon "pages" at bounding box center [625, 15] width 14 height 14
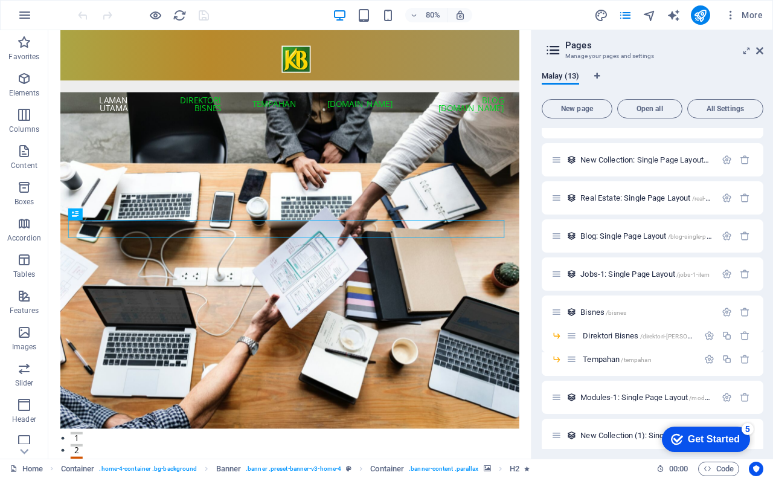
scroll to position [145, 0]
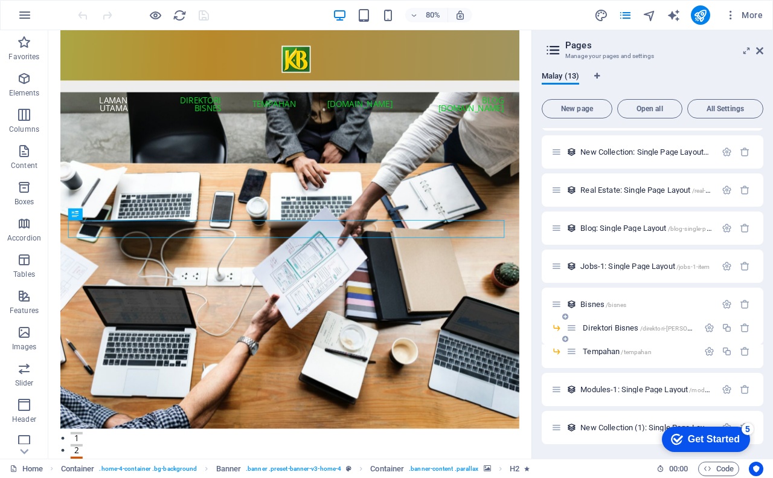
click at [606, 328] on span "Direktori Bisnes /direktori-bisnes" at bounding box center [649, 327] width 132 height 9
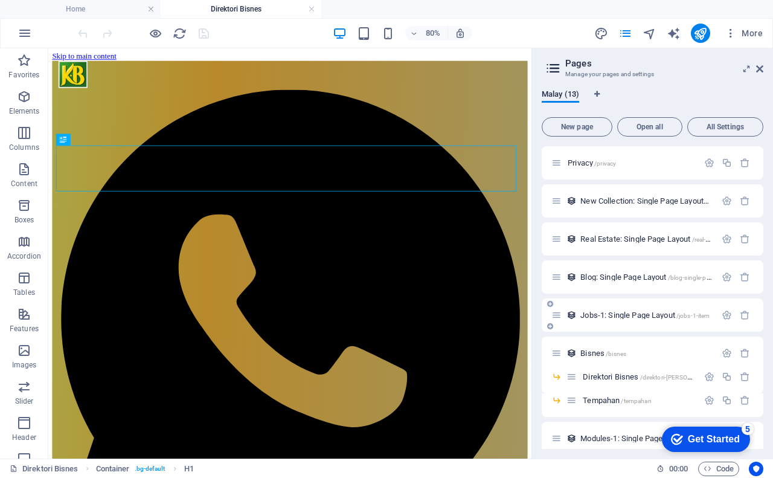
scroll to position [0, 0]
click at [754, 35] on span "More" at bounding box center [744, 33] width 38 height 12
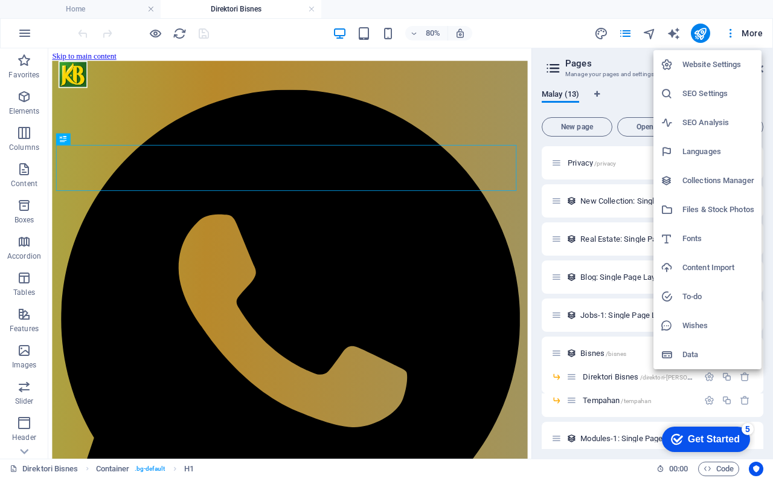
click at [706, 92] on h6 "SEO Settings" at bounding box center [718, 93] width 72 height 14
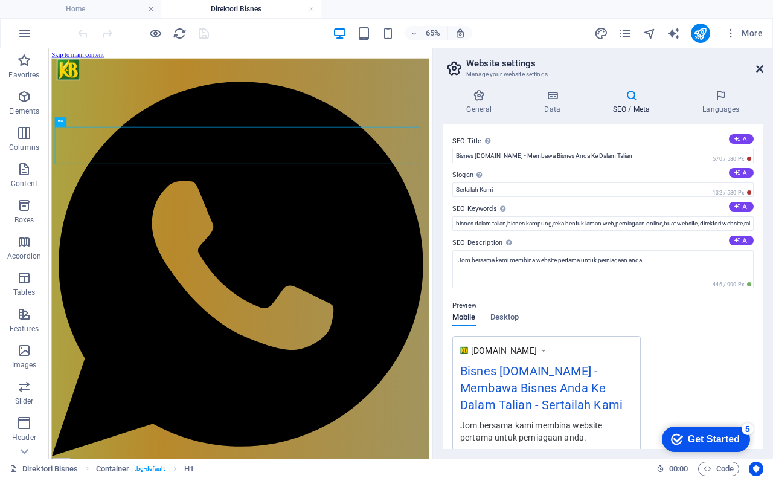
click at [758, 68] on icon at bounding box center [759, 69] width 7 height 10
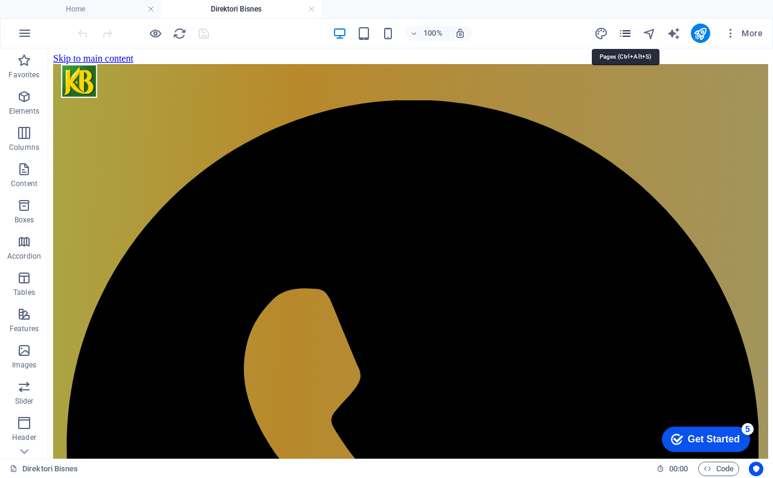
click at [626, 30] on icon "pages" at bounding box center [625, 34] width 14 height 14
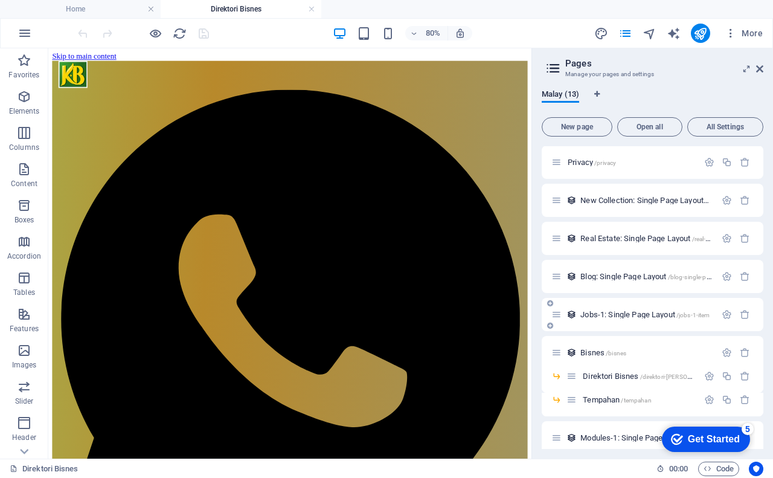
scroll to position [121, 0]
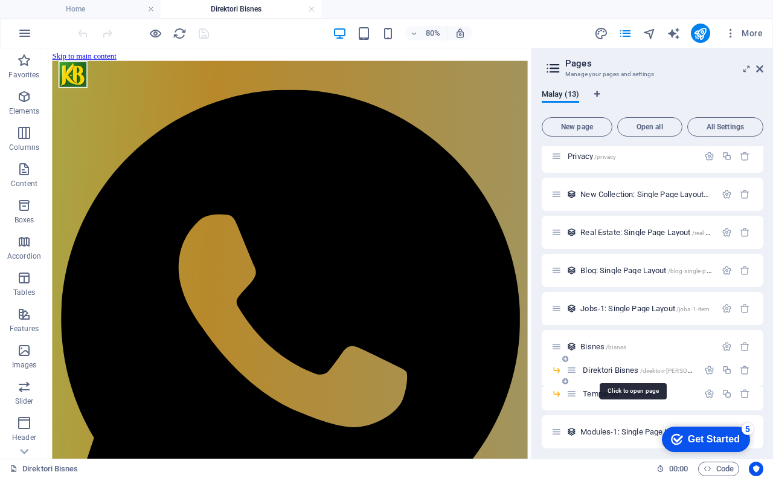
click at [603, 371] on span "Direktori Bisnes /direktori-bisnes" at bounding box center [649, 369] width 132 height 9
click at [618, 368] on span "Direktori Bisnes /direktori-bisnes" at bounding box center [649, 369] width 132 height 9
click at [705, 369] on icon "button" at bounding box center [709, 370] width 10 height 10
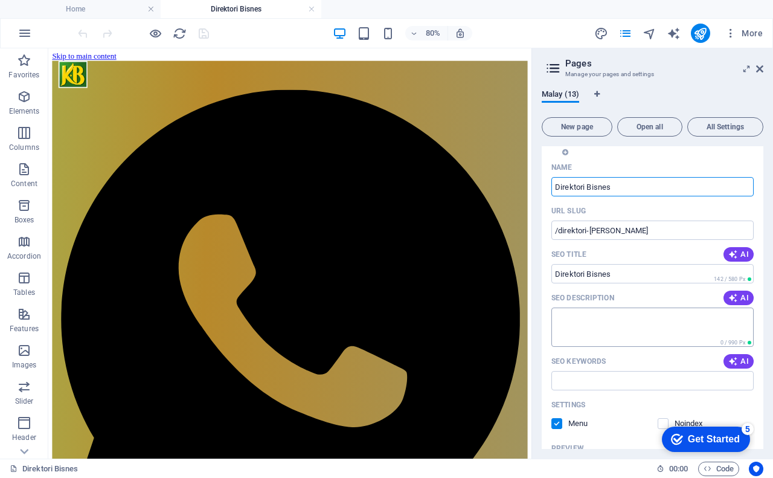
scroll to position [362, 0]
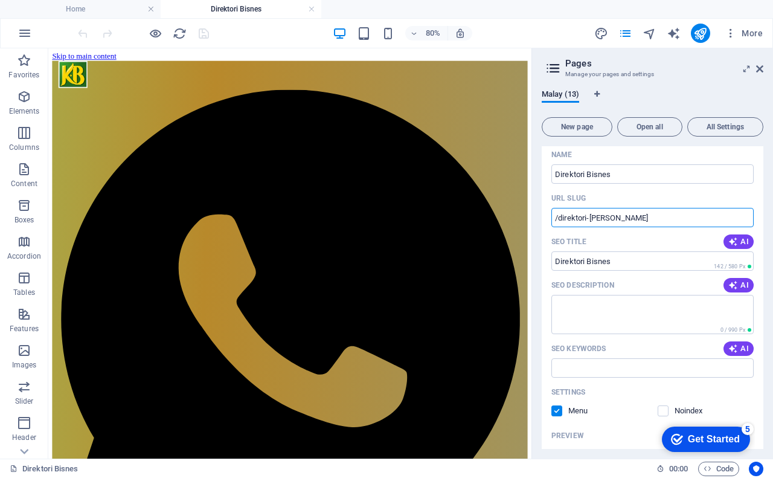
drag, startPoint x: 587, startPoint y: 214, endPoint x: 627, endPoint y: 214, distance: 39.9
click at [627, 214] on input "/direktori-bisnes" at bounding box center [652, 217] width 202 height 19
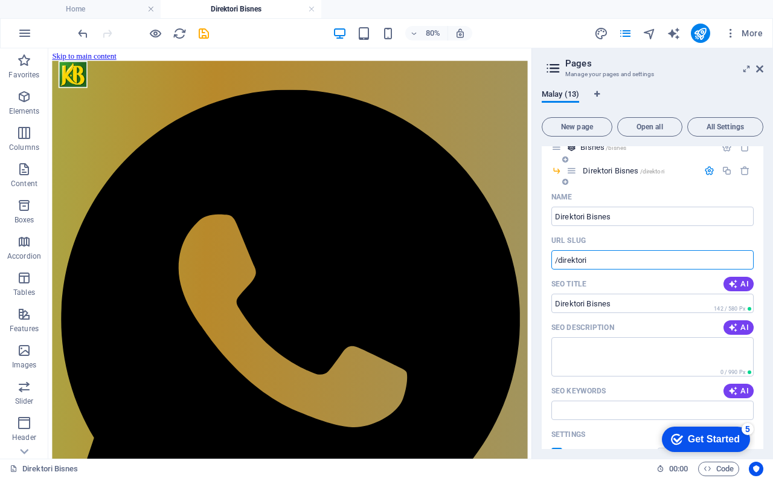
scroll to position [302, 0]
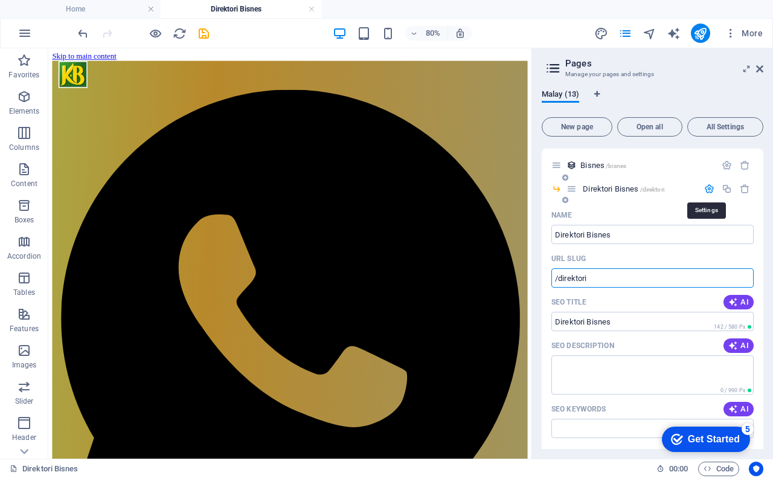
type input "/direktori"
click at [709, 187] on icon "button" at bounding box center [709, 189] width 10 height 10
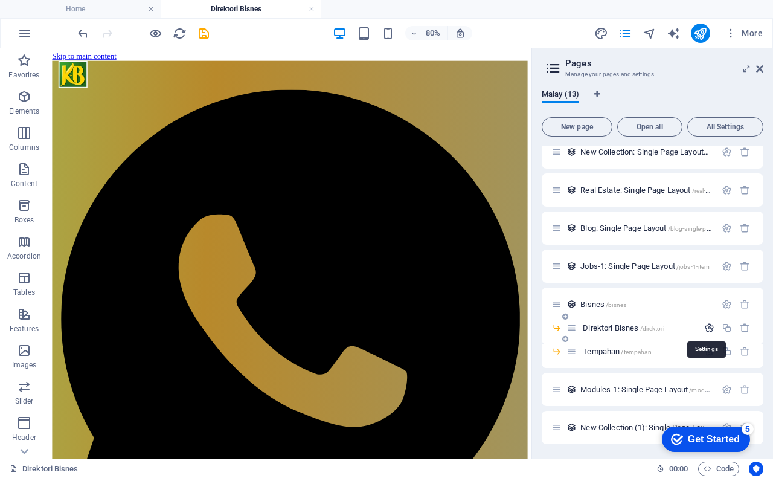
click at [705, 328] on icon "button" at bounding box center [709, 327] width 10 height 10
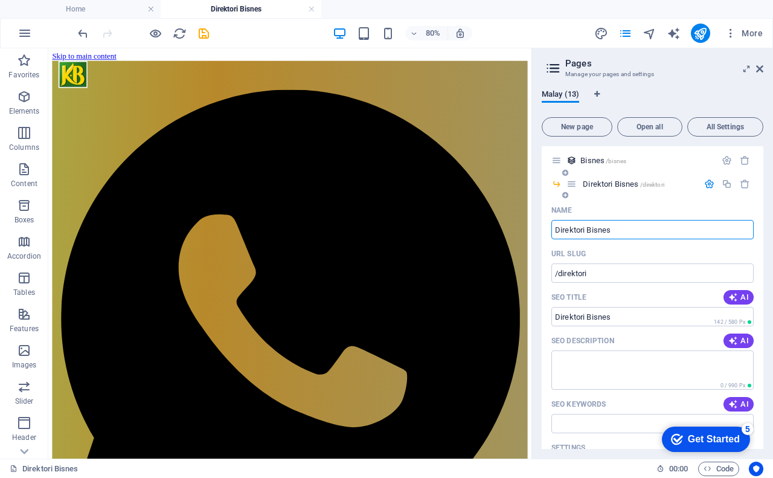
scroll to position [282, 0]
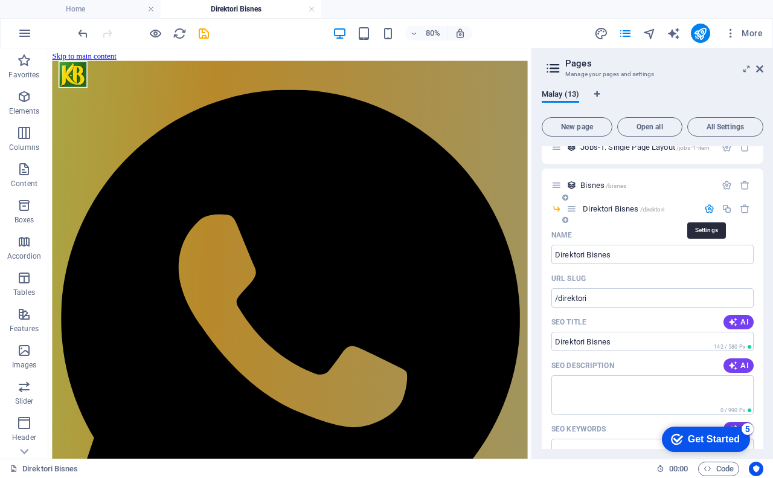
click at [706, 208] on icon "button" at bounding box center [709, 208] width 10 height 10
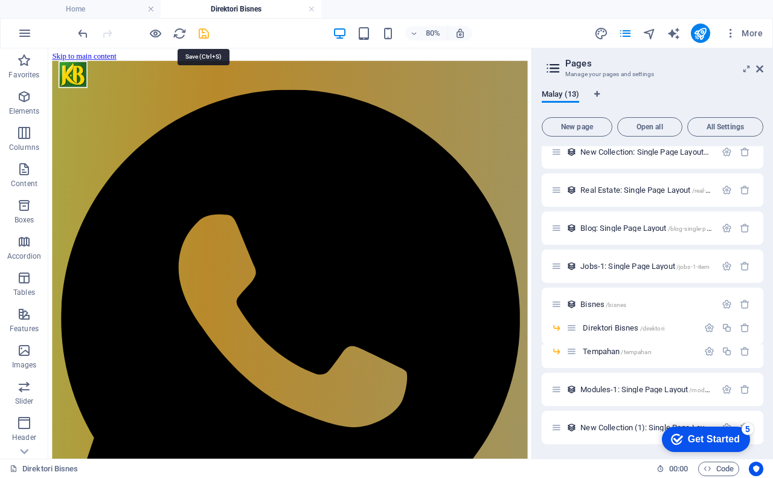
click at [202, 36] on icon "save" at bounding box center [204, 34] width 14 height 14
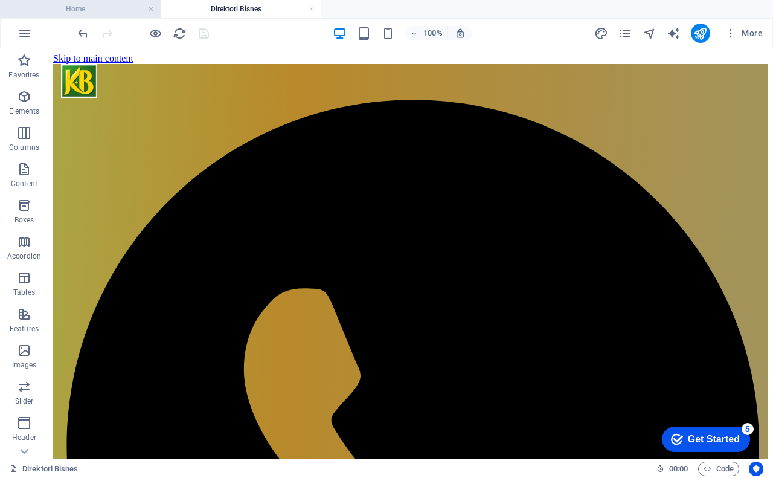
click at [80, 16] on li "Home" at bounding box center [80, 9] width 161 height 18
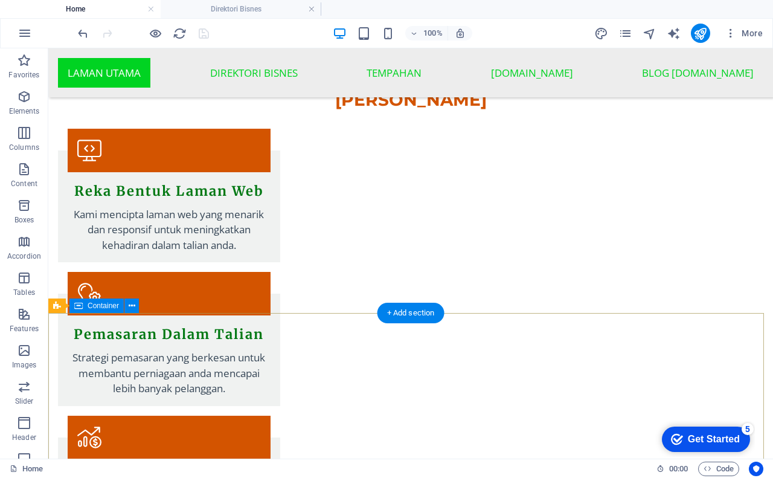
scroll to position [1830, 0]
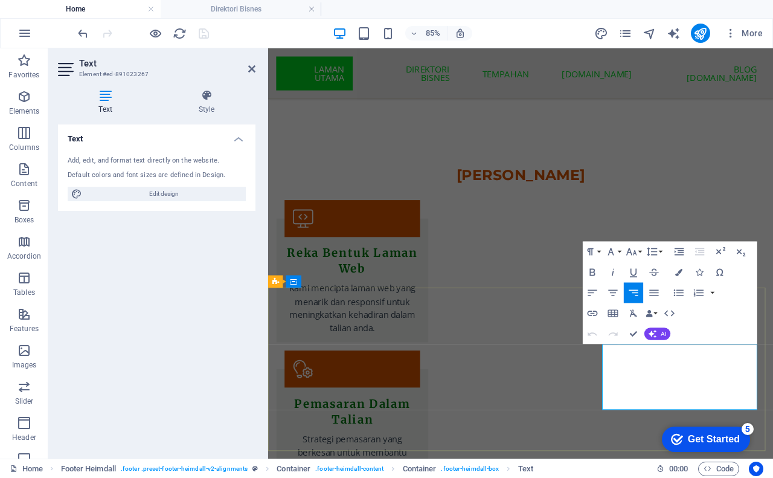
scroll to position [1979, 0]
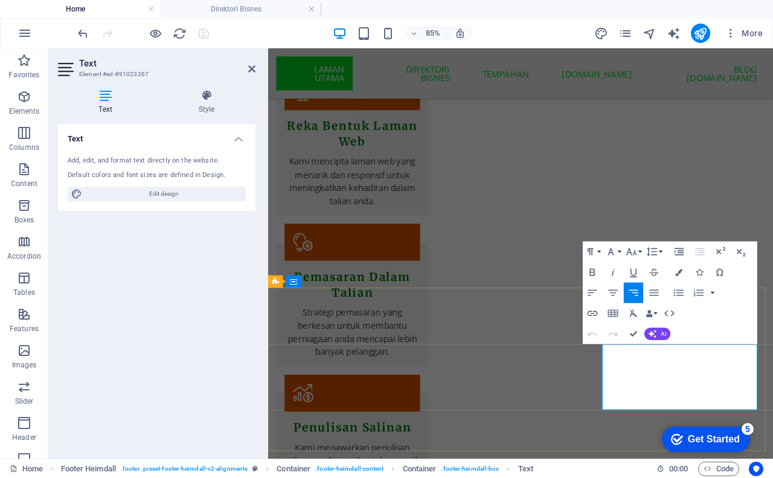
drag, startPoint x: 801, startPoint y: 420, endPoint x: 746, endPoint y: 434, distance: 56.8
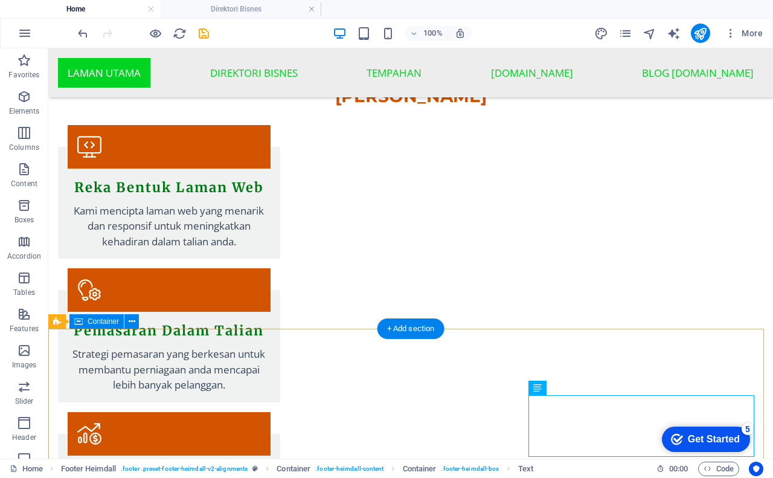
scroll to position [1830, 0]
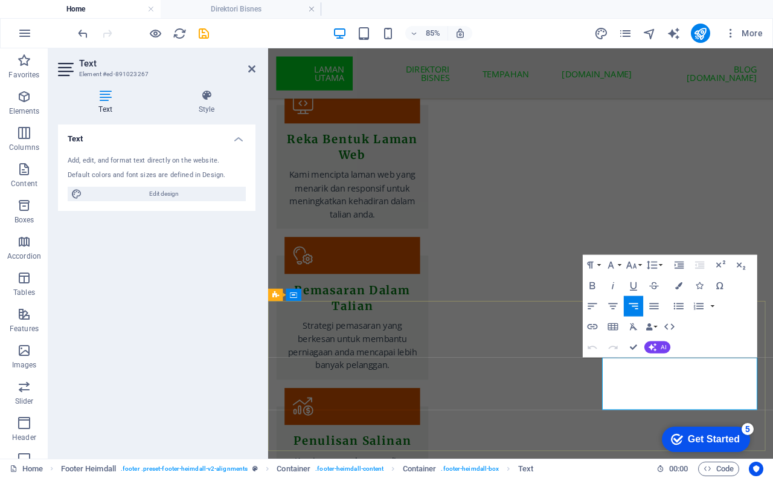
drag, startPoint x: 768, startPoint y: 435, endPoint x: 842, endPoint y: 434, distance: 73.7
click at [594, 325] on icon "button" at bounding box center [592, 327] width 12 height 12
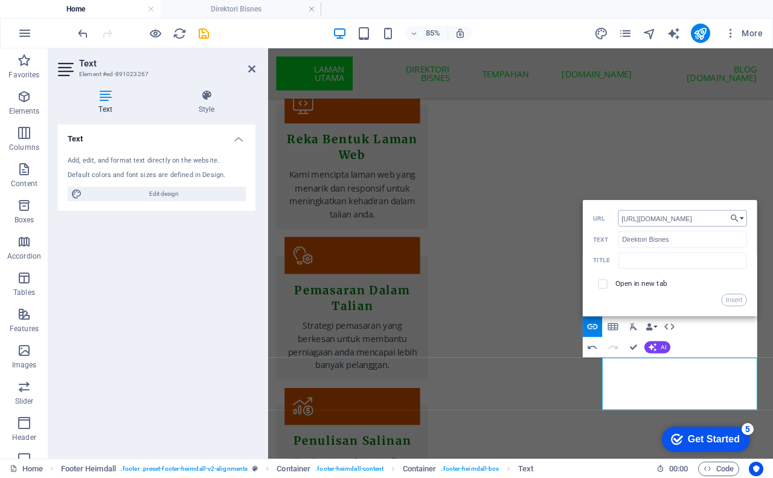
scroll to position [0, 1]
click at [725, 217] on input "[URL][DOMAIN_NAME]" at bounding box center [682, 218] width 129 height 16
type input "[URL][DOMAIN_NAME]"
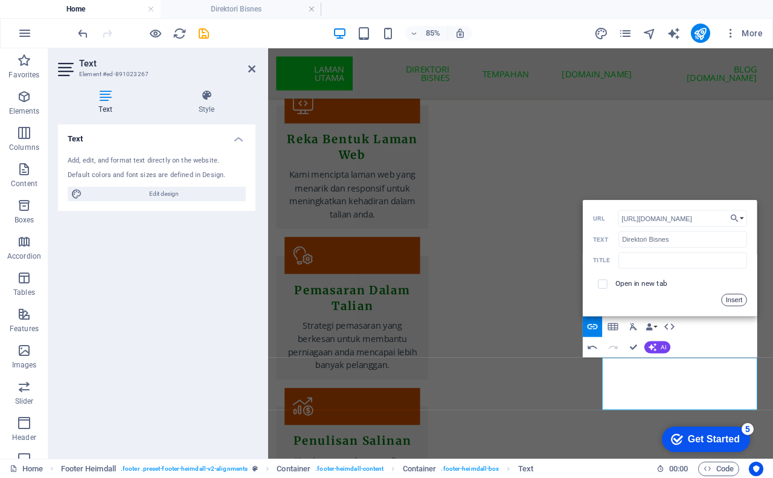
click at [729, 300] on button "Insert" at bounding box center [734, 299] width 26 height 12
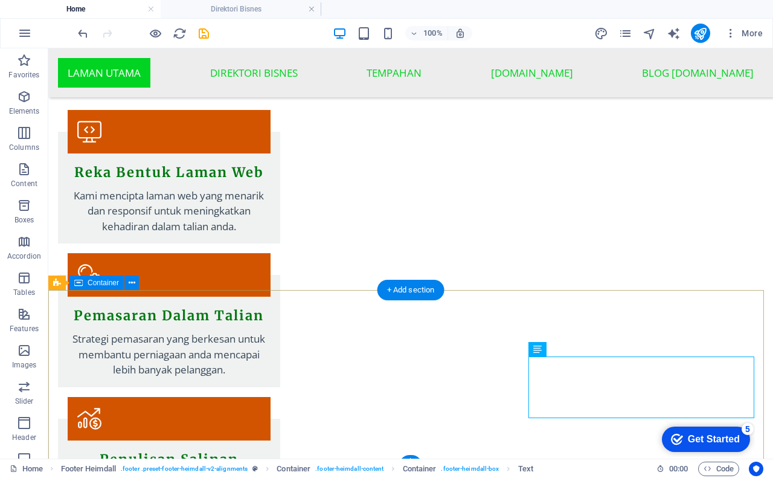
scroll to position [1830, 0]
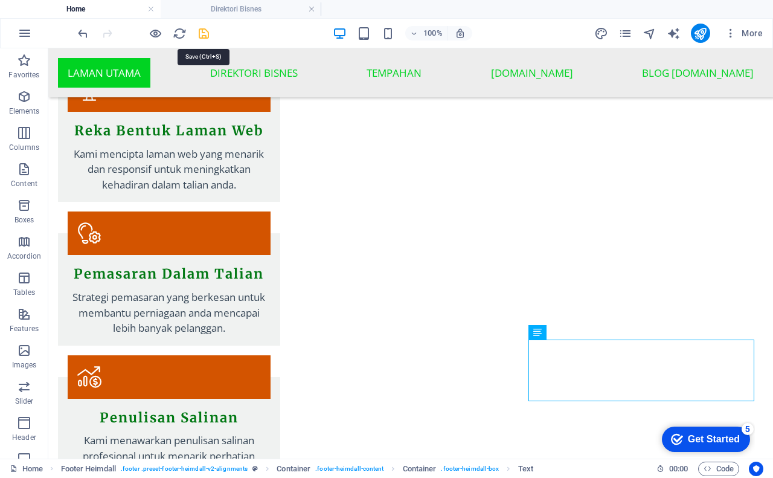
click at [200, 36] on icon "save" at bounding box center [204, 34] width 14 height 14
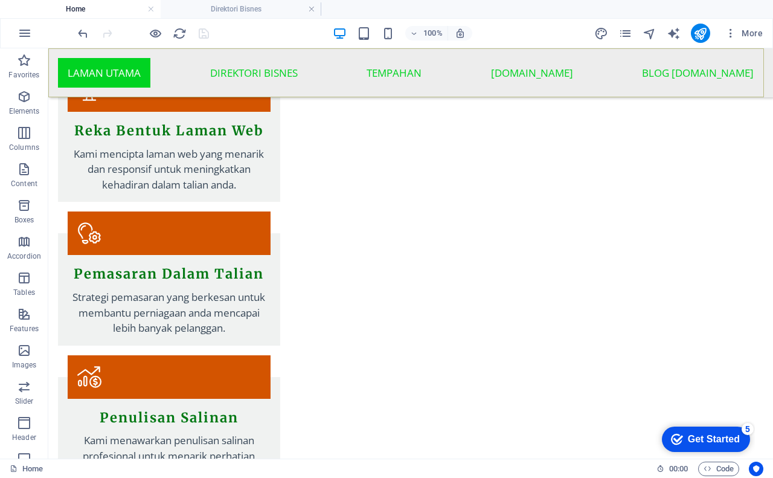
click at [287, 83] on nav "Laman Utama Direktori Bisnes Tempahan Kampung.Biz Blog Kampung.Biz" at bounding box center [410, 72] width 725 height 49
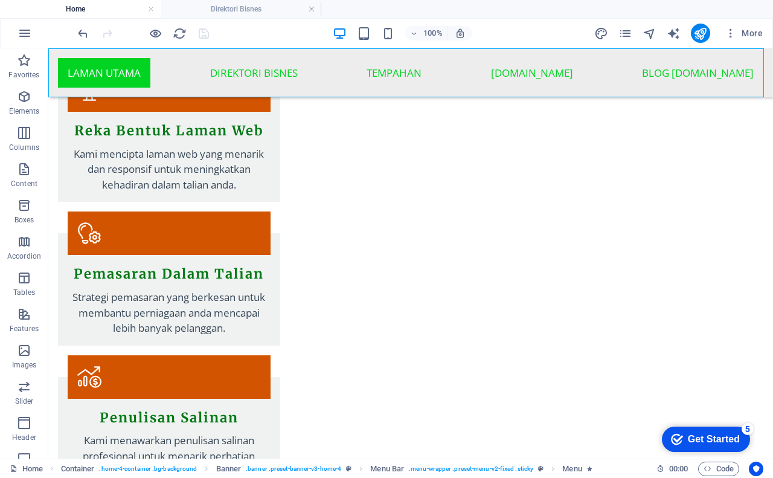
click at [287, 83] on nav "Laman Utama Direktori Bisnes Tempahan Kampung.Biz Blog Kampung.Biz" at bounding box center [410, 72] width 725 height 49
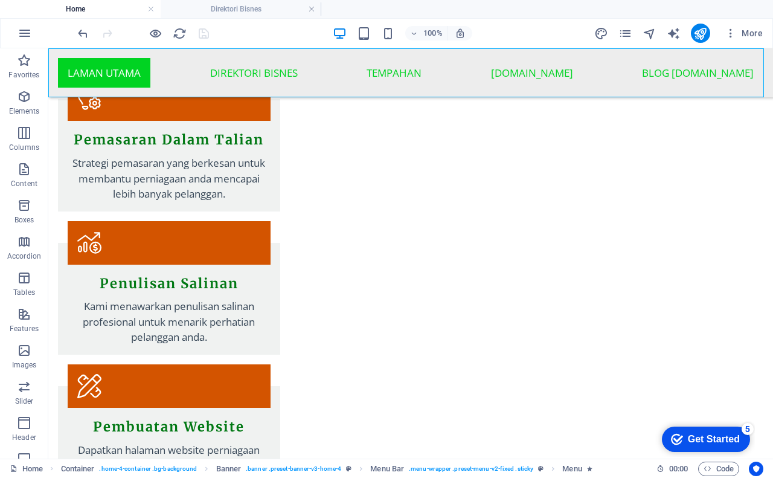
select select
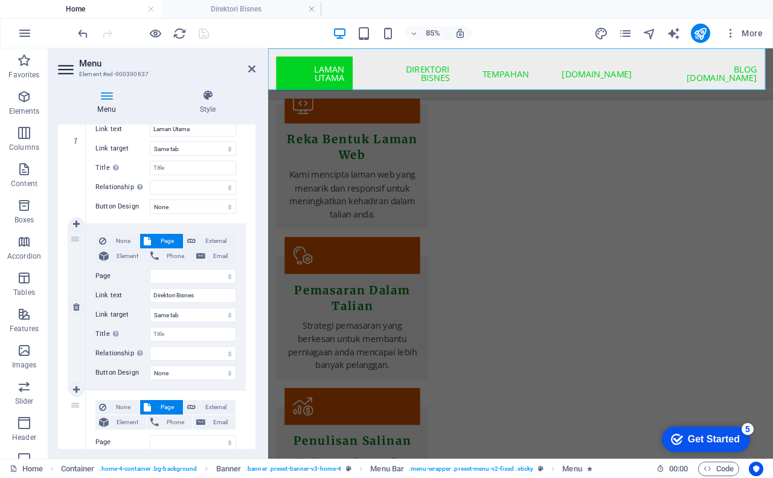
scroll to position [242, 0]
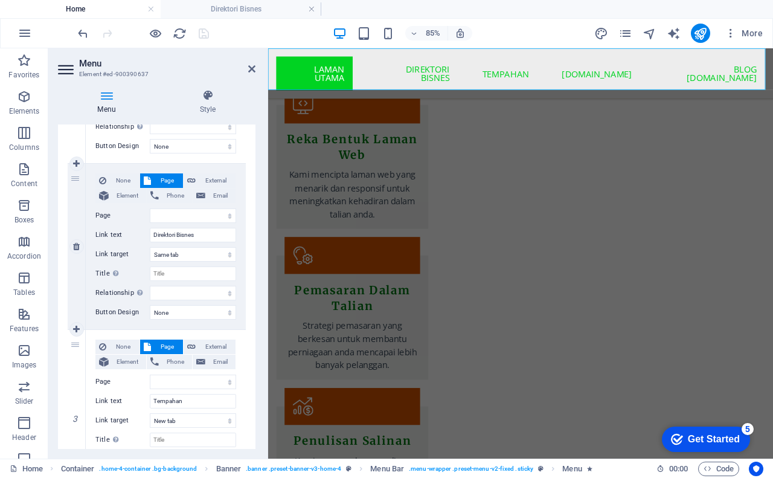
click at [159, 182] on span "Page" at bounding box center [167, 180] width 25 height 14
click at [126, 193] on span "Element" at bounding box center [127, 195] width 30 height 14
select select
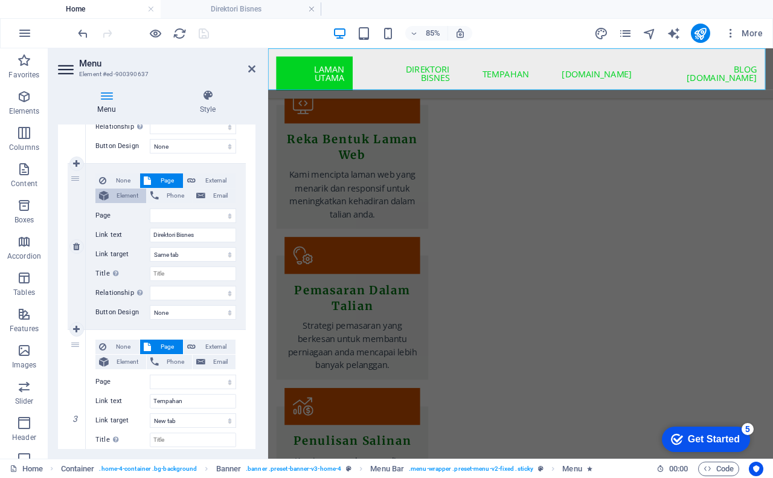
select select
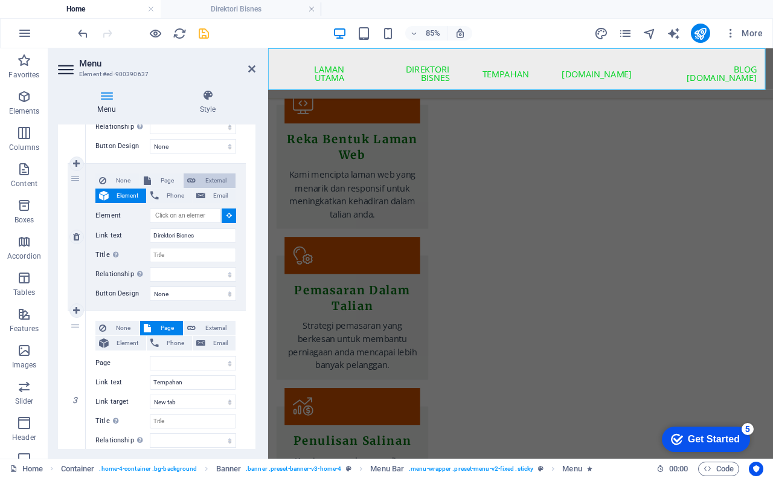
click at [213, 182] on span "External" at bounding box center [215, 180] width 33 height 14
select select
select select "blank"
select select
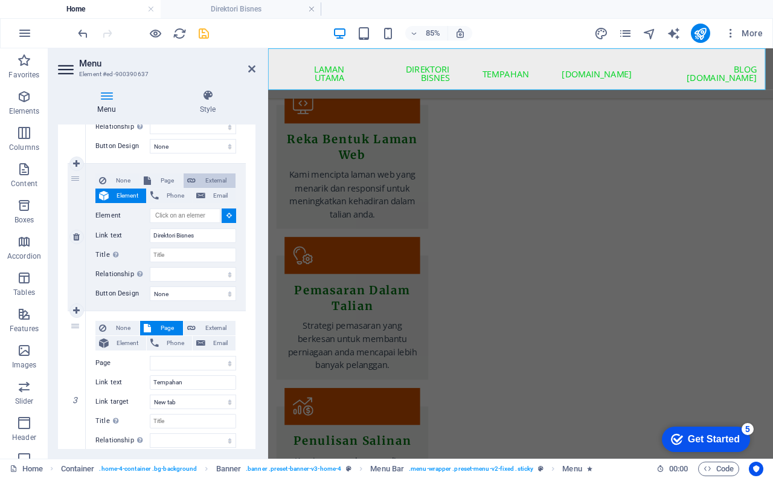
select select
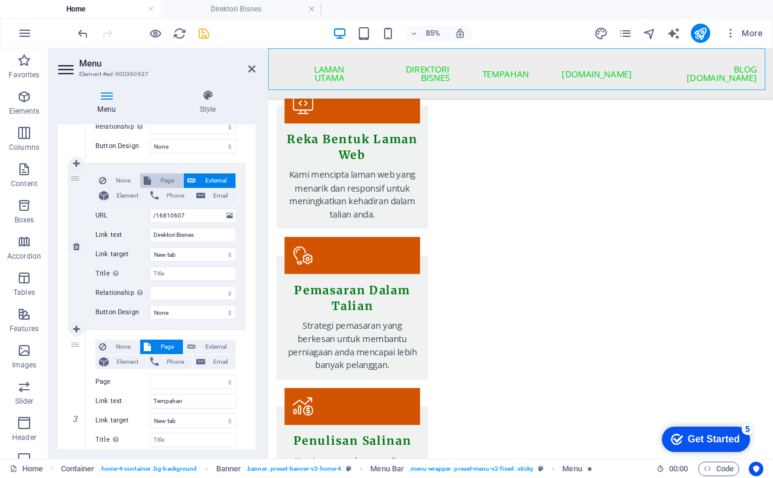
click at [168, 176] on span "Page" at bounding box center [167, 180] width 25 height 14
select select
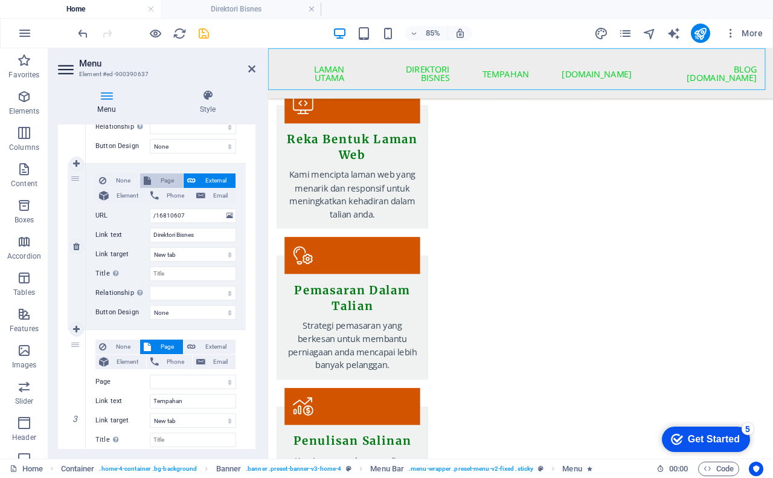
select select
click at [179, 216] on select "Home Subpage Legal Notice Privacy" at bounding box center [193, 215] width 86 height 14
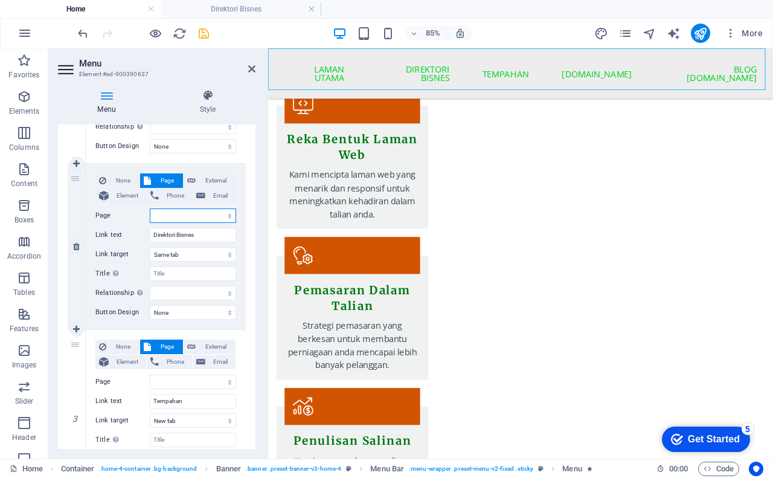
click at [226, 215] on select "Home Subpage Legal Notice Privacy" at bounding box center [193, 215] width 86 height 14
select select "1"
click at [150, 208] on select "Home Subpage Legal Notice Privacy" at bounding box center [193, 215] width 86 height 14
select select
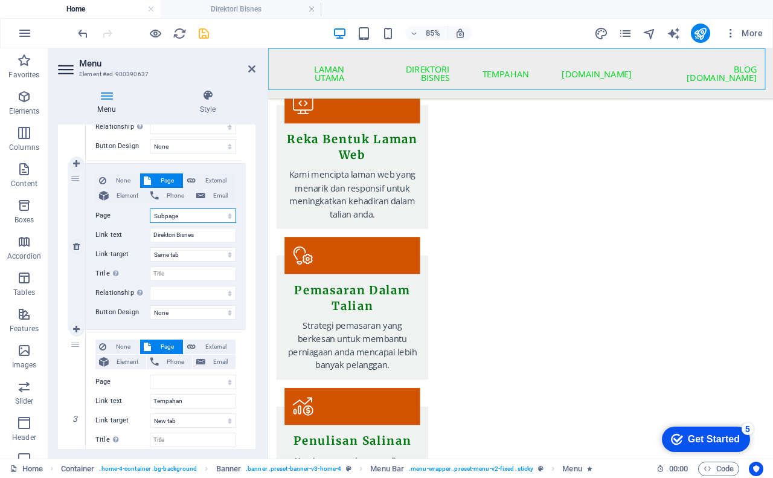
select select
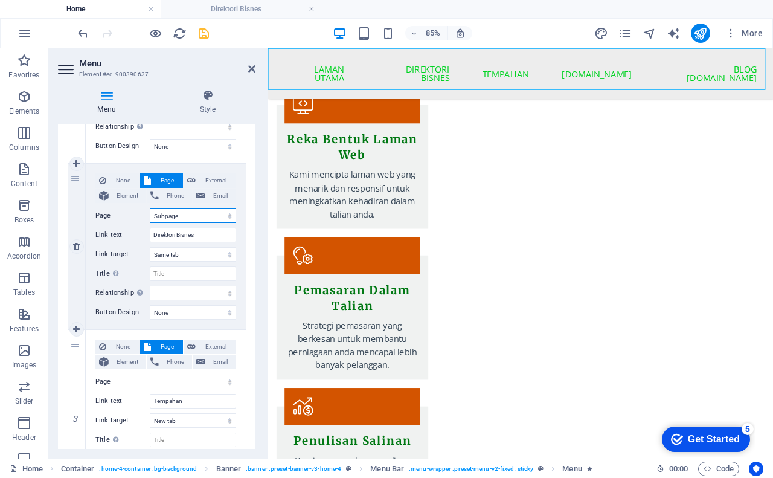
click at [226, 214] on select "Home Subpage Legal Notice Privacy" at bounding box center [193, 215] width 86 height 14
click at [197, 214] on select "Home Subpage Legal Notice Privacy" at bounding box center [193, 215] width 86 height 14
click at [175, 217] on select "Home Subpage Legal Notice Privacy" at bounding box center [193, 215] width 86 height 14
click at [188, 180] on icon at bounding box center [191, 180] width 8 height 14
select select
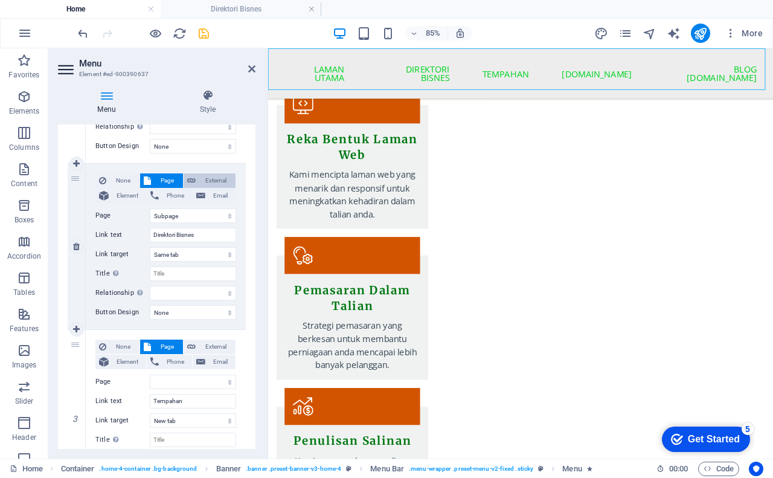
select select "blank"
select select
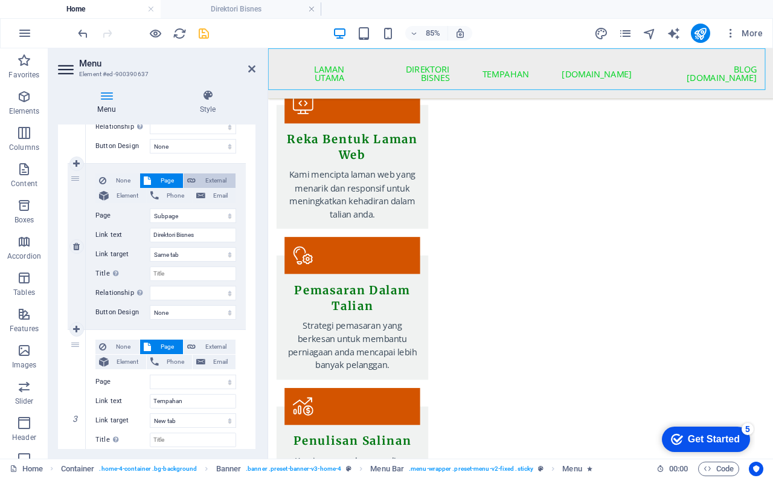
select select
drag, startPoint x: 190, startPoint y: 213, endPoint x: 147, endPoint y: 210, distance: 42.4
click at [147, 211] on div "URL /16810607" at bounding box center [165, 215] width 141 height 14
type input "htt"
select select
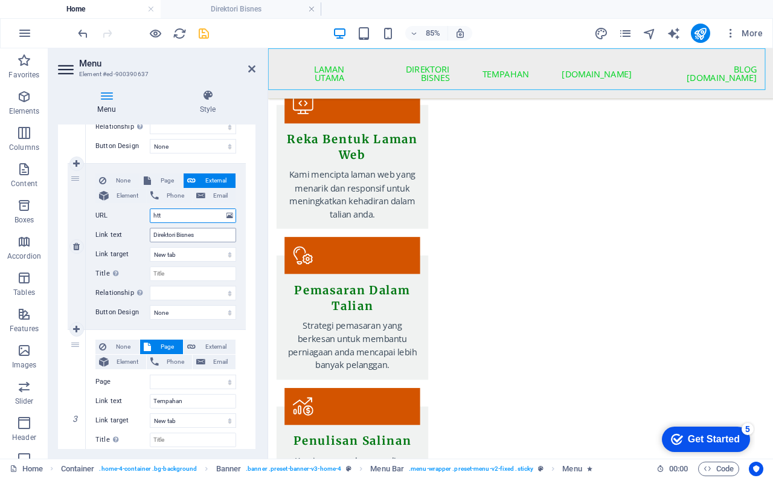
select select
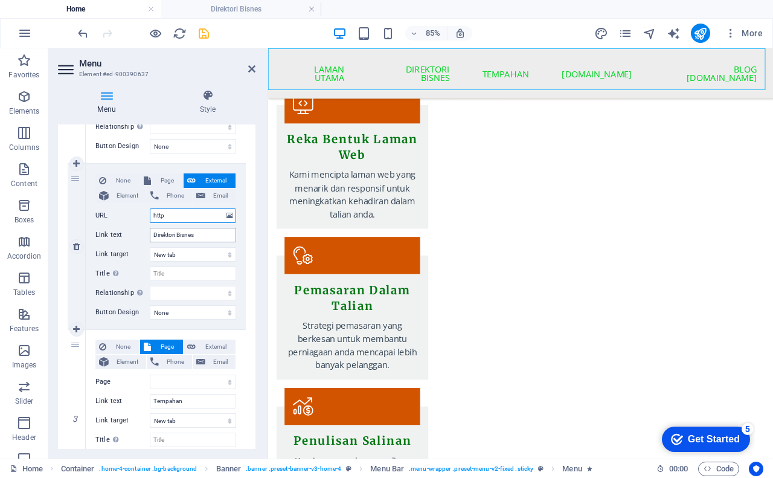
type input "https"
select select
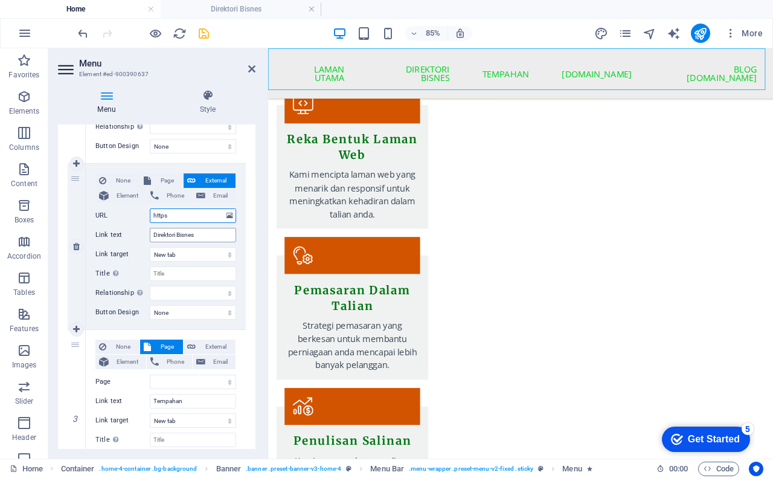
select select
type input "https:/"
select select
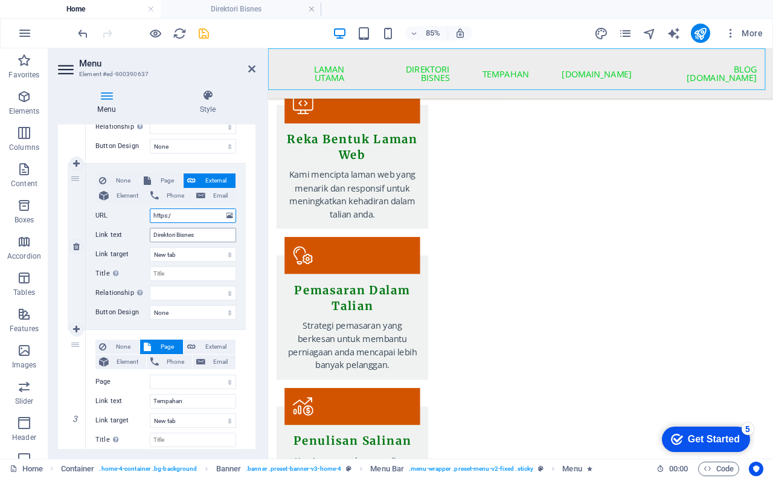
select select
type input "https://"
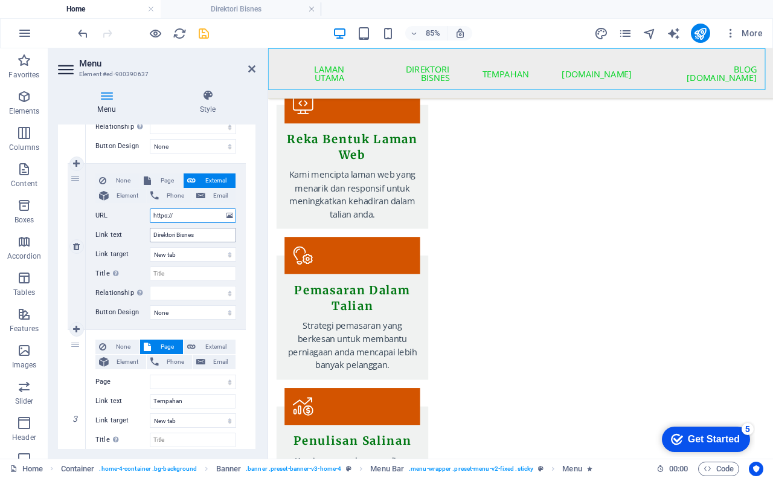
select select
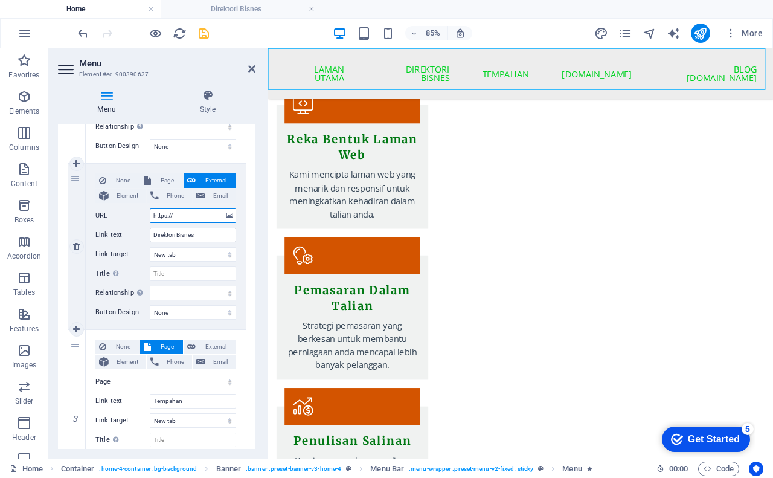
select select
type input "[URL]"
select select
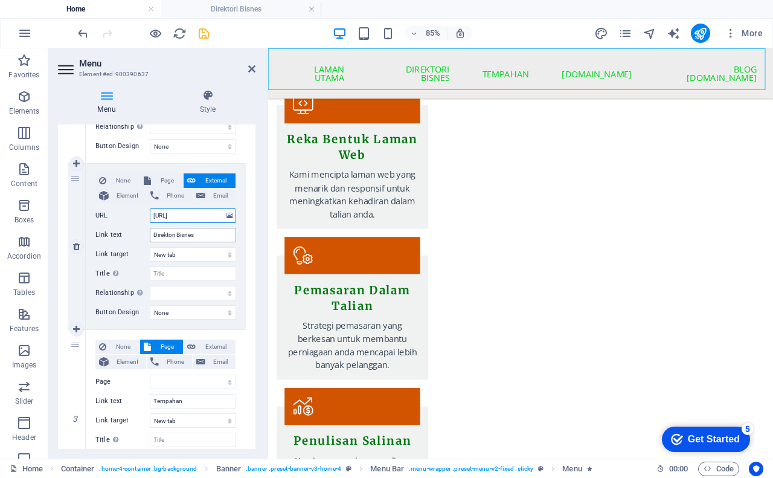
select select
type input "[URL]"
select select
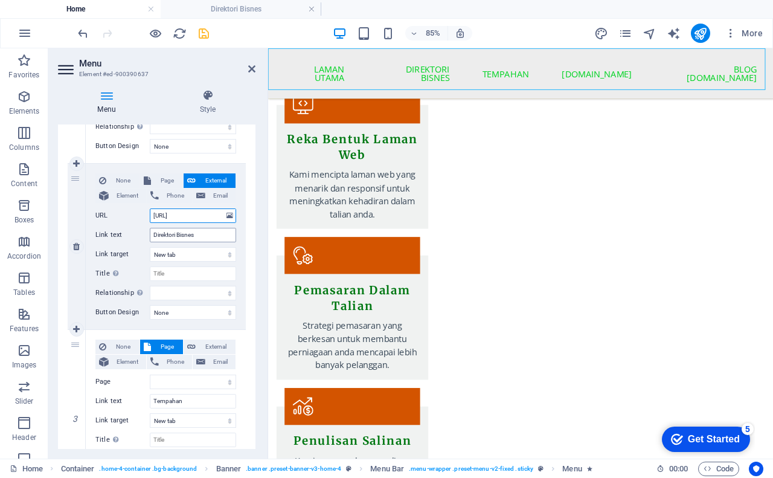
select select
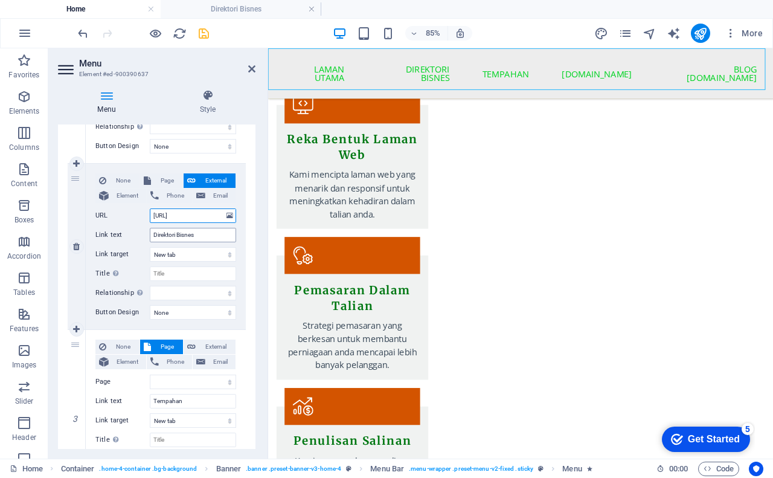
type input "[URL]"
select select
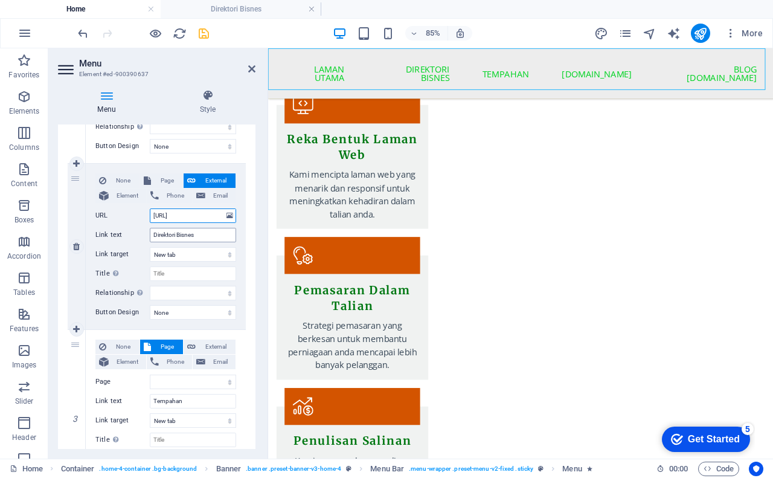
select select
type input "[URL]"
select select
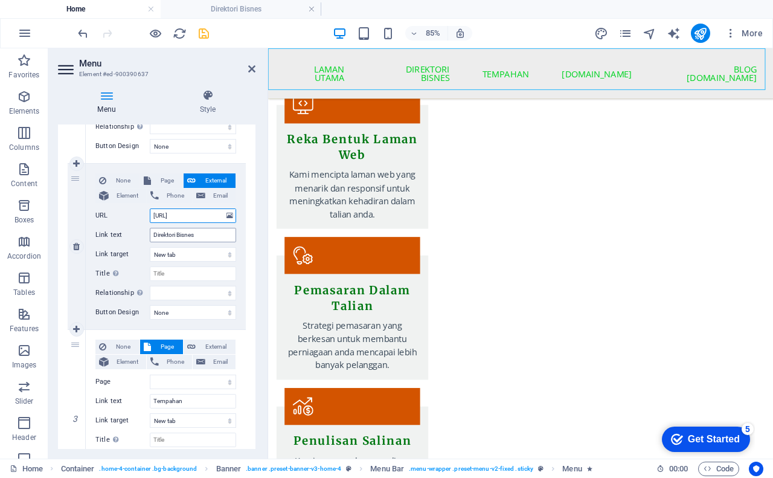
select select
type input "[URL]"
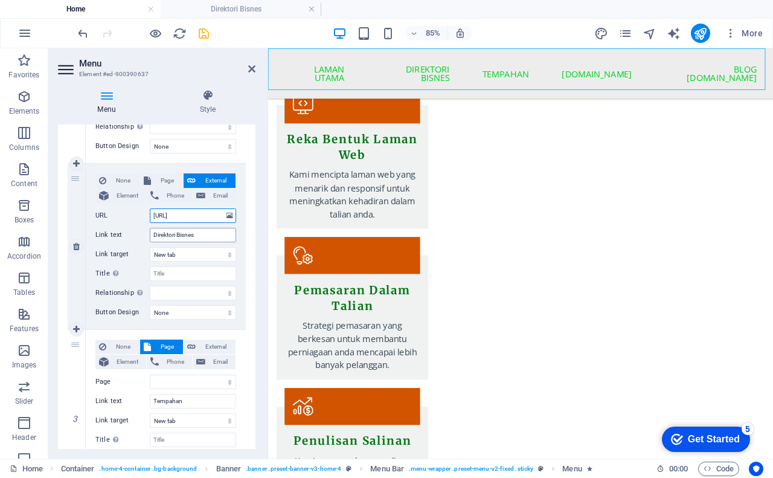
select select
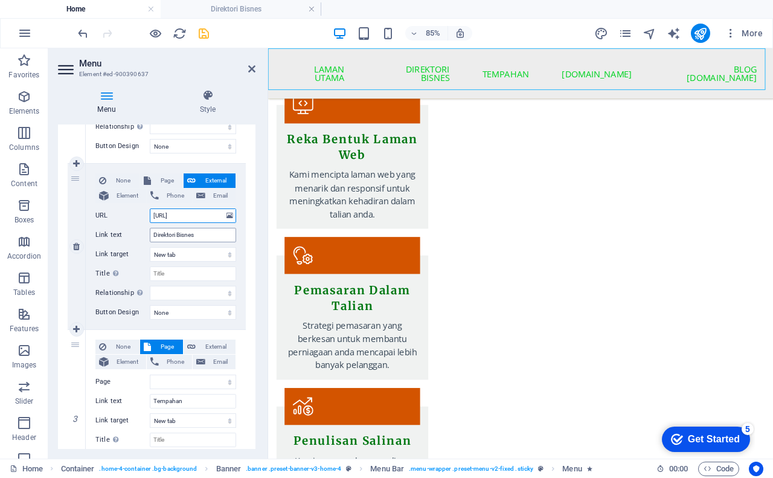
select select
type input "[URL][DOMAIN_NAME]"
select select
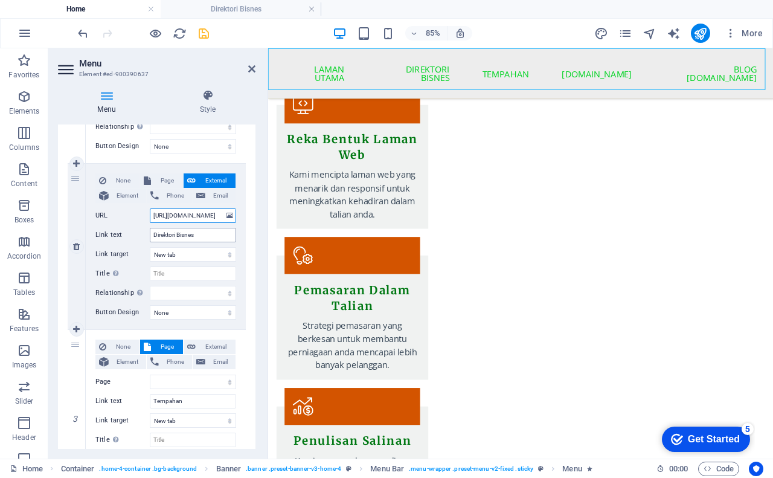
select select
type input "[URL][DOMAIN_NAME]"
select select
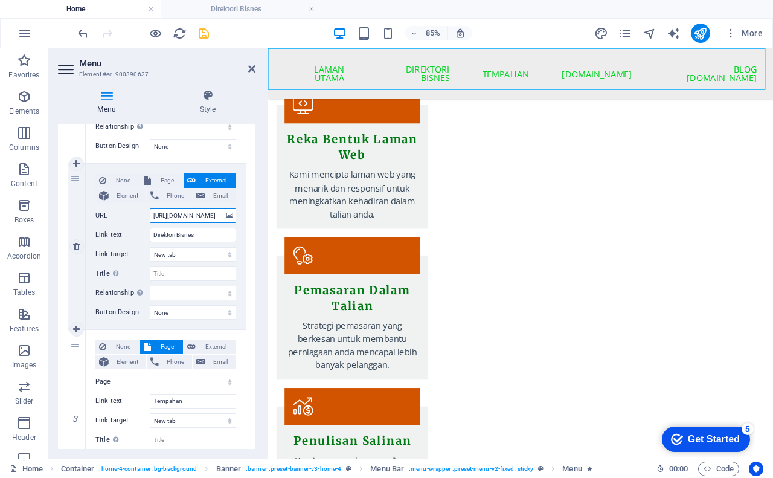
select select
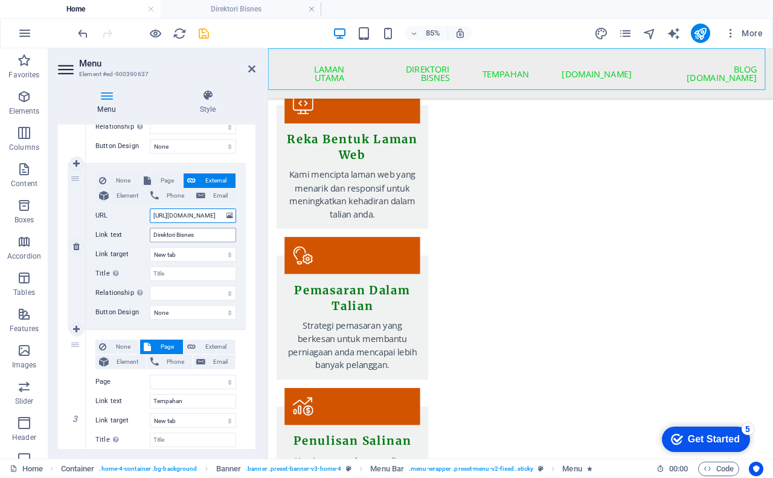
type input "[URL][DOMAIN_NAME]"
select select
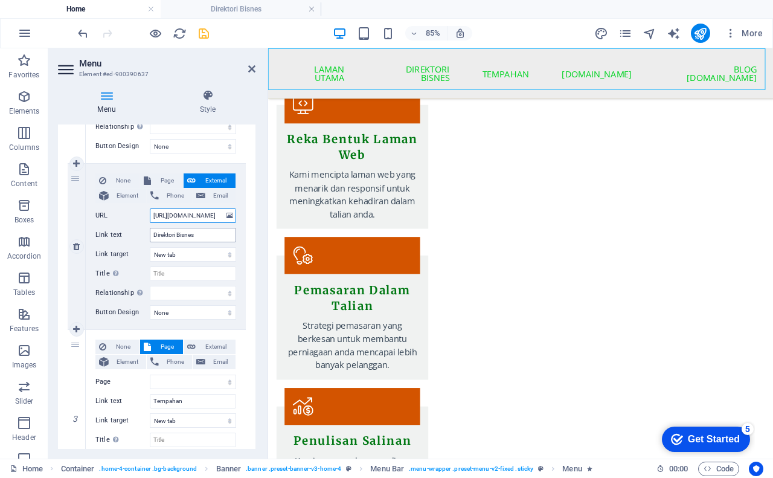
select select
type input "[URL][DOMAIN_NAME]"
select select
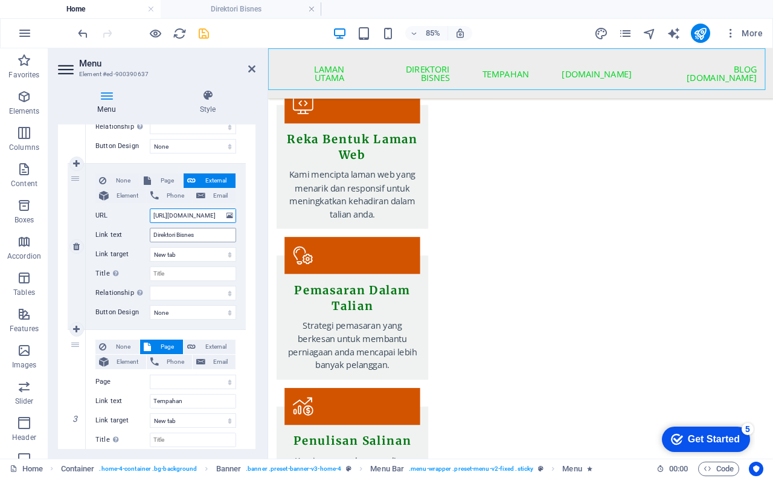
select select
type input "[URL][DOMAIN_NAME]"
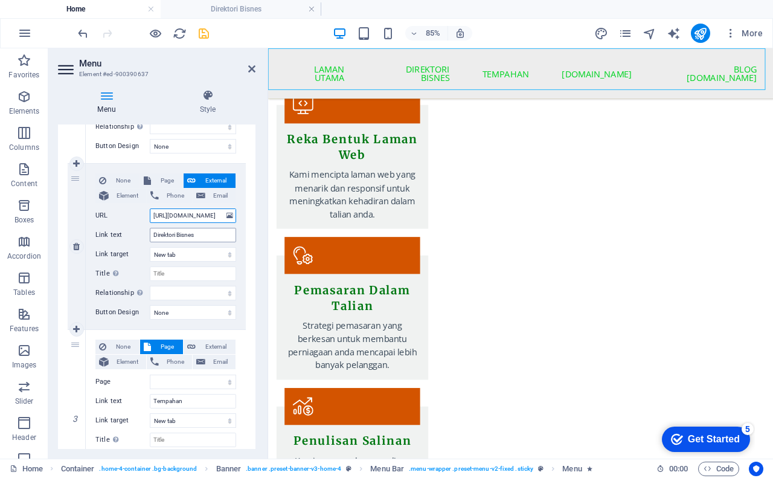
select select
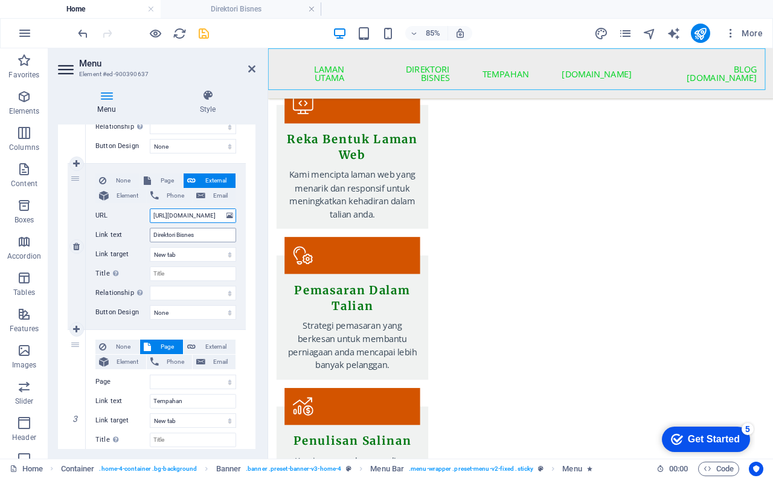
select select
type input "[URL][DOMAIN_NAME]"
select select
type input "[URL][DOMAIN_NAME]"
select select
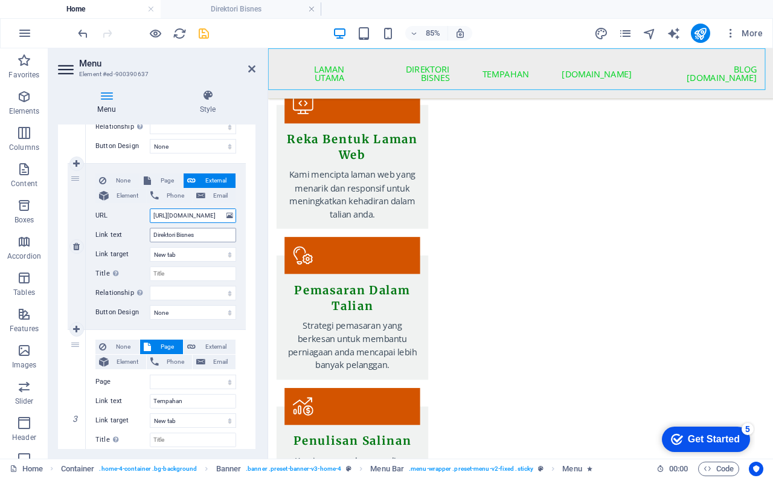
select select
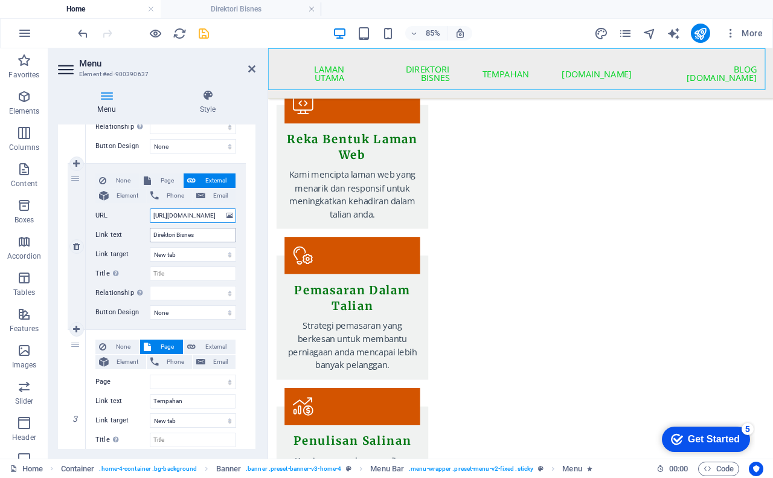
select select
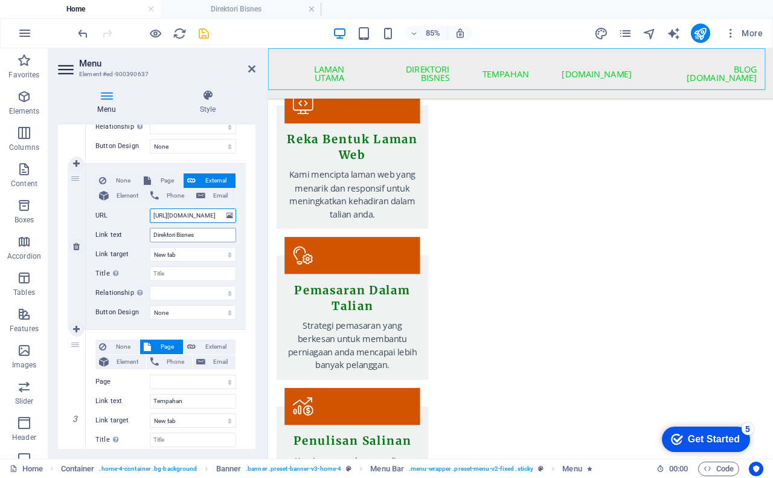
type input "[URL][DOMAIN_NAME]"
select select
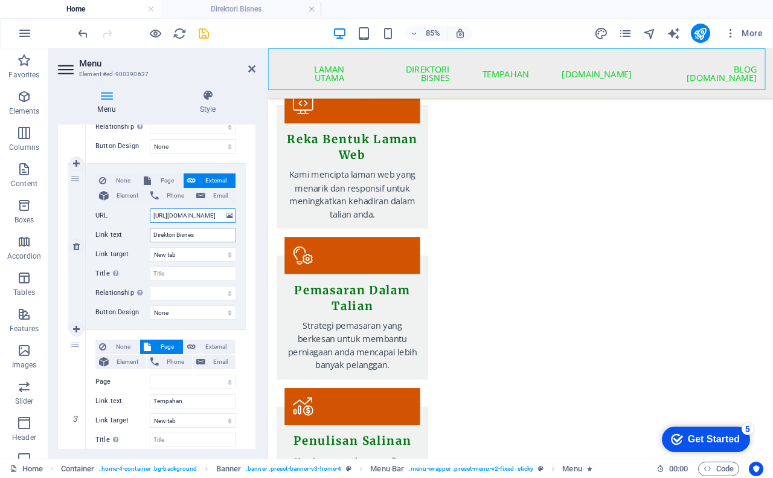
select select
type input "[URL][DOMAIN_NAME]"
select select
type input "[URL][DOMAIN_NAME]"
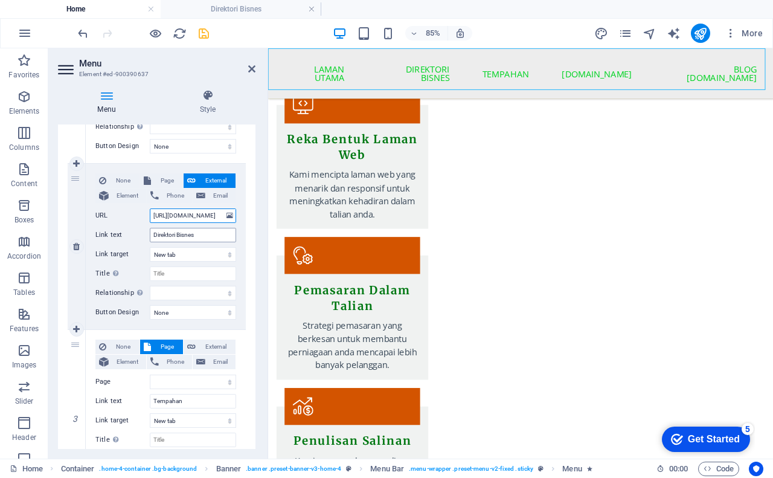
select select
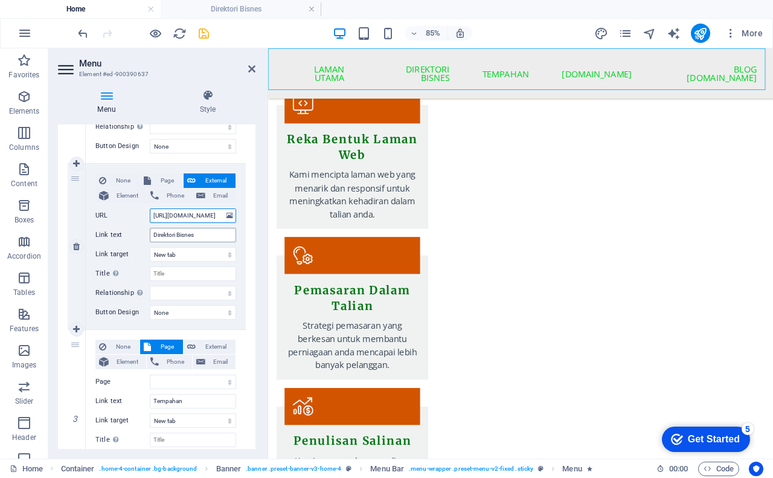
scroll to position [0, 33]
select select
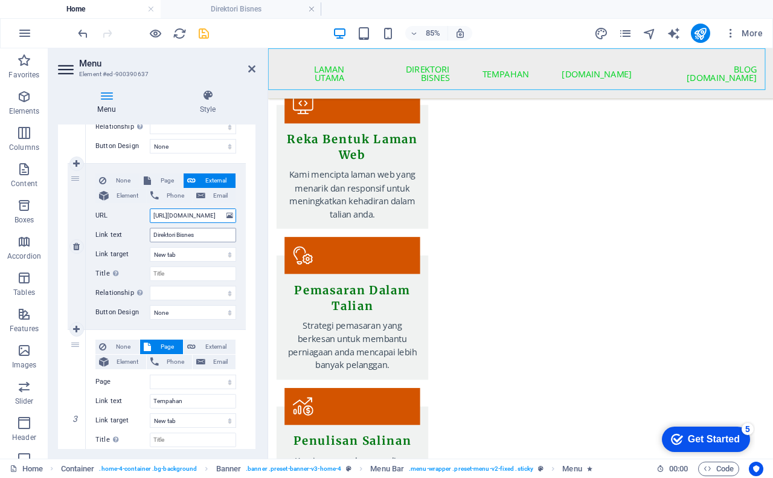
select select
type input "[URL][DOMAIN_NAME]"
click at [175, 255] on select "New tab Same tab Overlay" at bounding box center [193, 254] width 86 height 14
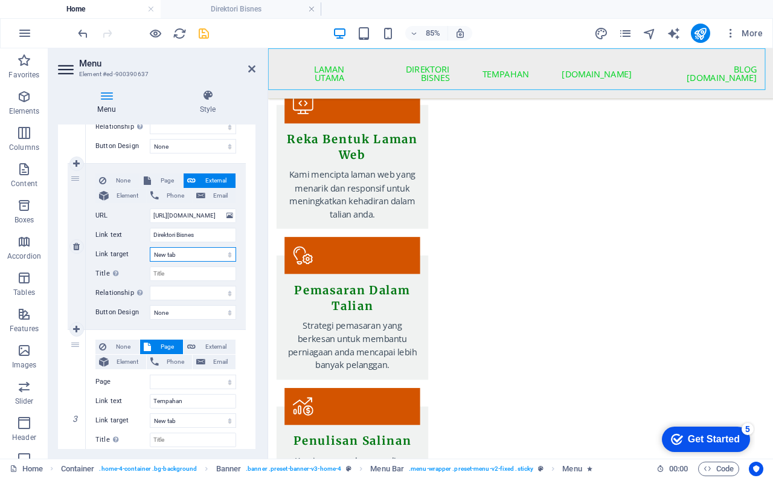
select select
click at [150, 247] on select "New tab Same tab Overlay" at bounding box center [193, 254] width 86 height 14
select select
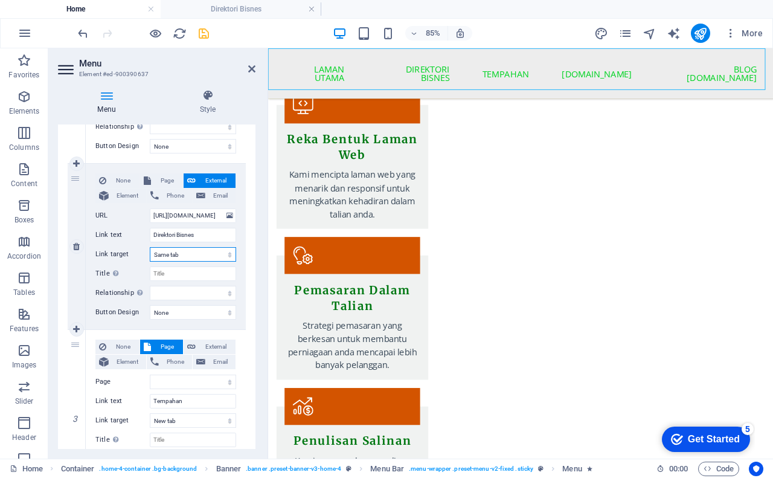
select select
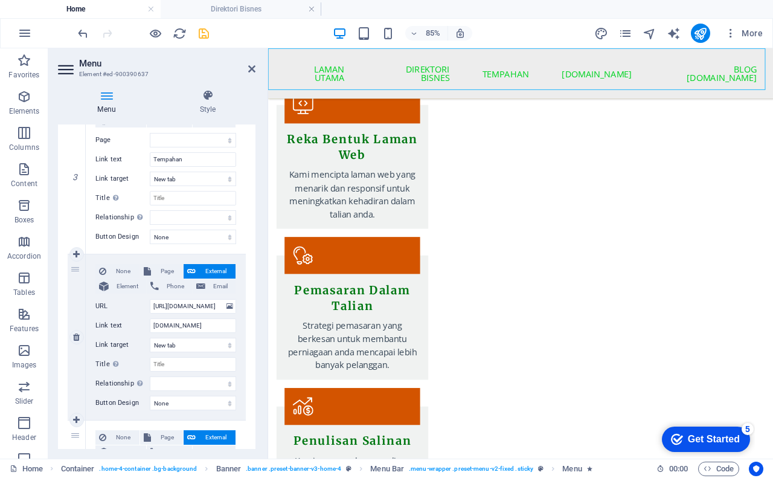
scroll to position [654, 0]
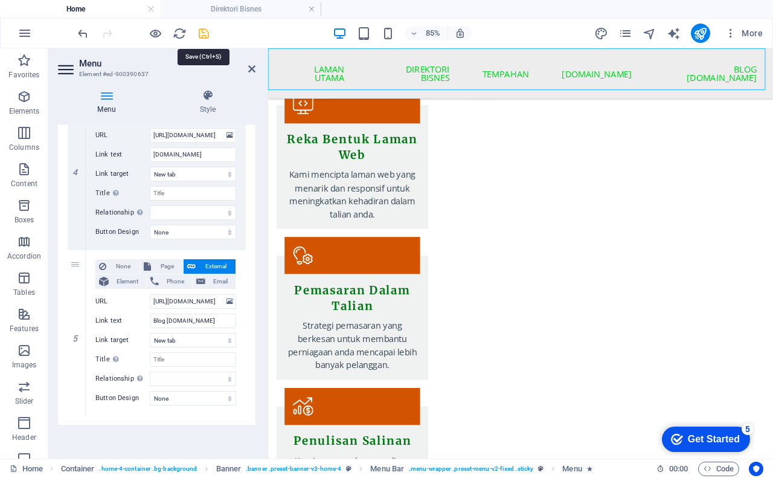
click at [201, 36] on icon "save" at bounding box center [204, 34] width 14 height 14
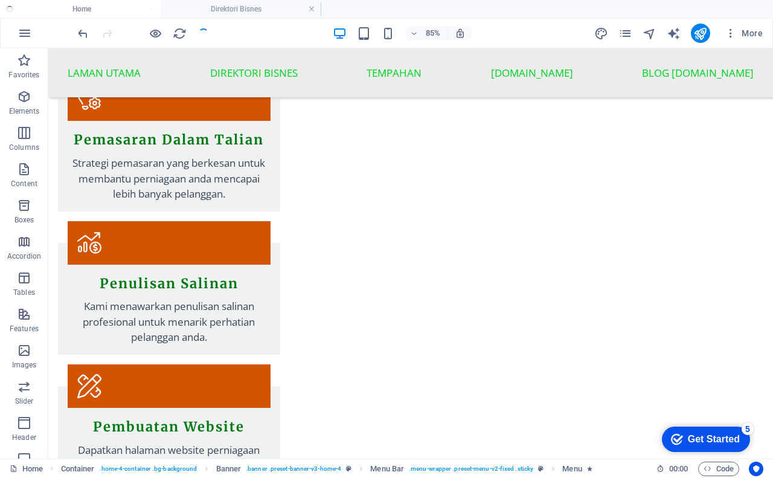
scroll to position [1830, 0]
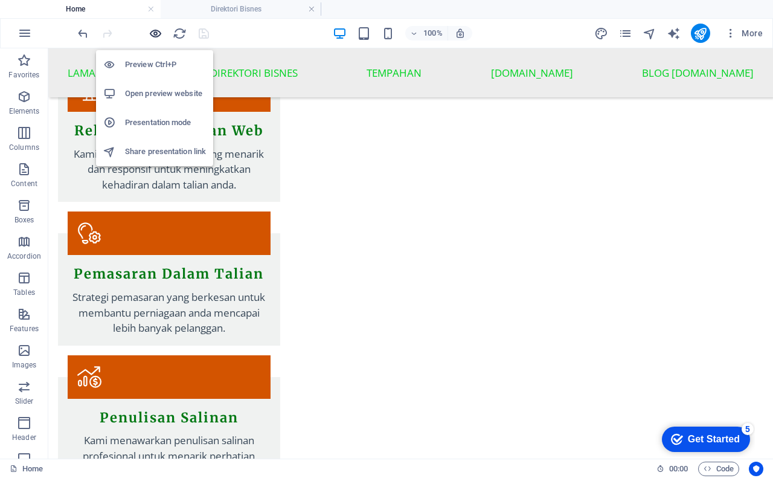
click at [159, 37] on icon "button" at bounding box center [156, 34] width 14 height 14
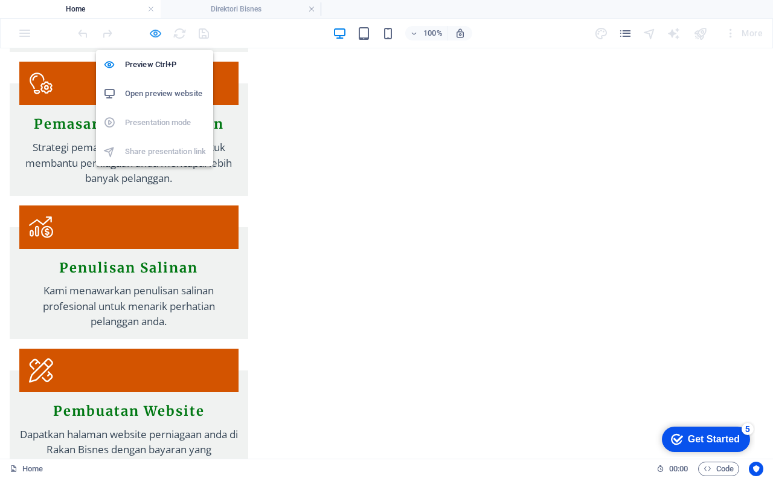
scroll to position [1815, 0]
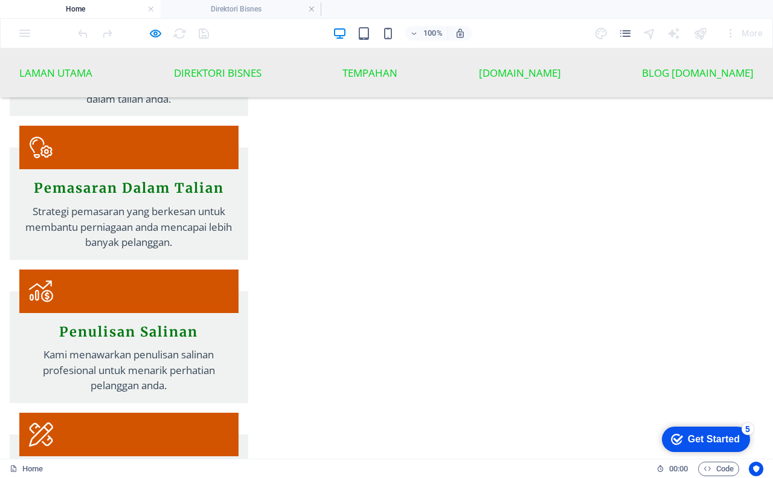
click at [82, 6] on h4 "Home" at bounding box center [80, 8] width 161 height 13
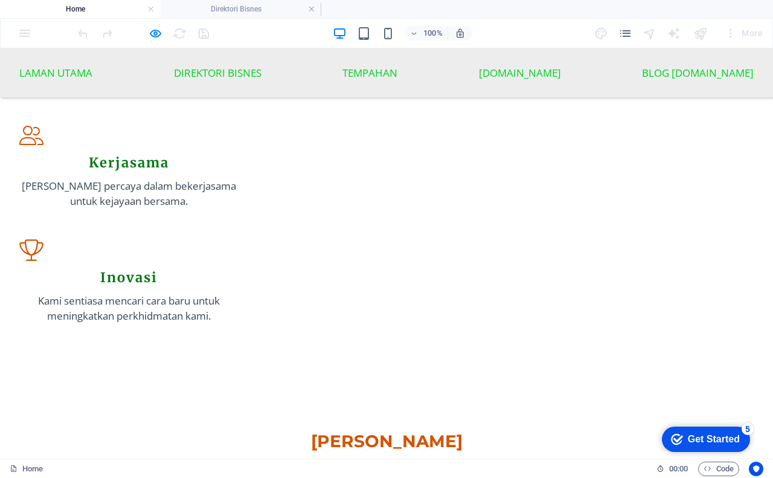
scroll to position [1392, 0]
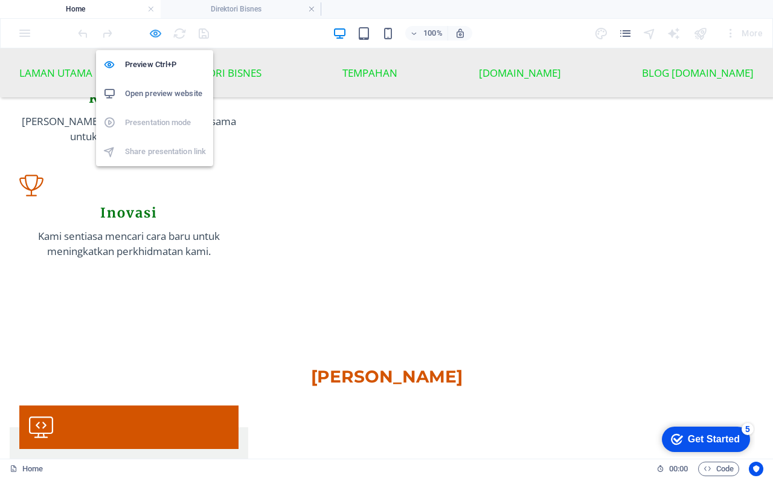
click at [153, 35] on icon "button" at bounding box center [156, 34] width 14 height 14
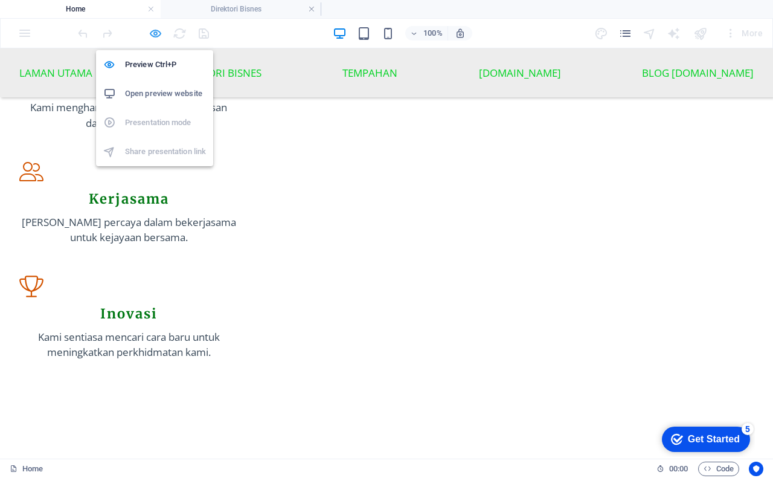
scroll to position [1408, 0]
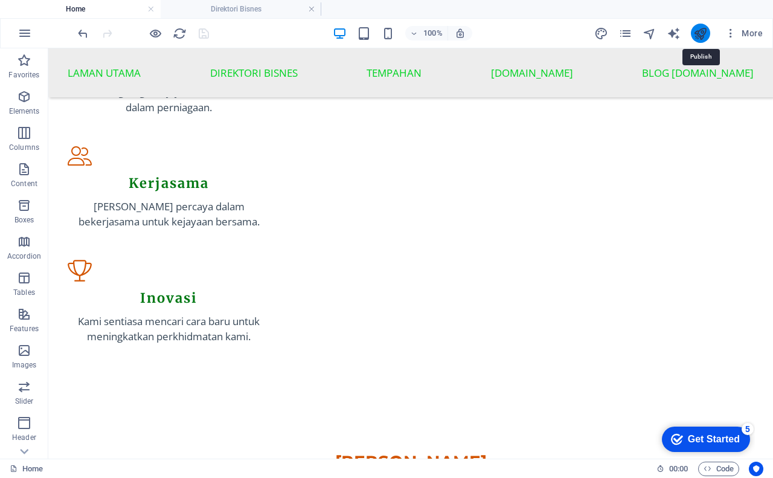
click at [703, 34] on icon "publish" at bounding box center [700, 34] width 14 height 14
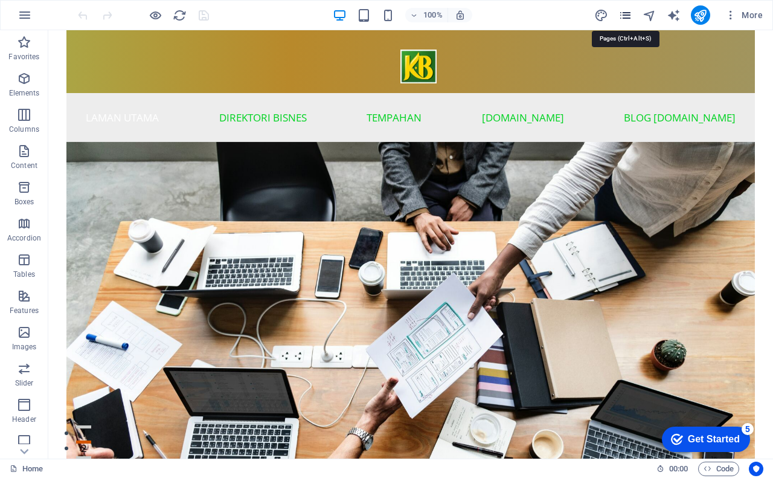
click at [624, 16] on icon "pages" at bounding box center [625, 15] width 14 height 14
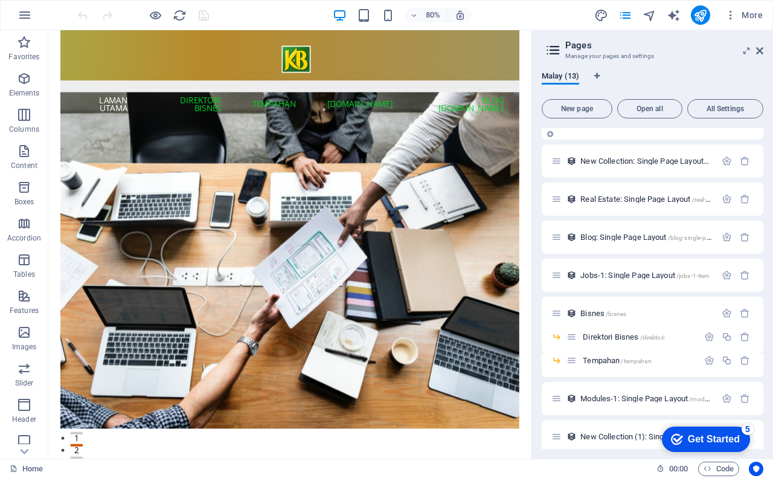
scroll to position [145, 0]
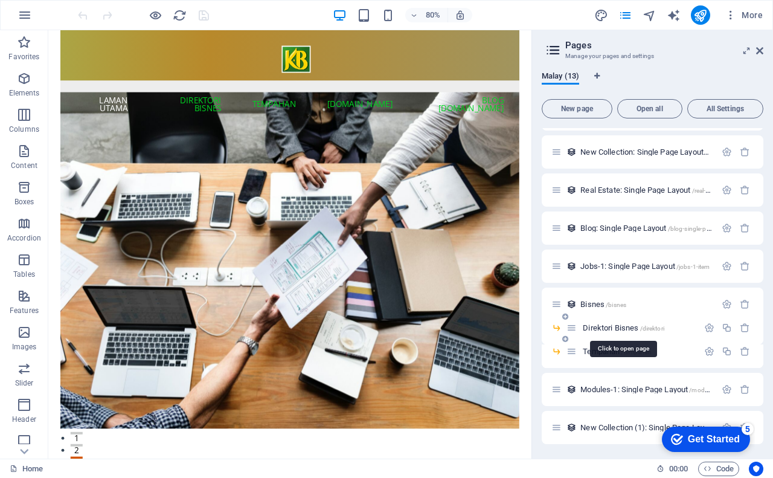
click at [603, 324] on span "Direktori Bisnes /direktori" at bounding box center [624, 327] width 82 height 9
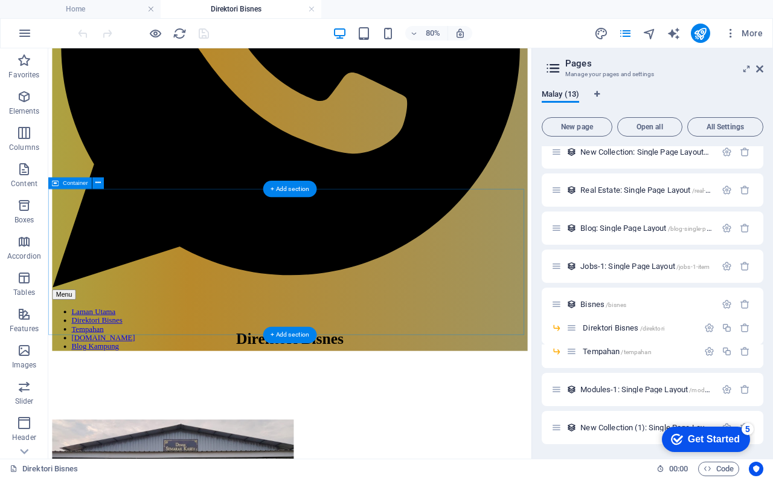
scroll to position [379, 0]
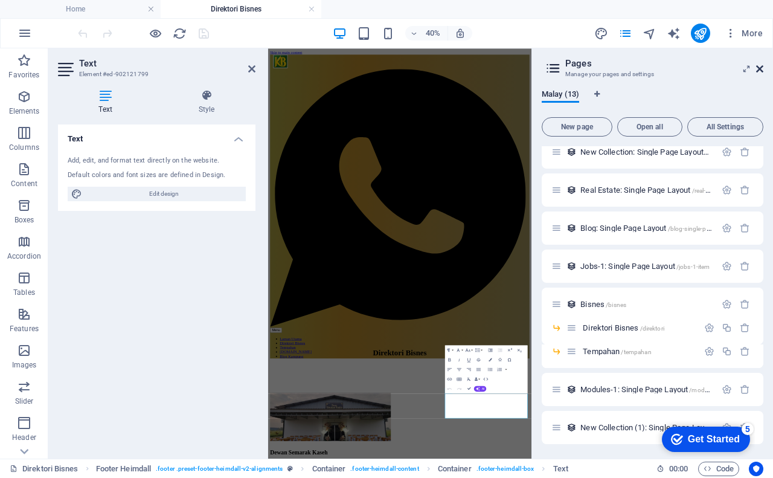
click at [762, 68] on icon at bounding box center [759, 69] width 7 height 10
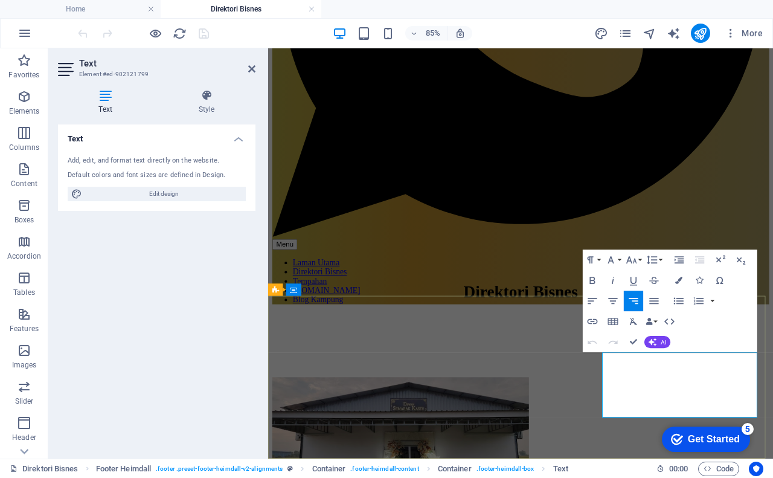
drag, startPoint x: 801, startPoint y: 431, endPoint x: 751, endPoint y: 444, distance: 52.4
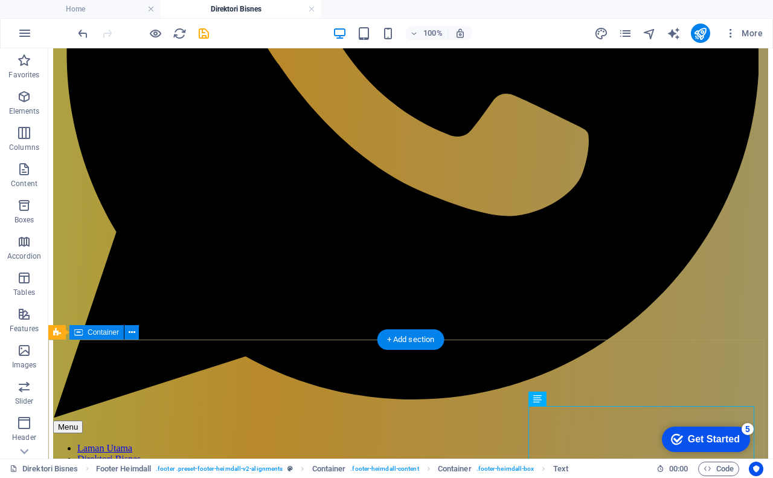
scroll to position [450, 0]
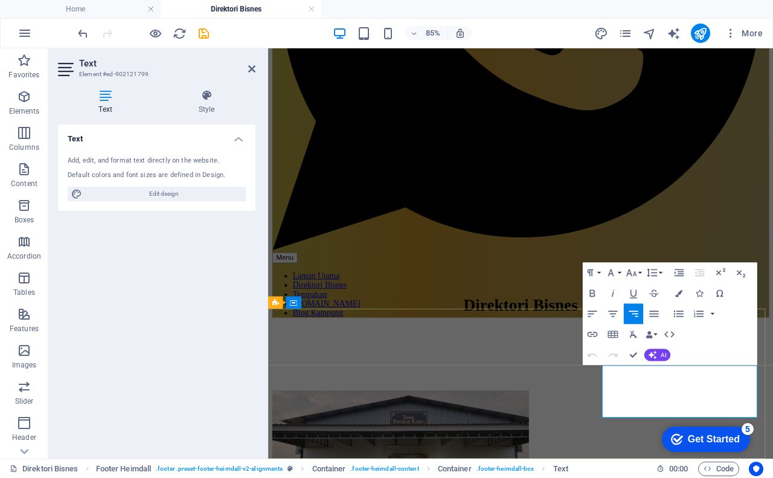
drag, startPoint x: 760, startPoint y: 444, endPoint x: 833, endPoint y: 446, distance: 73.1
click at [594, 332] on icon "button" at bounding box center [593, 334] width 10 height 5
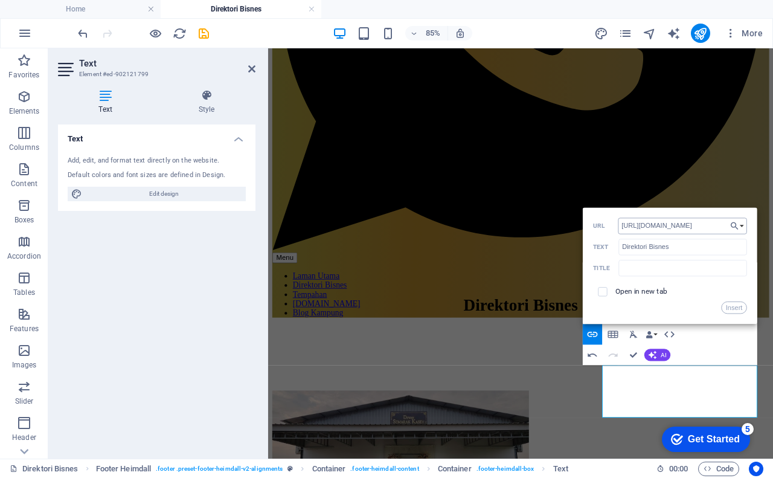
type input "[URL][DOMAIN_NAME]"
click at [729, 305] on button "Insert" at bounding box center [734, 307] width 26 height 12
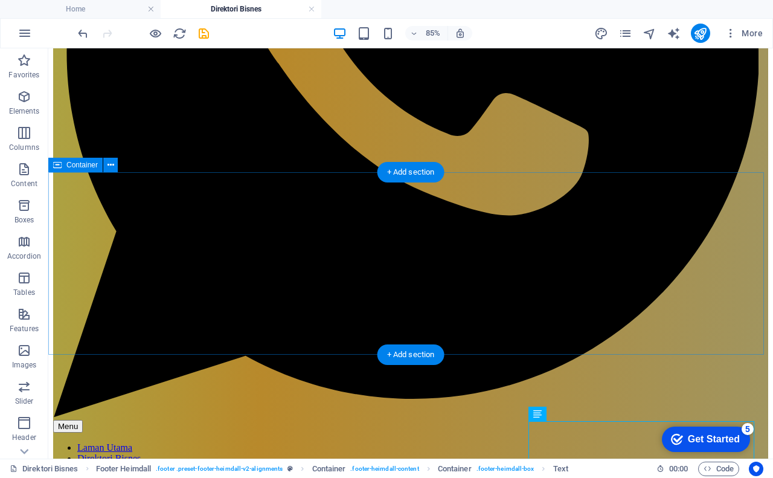
scroll to position [378, 0]
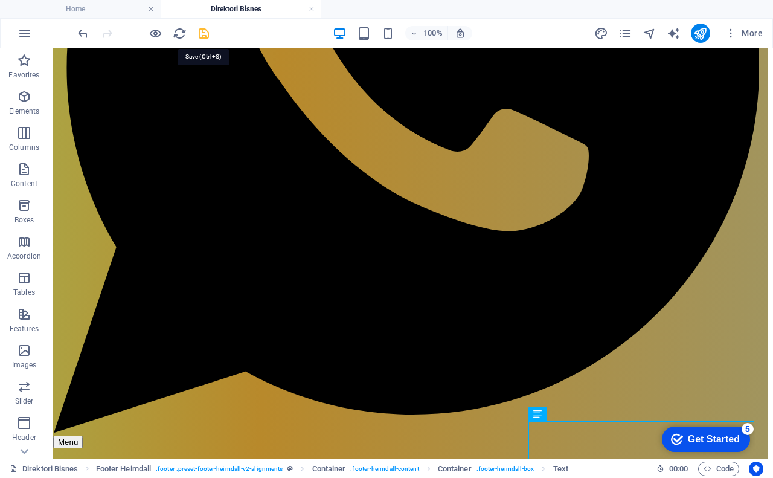
click at [206, 33] on icon "save" at bounding box center [204, 34] width 14 height 14
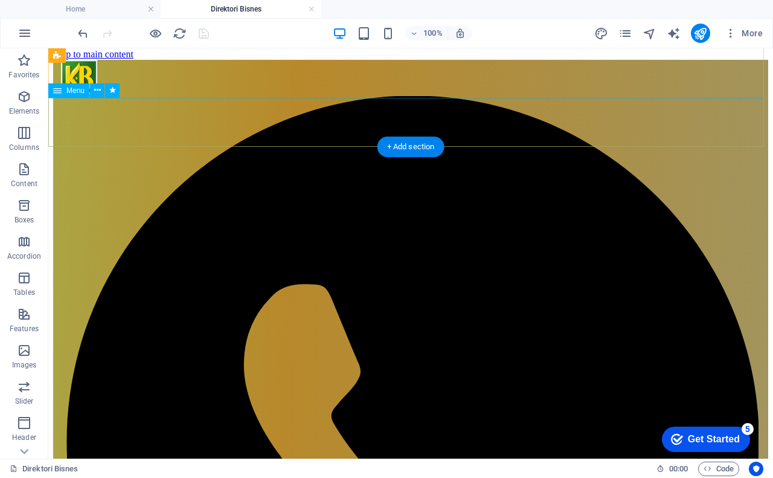
scroll to position [0, 0]
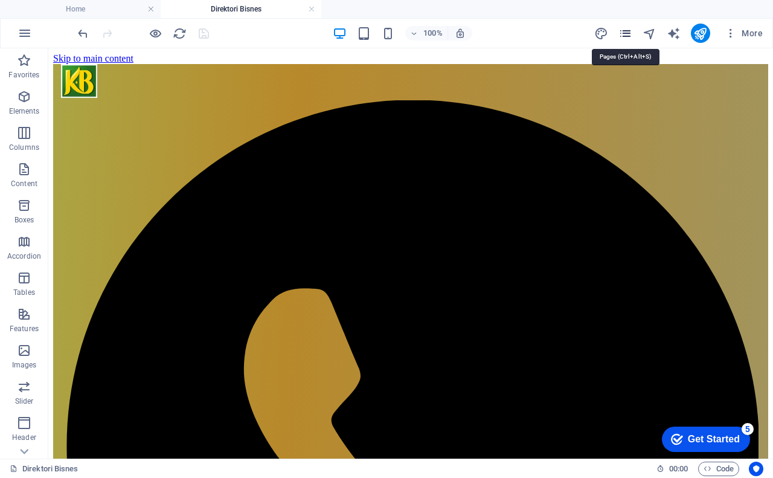
click at [627, 33] on icon "pages" at bounding box center [625, 34] width 14 height 14
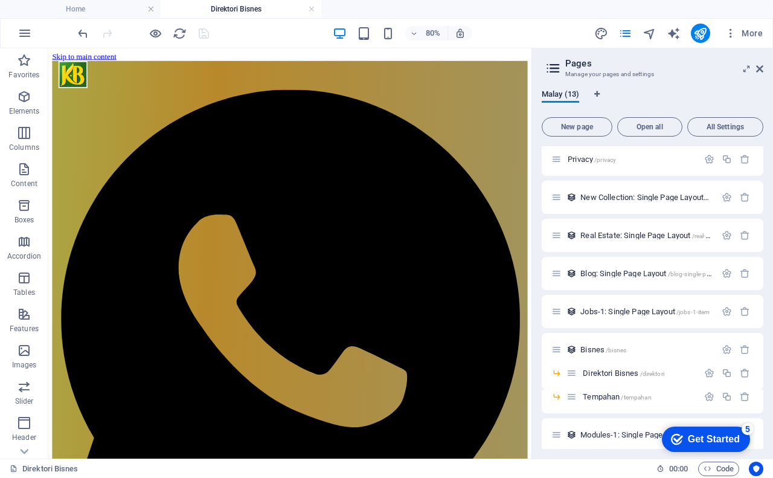
scroll to position [163, 0]
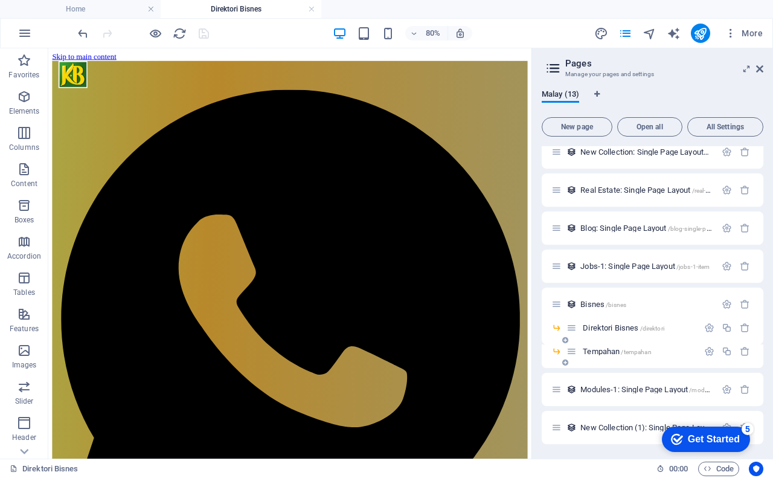
click at [605, 348] on span "Tempahan /tempahan" at bounding box center [617, 351] width 68 height 9
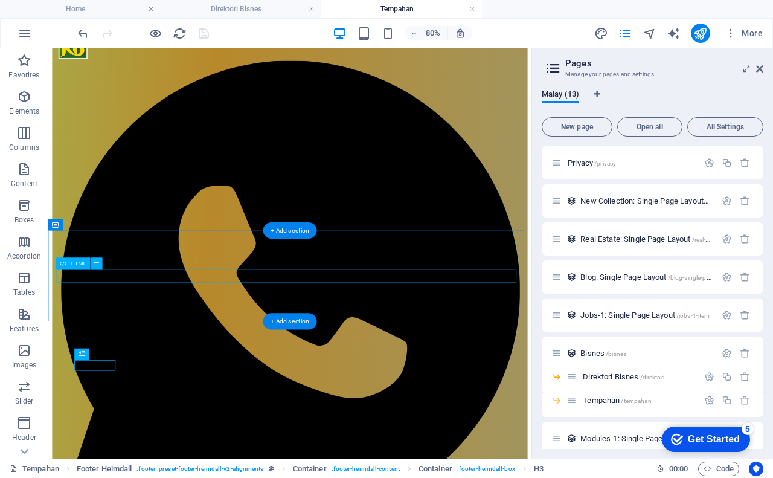
scroll to position [50, 0]
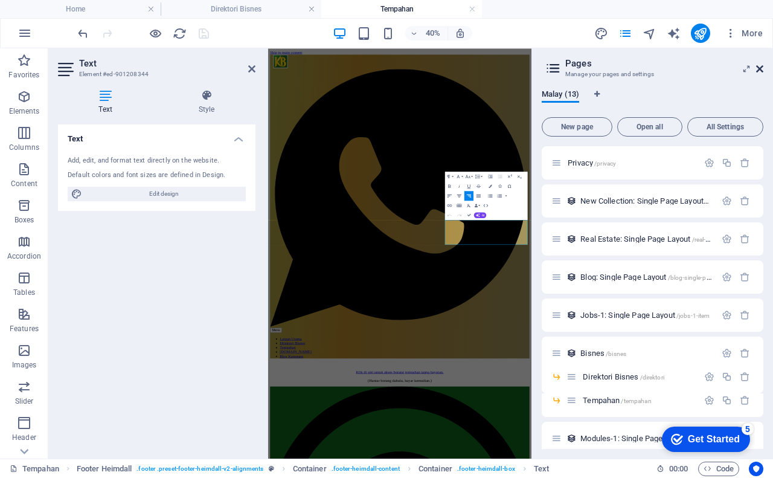
click at [760, 69] on icon at bounding box center [759, 69] width 7 height 10
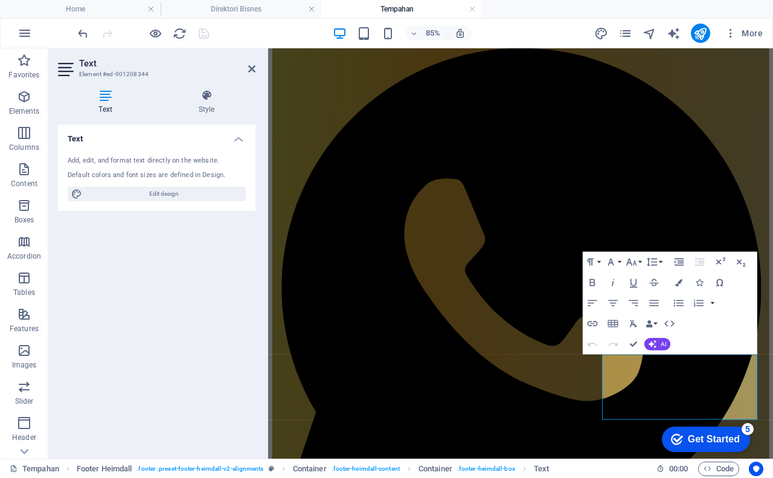
scroll to position [80, 0]
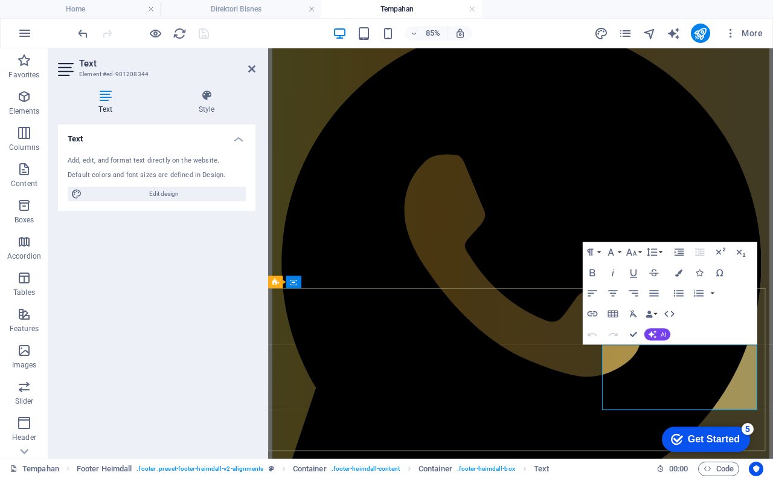
drag, startPoint x: 802, startPoint y: 417, endPoint x: 746, endPoint y: 437, distance: 59.0
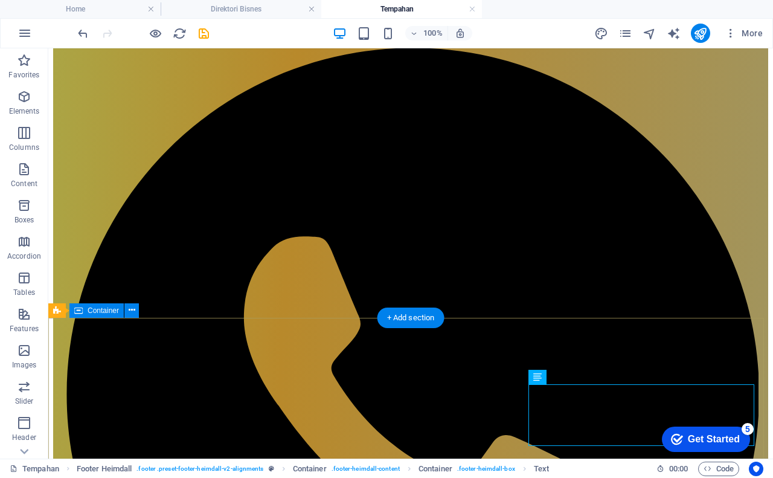
scroll to position [66, 0]
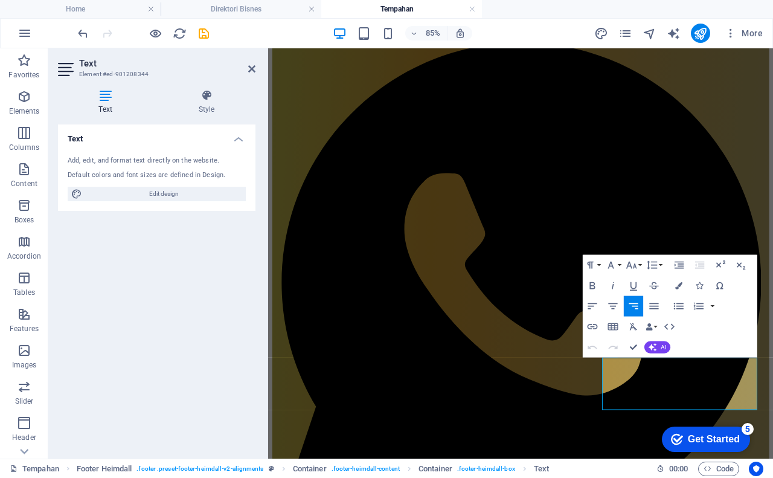
scroll to position [65, 0]
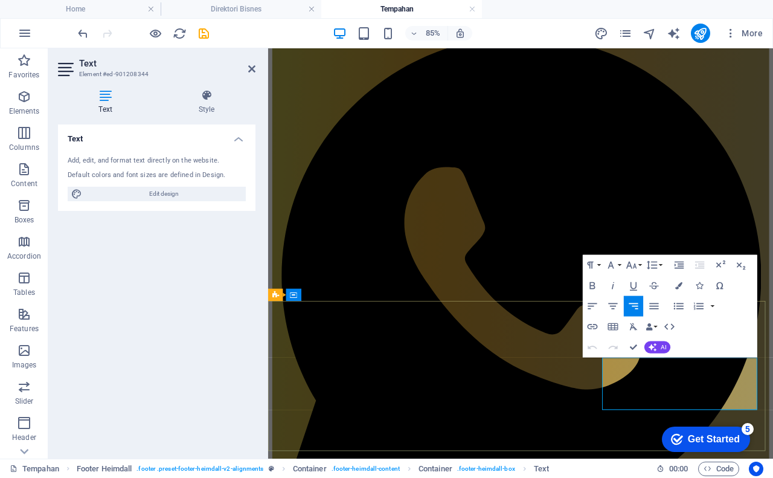
drag, startPoint x: 804, startPoint y: 434, endPoint x: 748, endPoint y: 447, distance: 58.4
click at [594, 327] on icon "button" at bounding box center [593, 326] width 10 height 5
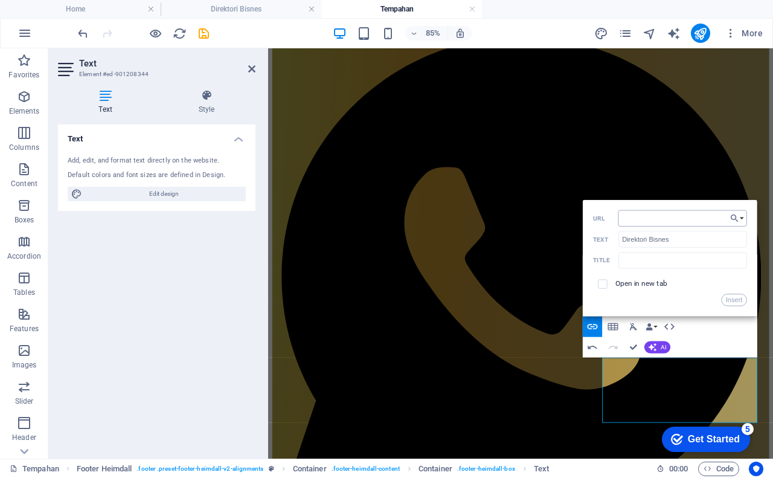
click at [642, 221] on input "URL" at bounding box center [682, 218] width 129 height 16
type input "[URL][DOMAIN_NAME]"
click at [730, 300] on button "Insert" at bounding box center [734, 299] width 26 height 12
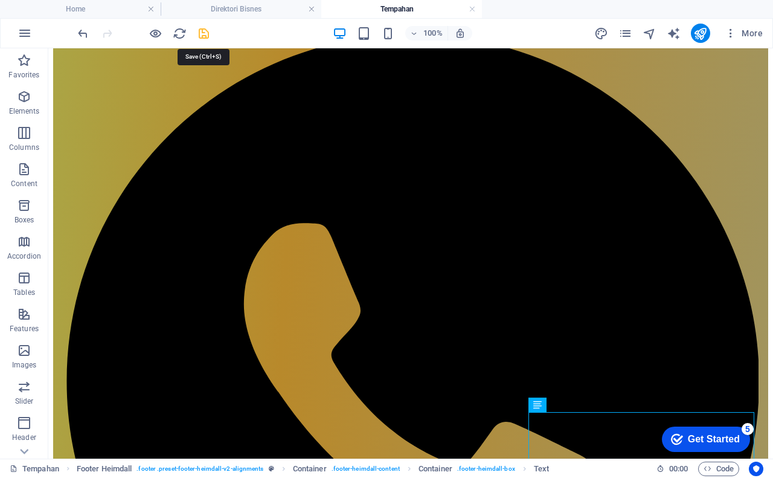
click at [202, 31] on icon "save" at bounding box center [204, 34] width 14 height 14
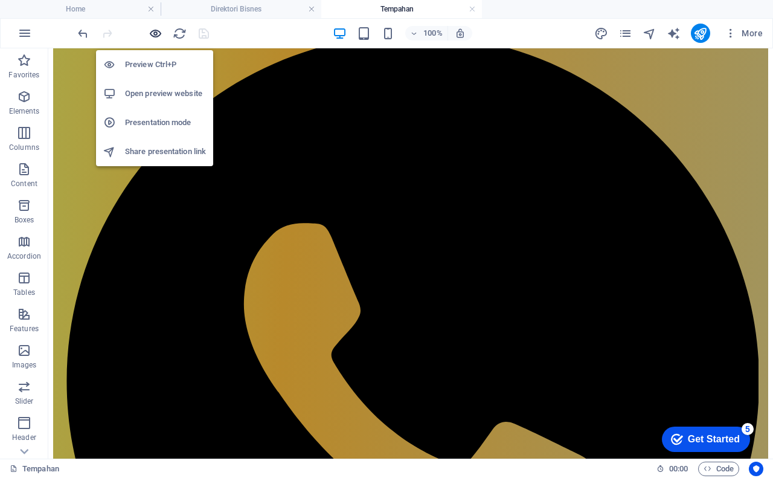
click at [157, 31] on icon "button" at bounding box center [156, 34] width 14 height 14
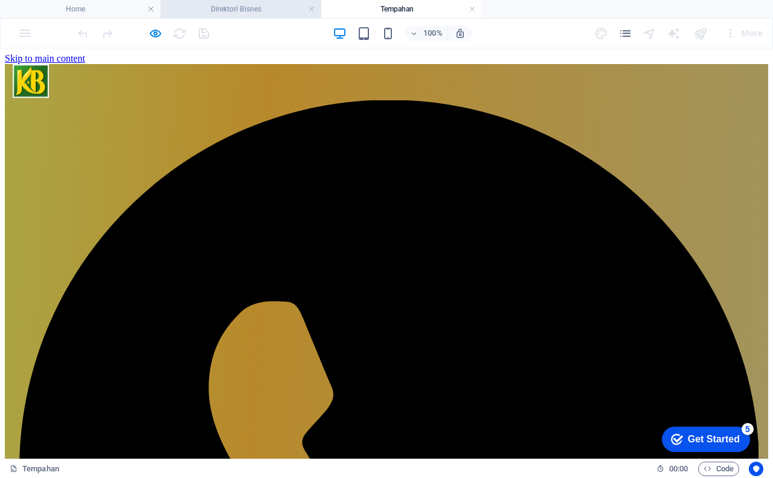
click at [228, 9] on h4 "Direktori Bisnes" at bounding box center [241, 8] width 161 height 13
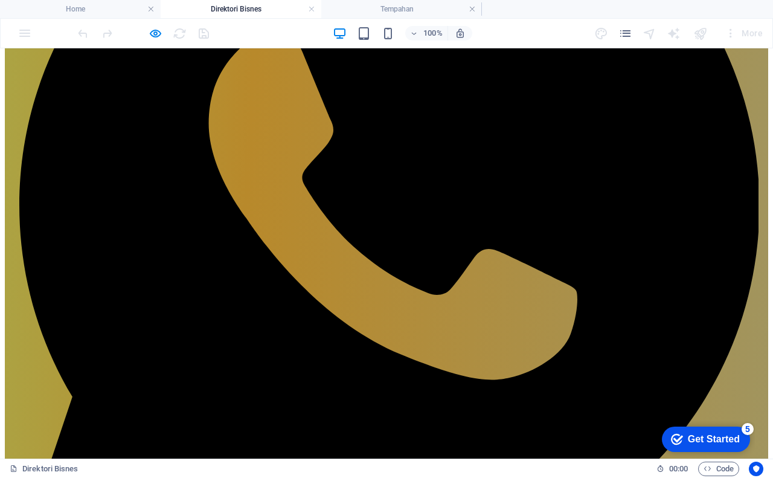
scroll to position [176, 0]
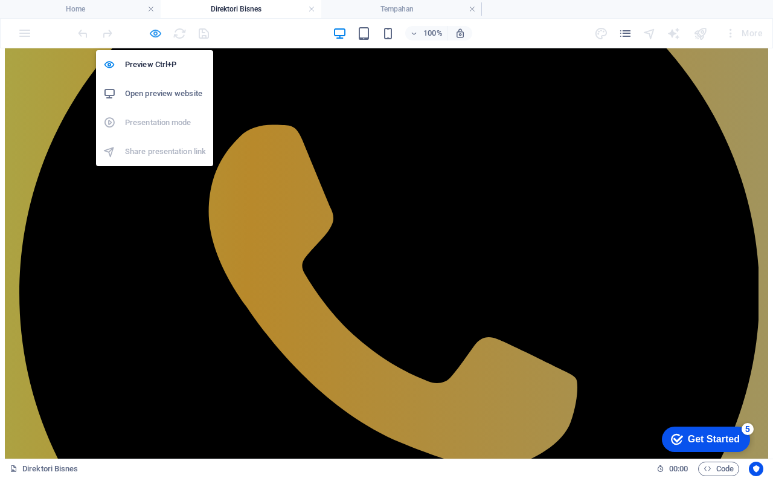
click at [158, 33] on icon "button" at bounding box center [156, 34] width 14 height 14
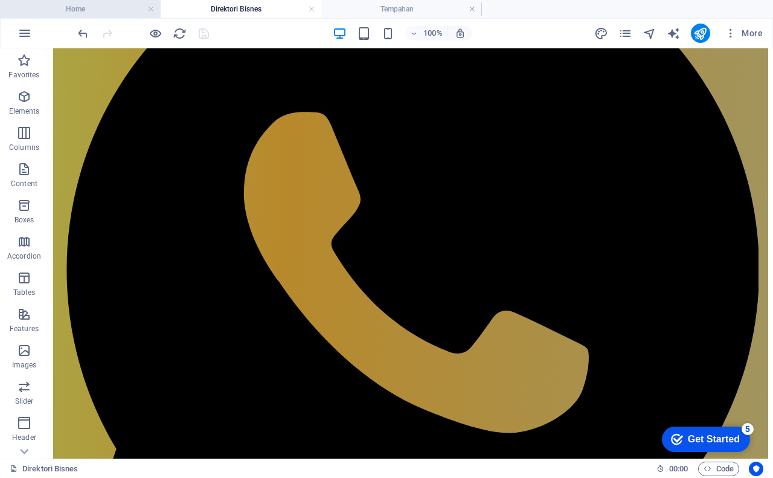
click at [80, 7] on h4 "Home" at bounding box center [80, 8] width 161 height 13
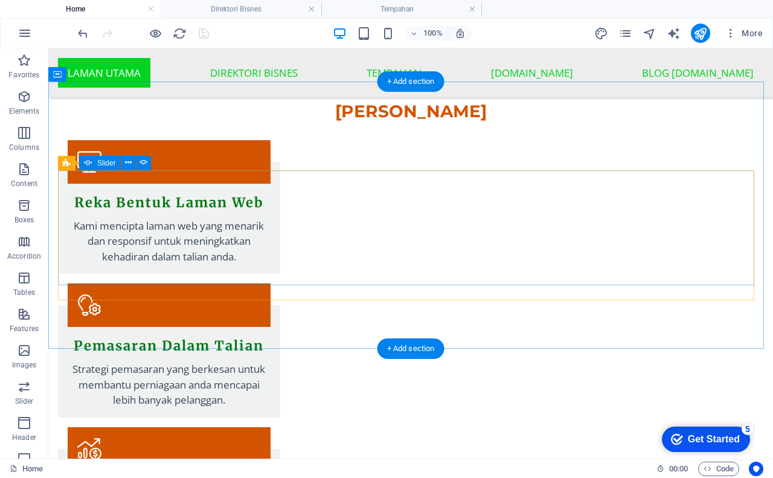
scroll to position [1830, 0]
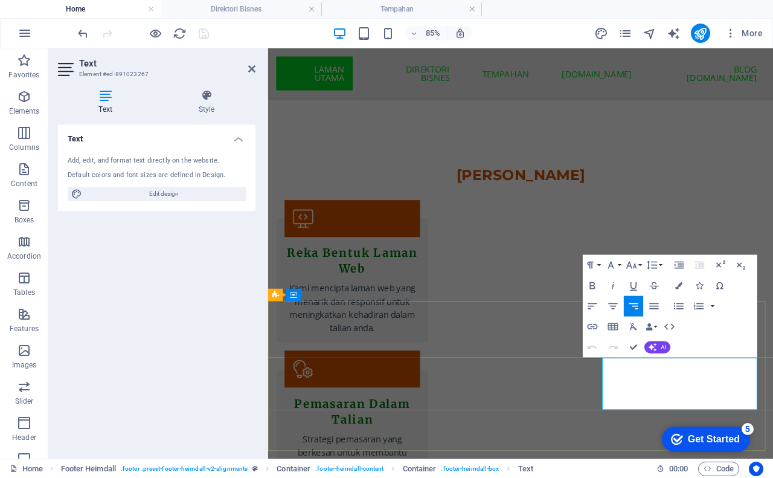
scroll to position [1964, 0]
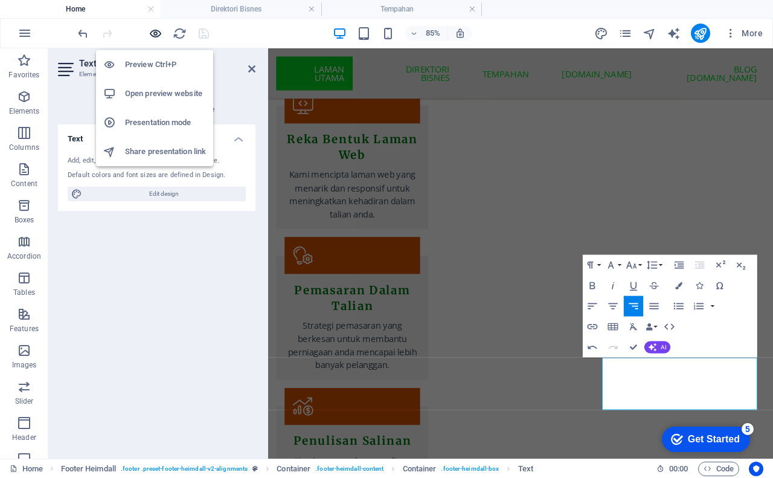
click at [159, 29] on icon "button" at bounding box center [156, 34] width 14 height 14
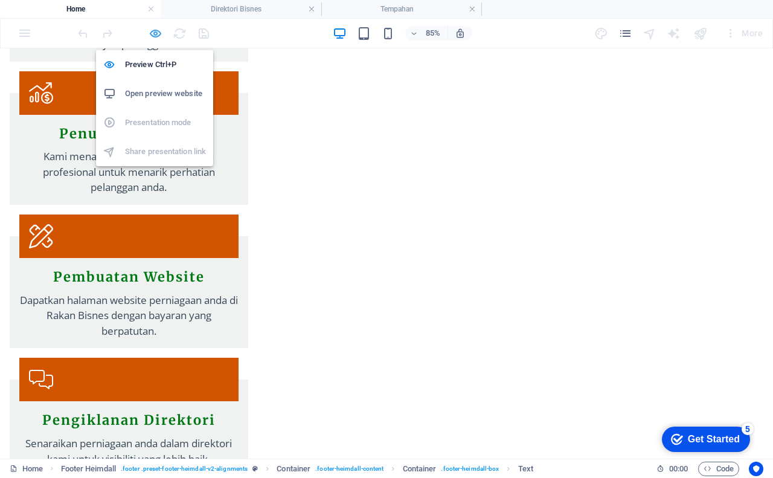
scroll to position [1772, 0]
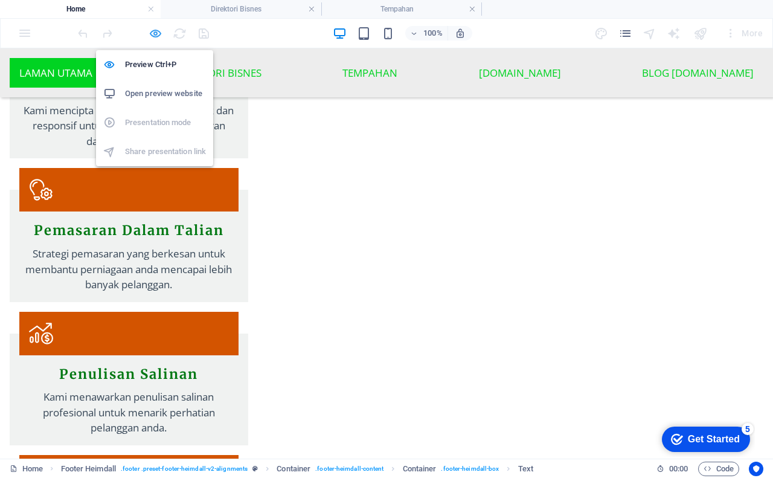
click at [158, 36] on icon "button" at bounding box center [156, 34] width 14 height 14
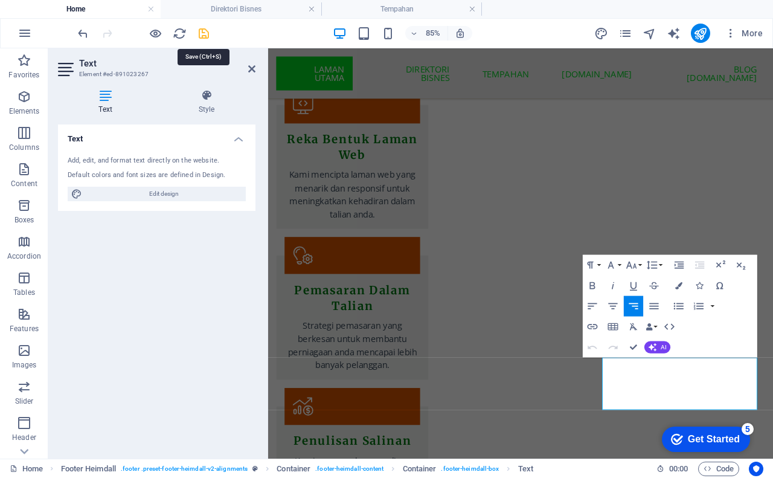
click at [205, 32] on icon "save" at bounding box center [204, 34] width 14 height 14
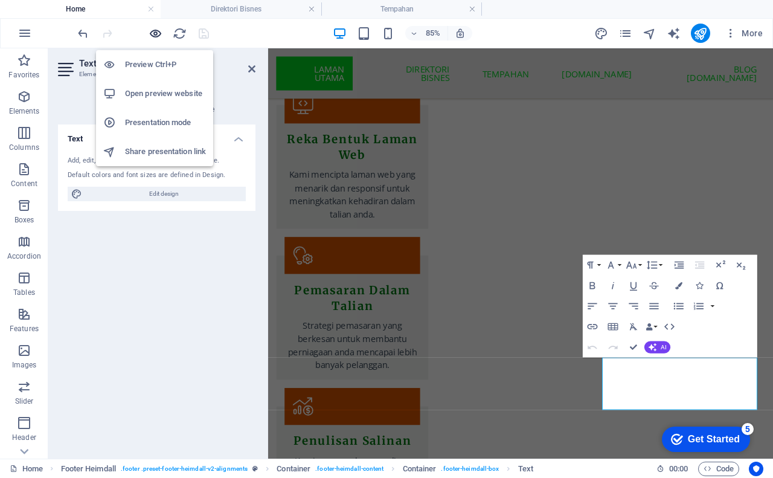
click at [156, 35] on icon "button" at bounding box center [156, 34] width 14 height 14
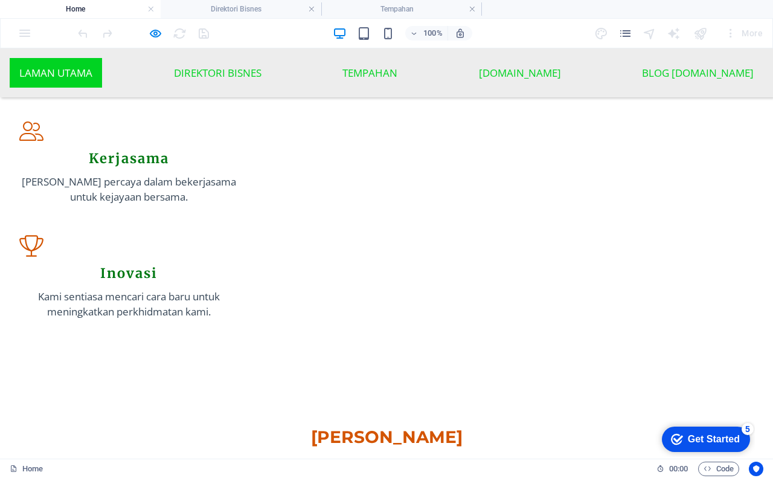
scroll to position [1150, 0]
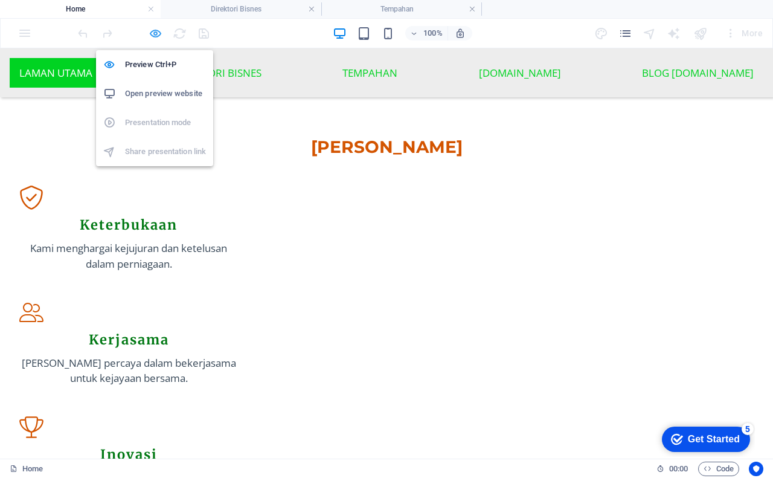
click at [153, 31] on icon "button" at bounding box center [156, 34] width 14 height 14
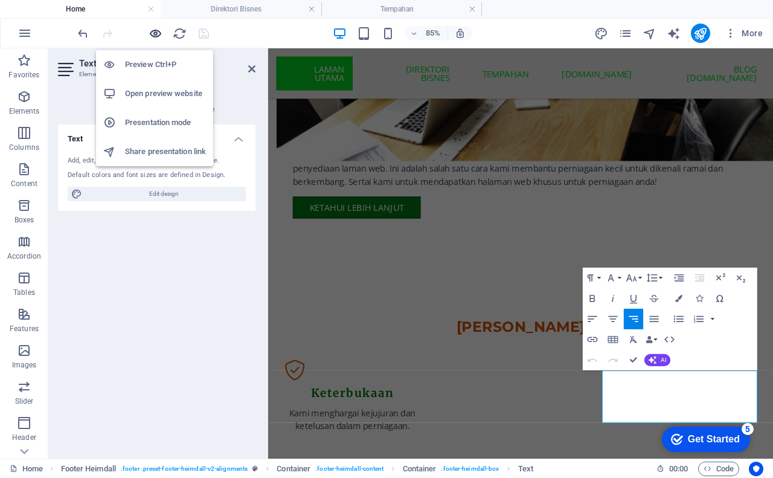
scroll to position [1949, 0]
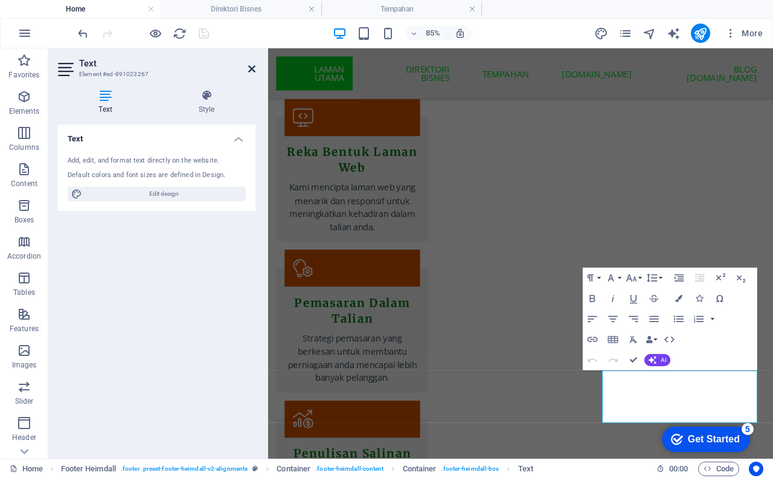
click at [251, 71] on icon at bounding box center [251, 69] width 7 height 10
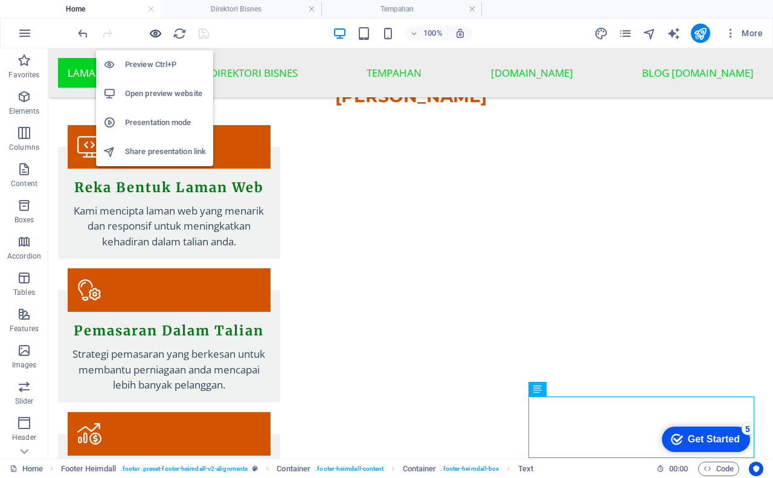
click at [151, 33] on icon "button" at bounding box center [156, 34] width 14 height 14
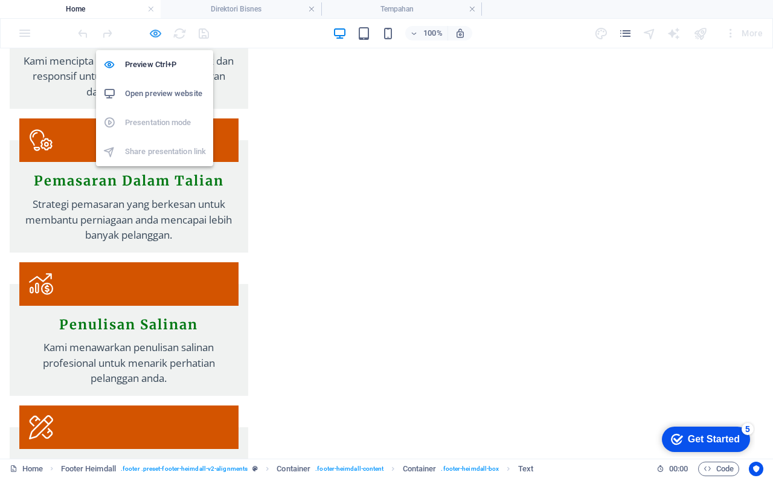
scroll to position [1757, 0]
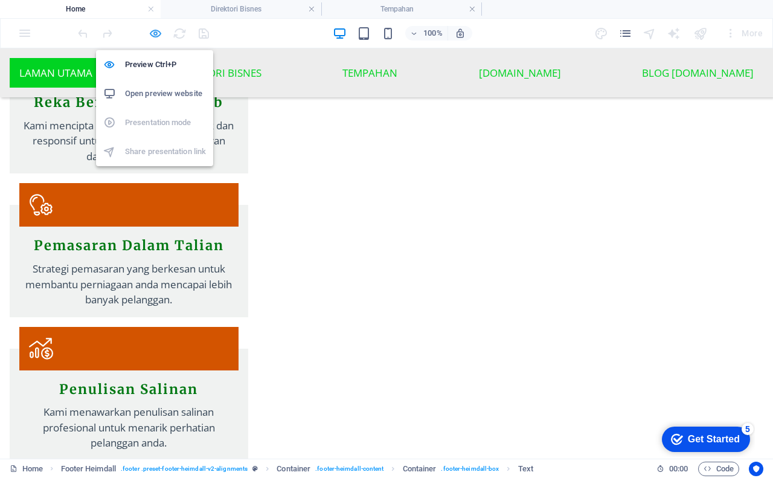
click at [161, 31] on icon "button" at bounding box center [156, 34] width 14 height 14
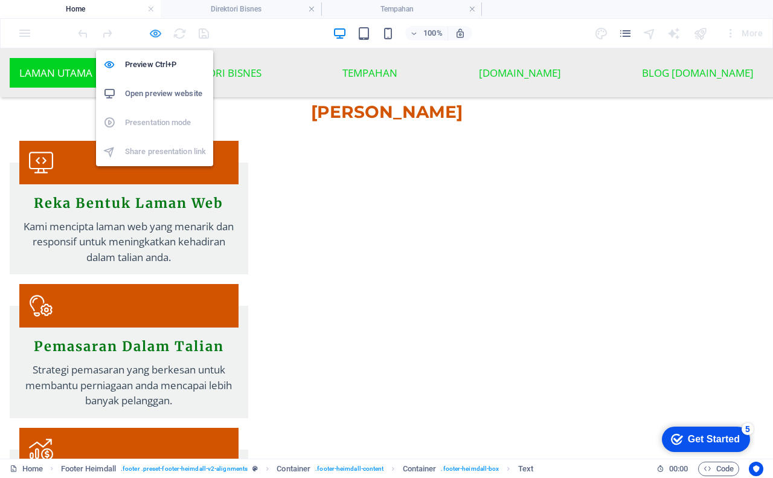
scroll to position [1773, 0]
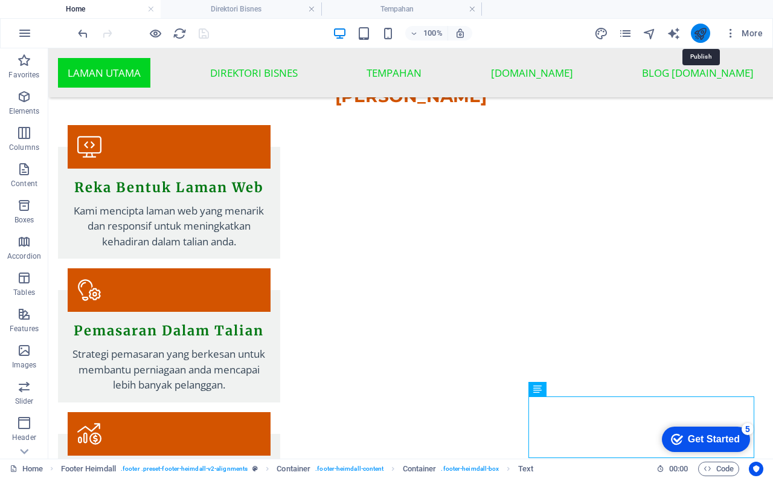
click at [700, 30] on icon "publish" at bounding box center [700, 34] width 14 height 14
